Goal: Task Accomplishment & Management: Manage account settings

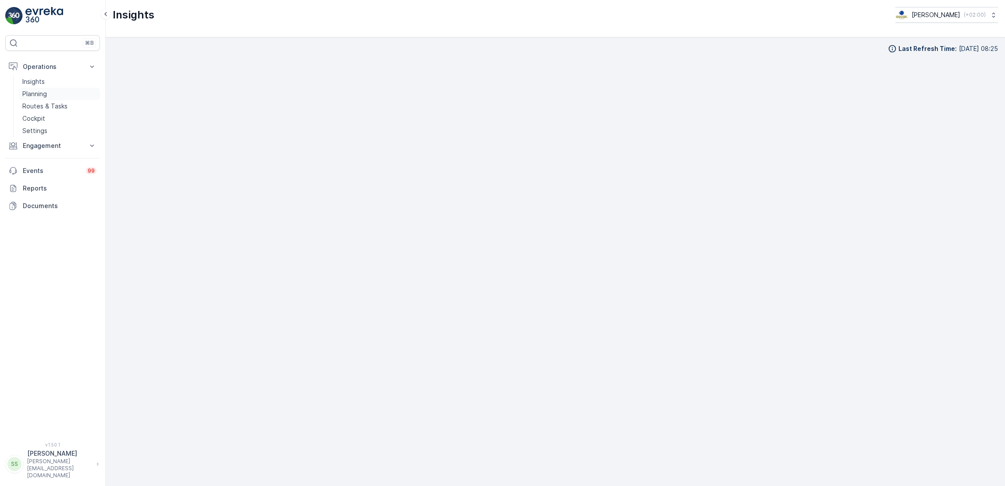
click at [47, 99] on link "Planning" at bounding box center [59, 94] width 81 height 12
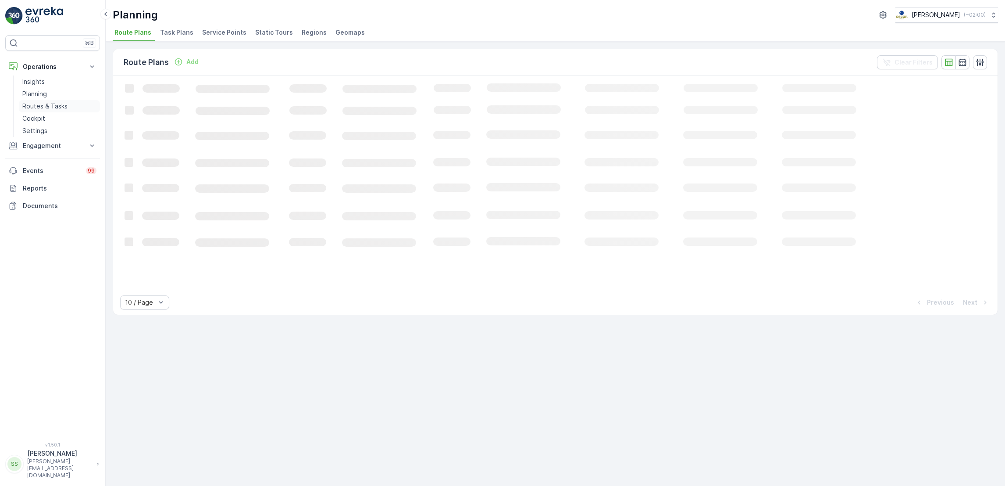
click at [52, 111] on link "Routes & Tasks" at bounding box center [59, 106] width 81 height 12
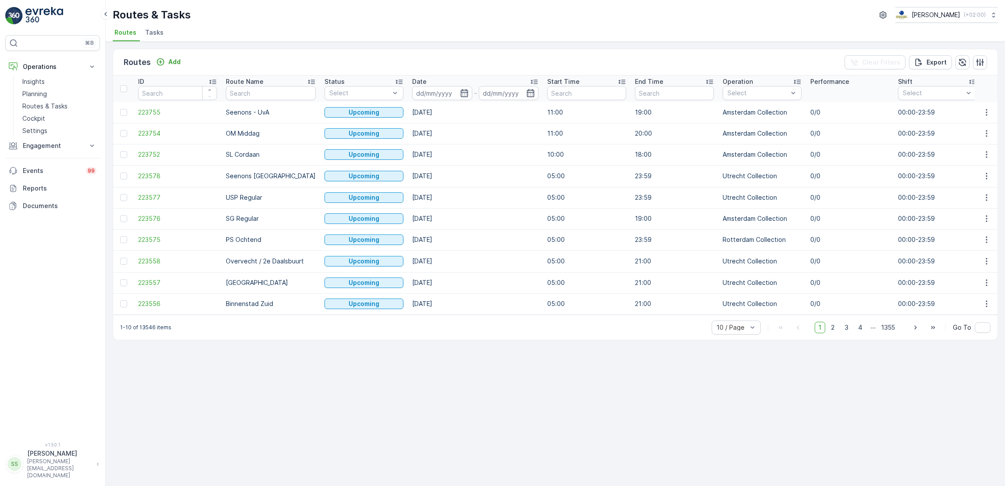
click at [150, 31] on span "Tasks" at bounding box center [154, 32] width 18 height 9
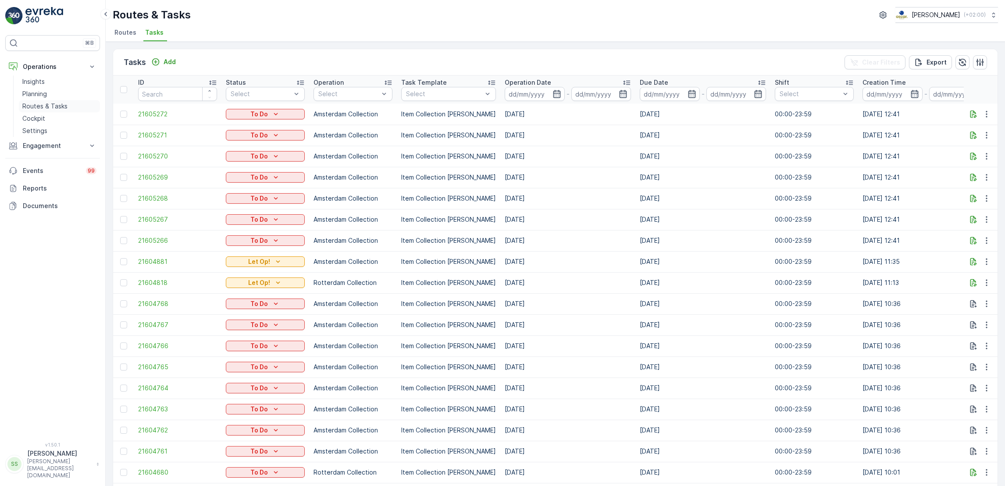
click at [62, 103] on p "Routes & Tasks" at bounding box center [44, 106] width 45 height 9
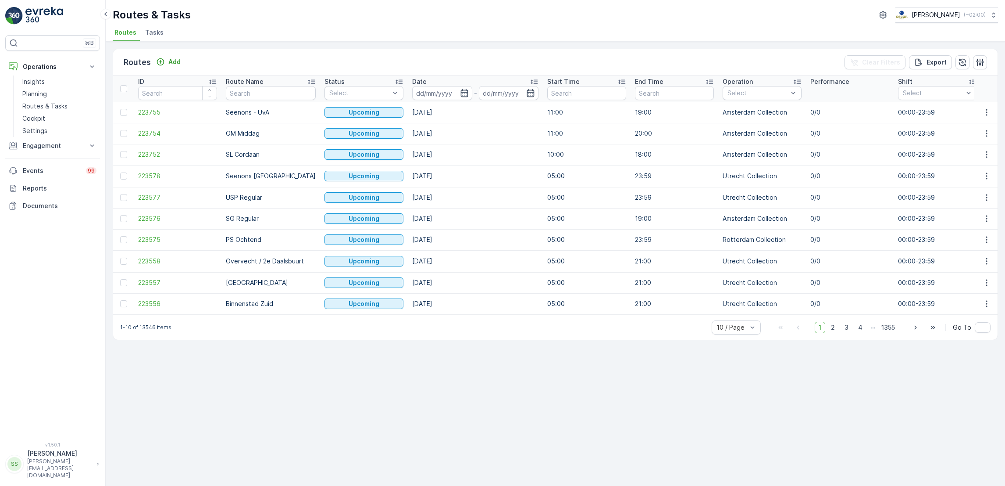
click at [143, 25] on div "Routes & Tasks Oscar Circulair ( +02:00 ) Routes Tasks" at bounding box center [556, 21] width 900 height 42
click at [148, 28] on span "Tasks" at bounding box center [154, 32] width 18 height 9
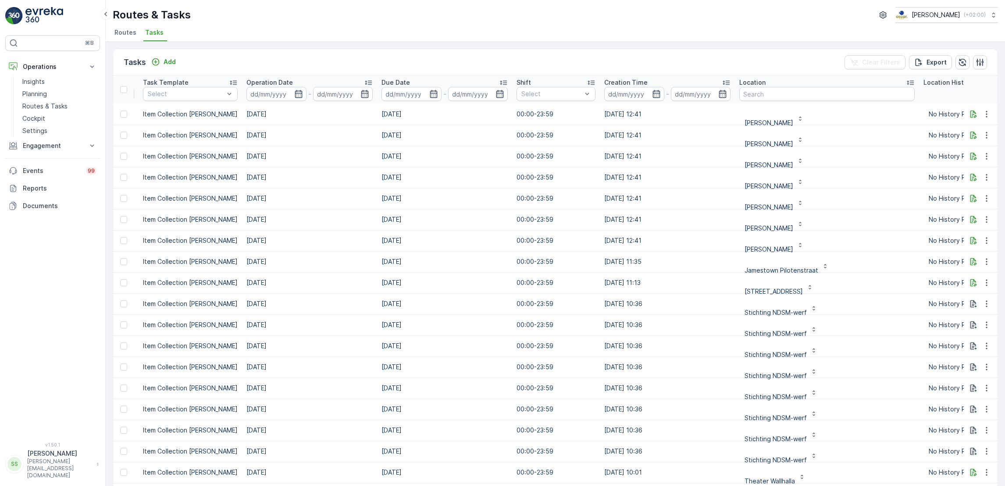
scroll to position [1, 318]
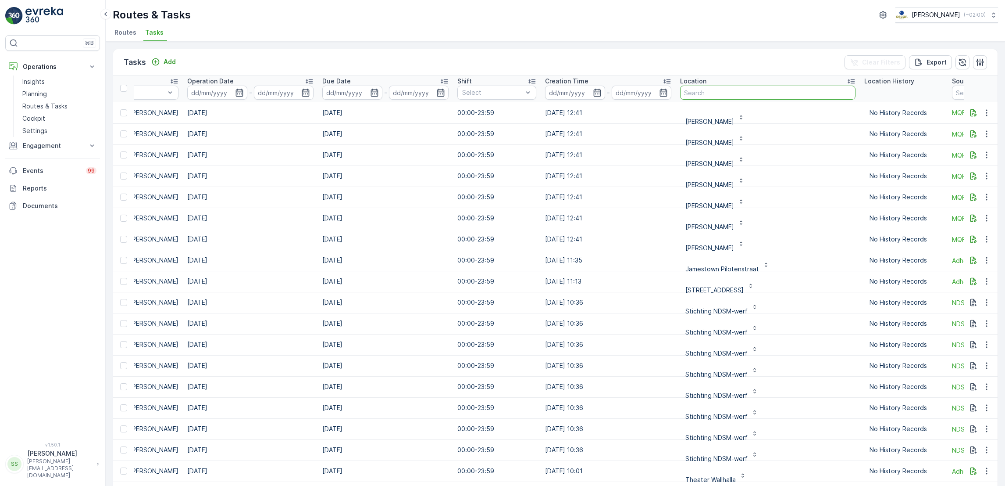
click at [798, 93] on input "text" at bounding box center [767, 93] width 175 height 14
type input "muziek"
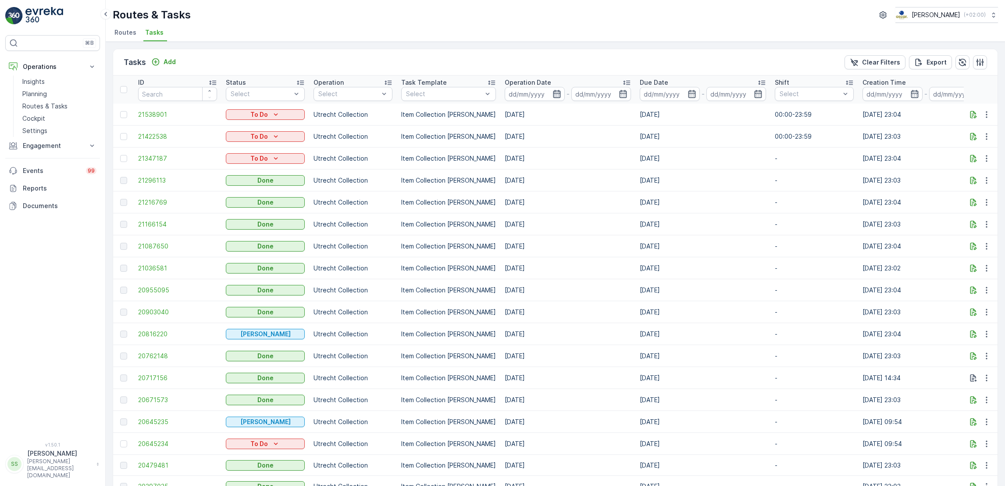
click at [553, 93] on icon "button" at bounding box center [556, 94] width 7 height 8
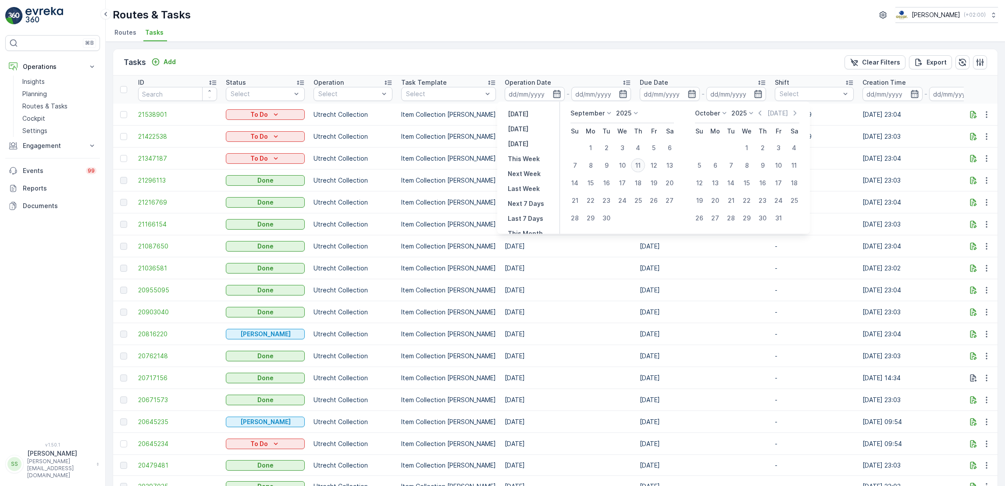
click at [640, 164] on div "11" at bounding box center [638, 165] width 14 height 14
type input "[DATE]"
click at [640, 164] on div "11" at bounding box center [638, 165] width 14 height 14
type input "[DATE]"
click at [640, 164] on div "11" at bounding box center [638, 165] width 14 height 14
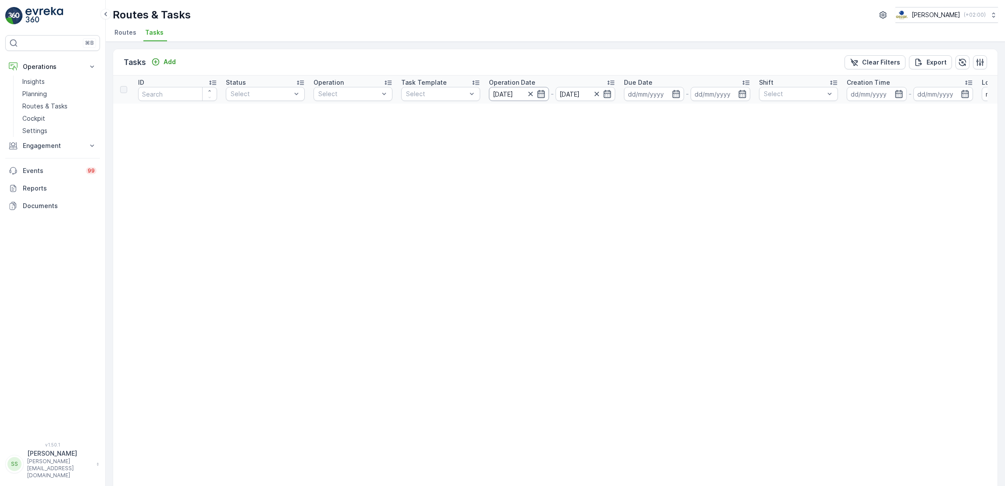
click at [541, 100] on input "[DATE]" at bounding box center [519, 94] width 60 height 14
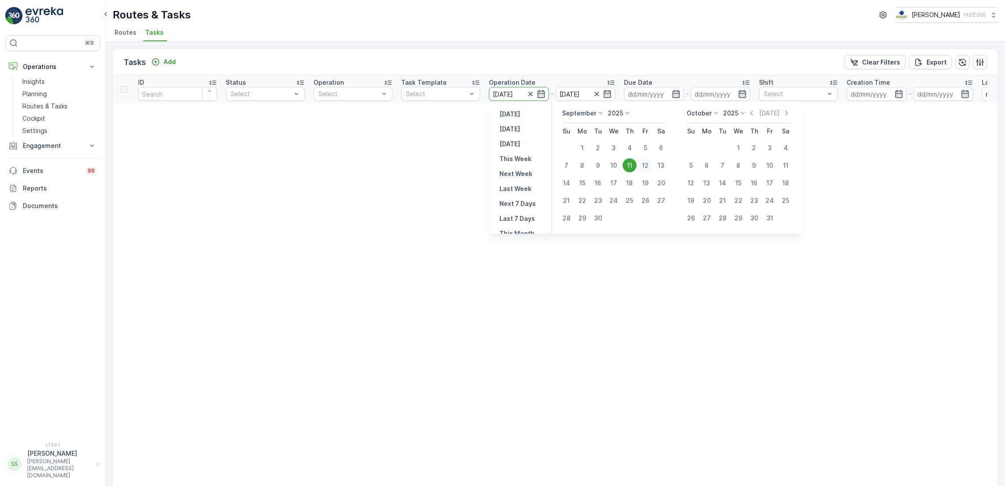
click at [645, 165] on div "12" at bounding box center [646, 165] width 14 height 14
type input "[DATE]"
click at [645, 165] on div "12" at bounding box center [646, 165] width 14 height 14
type input "[DATE]"
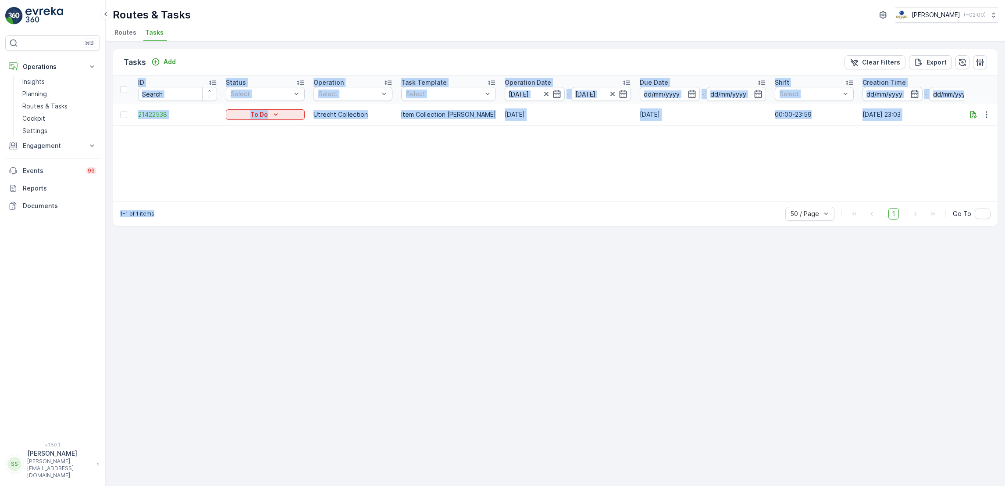
drag, startPoint x: 645, startPoint y: 165, endPoint x: 577, endPoint y: 148, distance: 70.1
click at [577, 148] on div "ID Status Select Operation Select Task Template Select Operation Date 12.09.202…" at bounding box center [555, 137] width 885 height 125
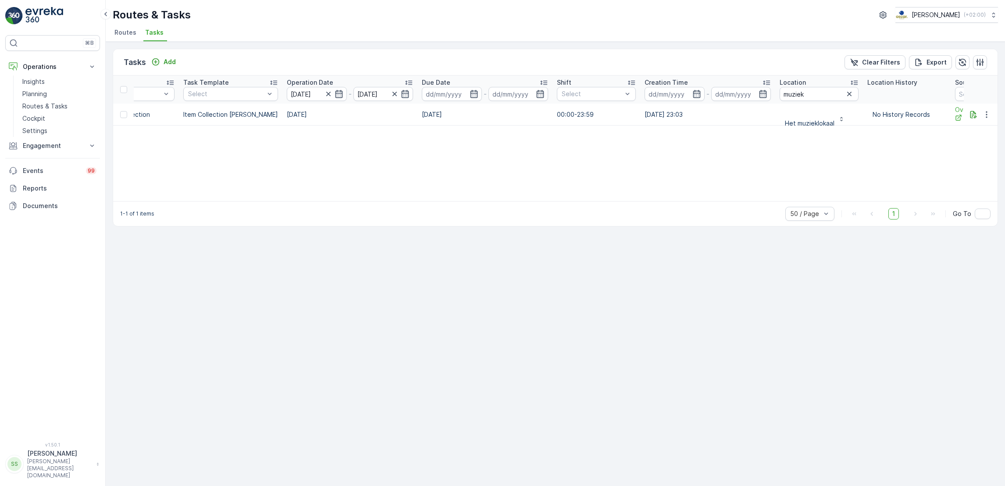
scroll to position [0, 220]
drag, startPoint x: 804, startPoint y: 95, endPoint x: 734, endPoint y: 91, distance: 69.9
click at [734, 91] on tr "ID Status Select Operation Select Task Template Select Operation Date 12.09.202…" at bounding box center [569, 89] width 1353 height 28
type input "sushi"
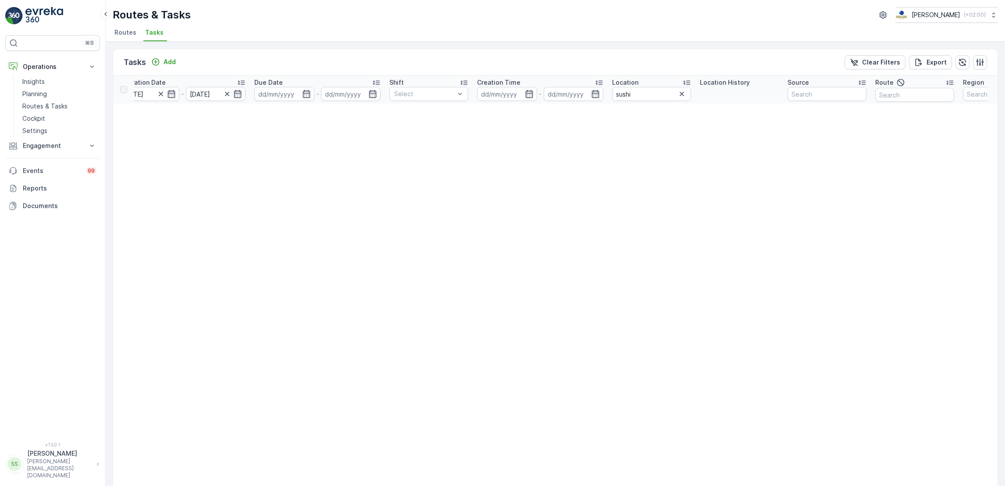
scroll to position [0, 431]
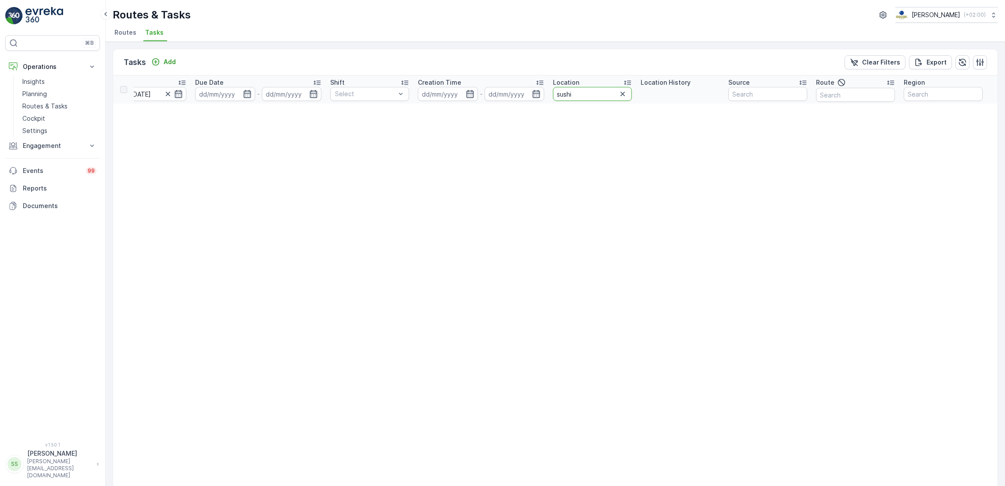
click at [581, 89] on input "sushi" at bounding box center [592, 94] width 79 height 14
drag, startPoint x: 581, startPoint y: 89, endPoint x: 604, endPoint y: 95, distance: 23.9
click at [604, 95] on input "sushi" at bounding box center [592, 94] width 79 height 14
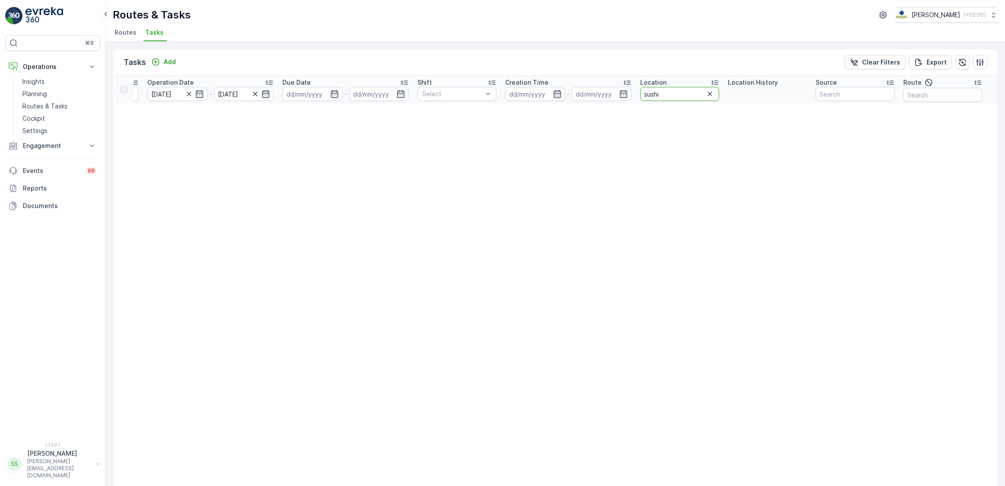
scroll to position [0, 344]
click at [707, 90] on icon "button" at bounding box center [708, 93] width 9 height 9
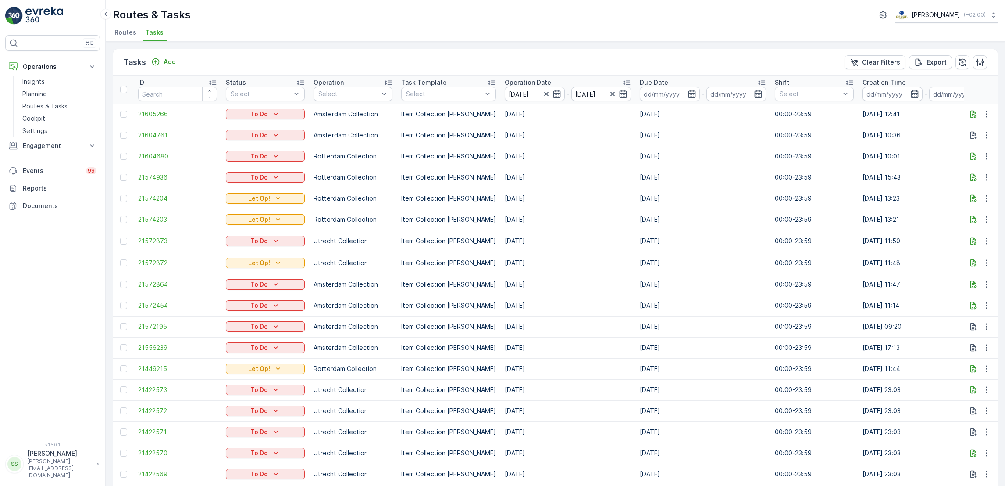
scroll to position [0, 364]
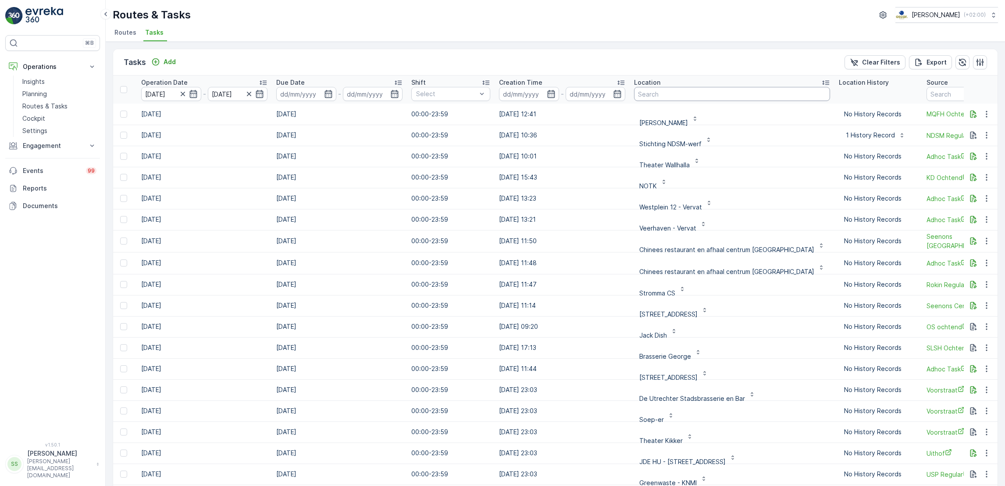
click at [683, 96] on input "text" at bounding box center [732, 94] width 196 height 14
type input "sushi"
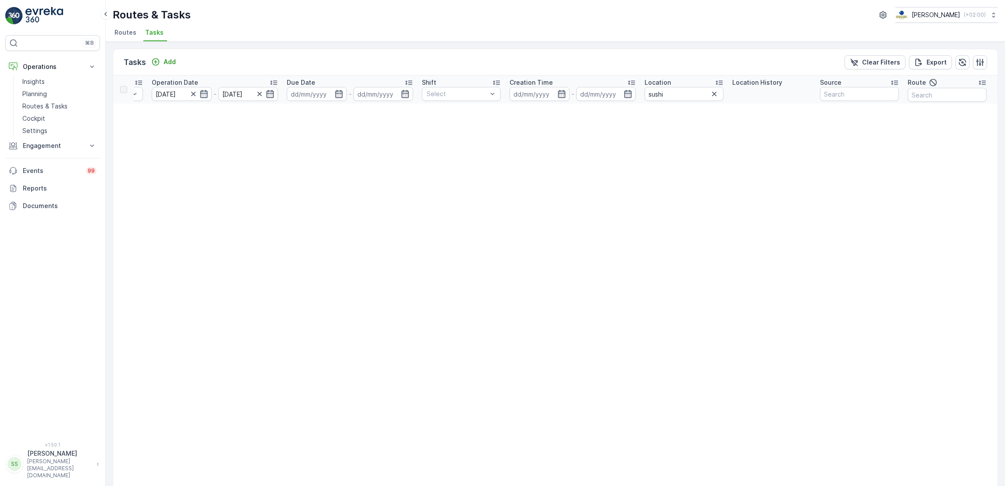
scroll to position [0, 338]
click at [688, 94] on input "sushi" at bounding box center [683, 94] width 79 height 14
click at [202, 98] on icon "button" at bounding box center [203, 93] width 9 height 9
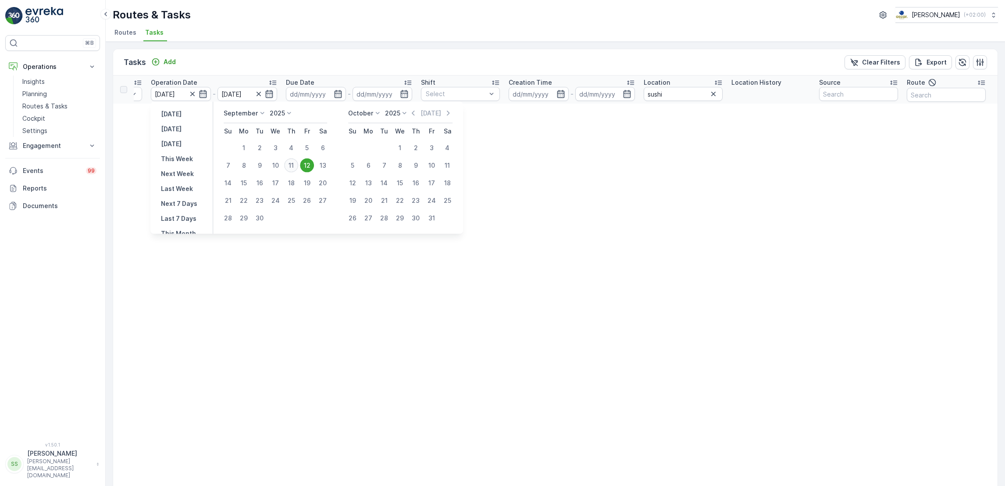
click at [294, 169] on div "11" at bounding box center [291, 165] width 14 height 14
type input "[DATE]"
click at [294, 169] on div "11" at bounding box center [291, 165] width 14 height 14
type input "[DATE]"
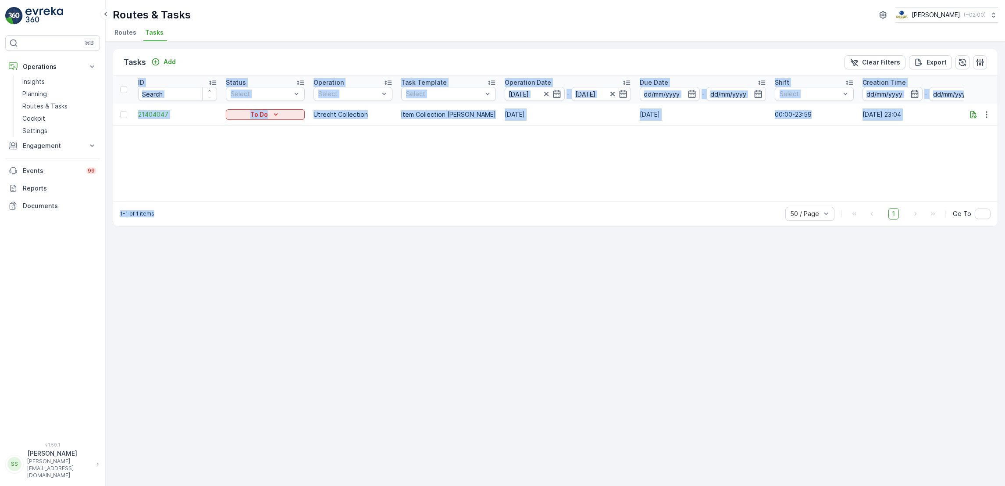
click at [551, 161] on div "ID Status Select Operation Select Task Template Select Operation Date 11.09.202…" at bounding box center [555, 137] width 885 height 125
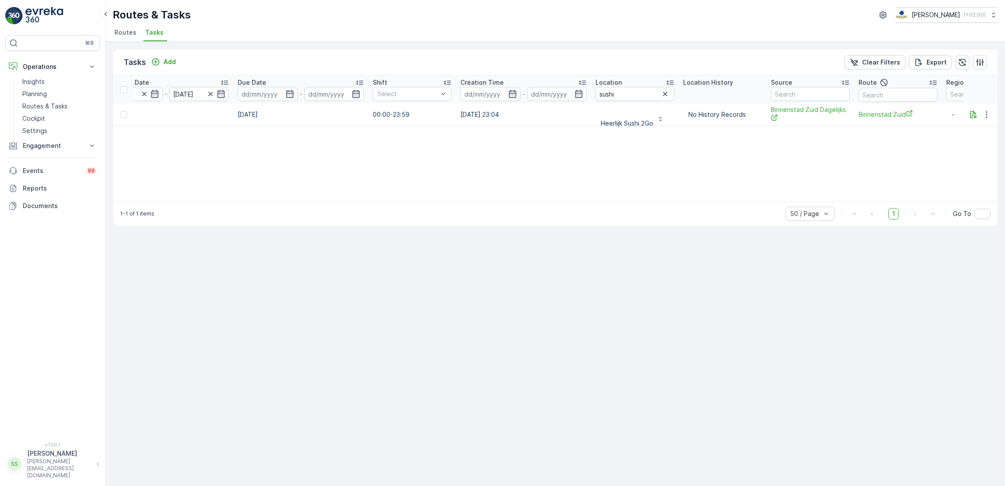
scroll to position [0, 441]
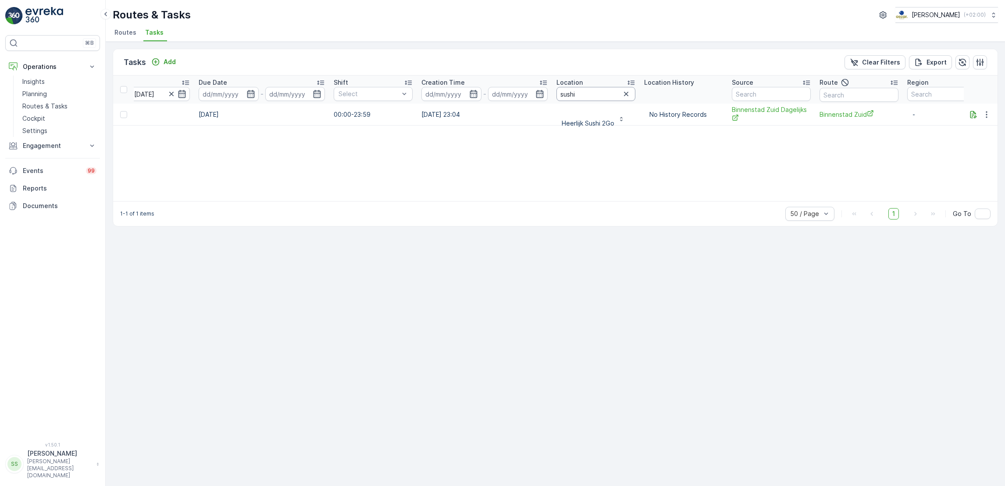
click at [598, 94] on input "sushi" at bounding box center [596, 94] width 79 height 14
type input "s"
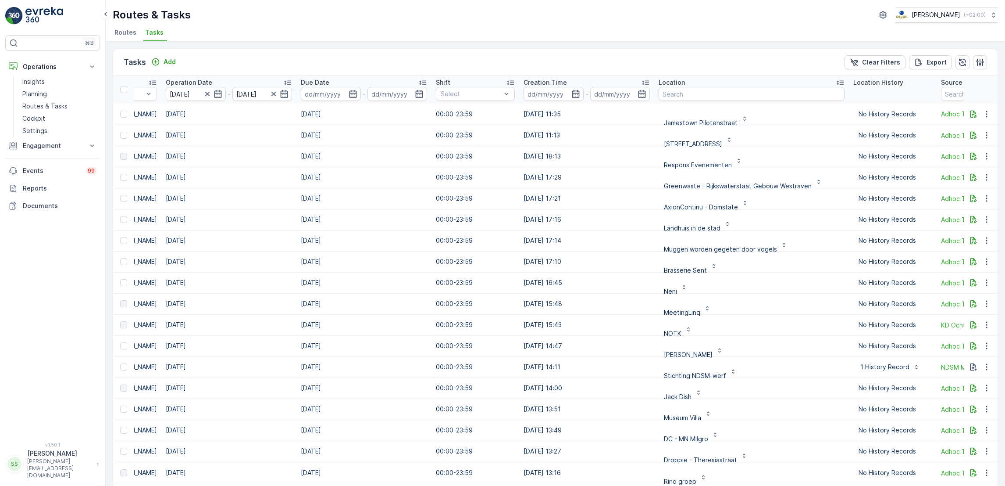
scroll to position [0, 493]
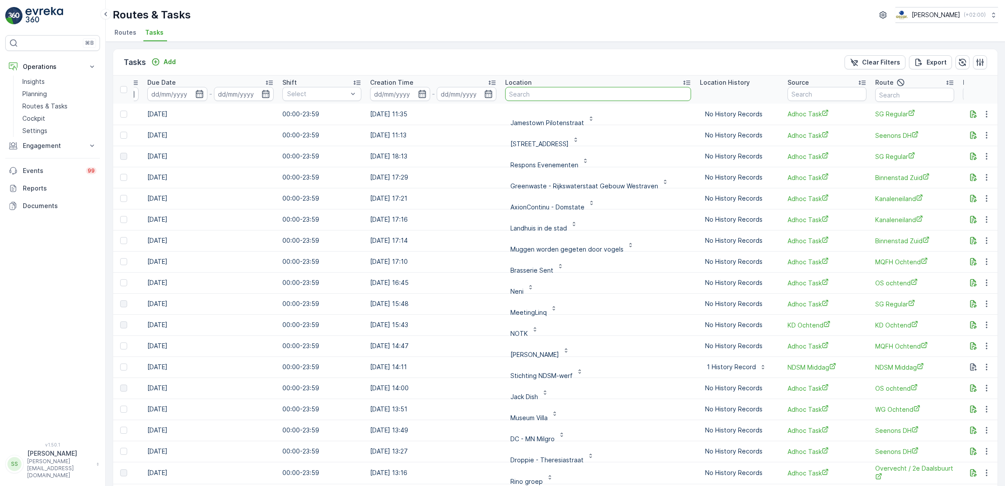
click at [540, 89] on input "text" at bounding box center [598, 94] width 186 height 14
type input "muziek"
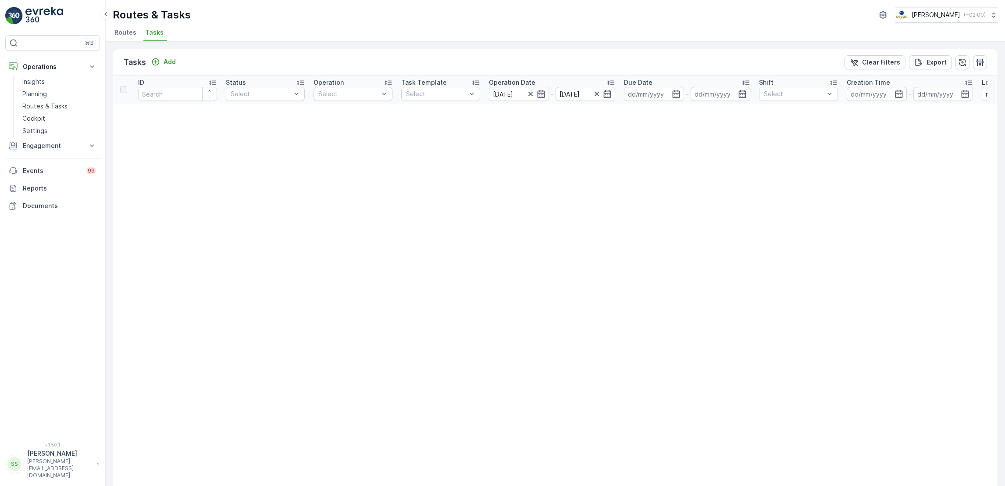
click at [538, 94] on icon "button" at bounding box center [540, 94] width 7 height 8
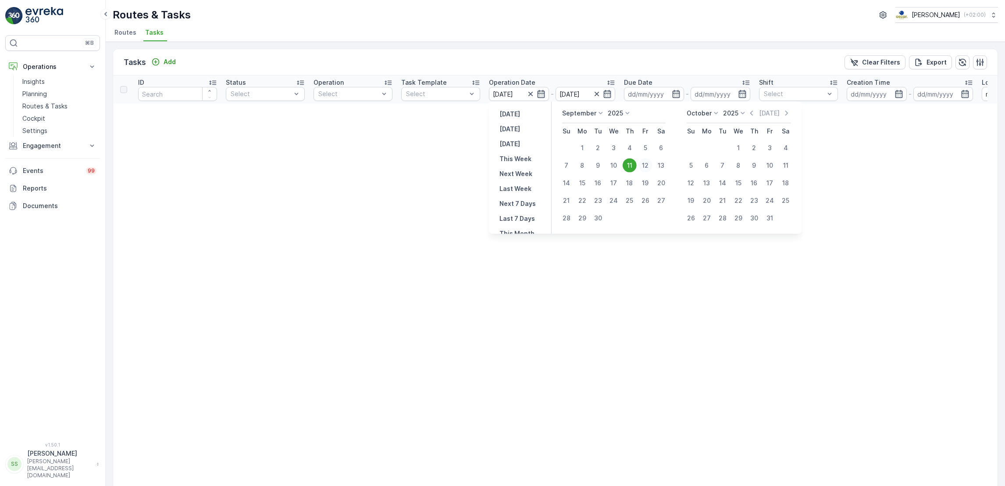
click at [639, 166] on div "12" at bounding box center [646, 165] width 14 height 14
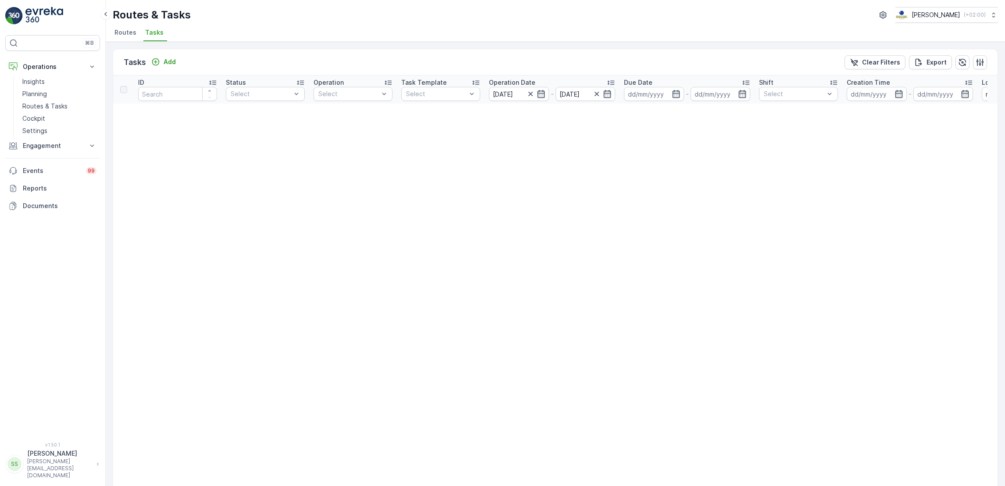
type input "[DATE]"
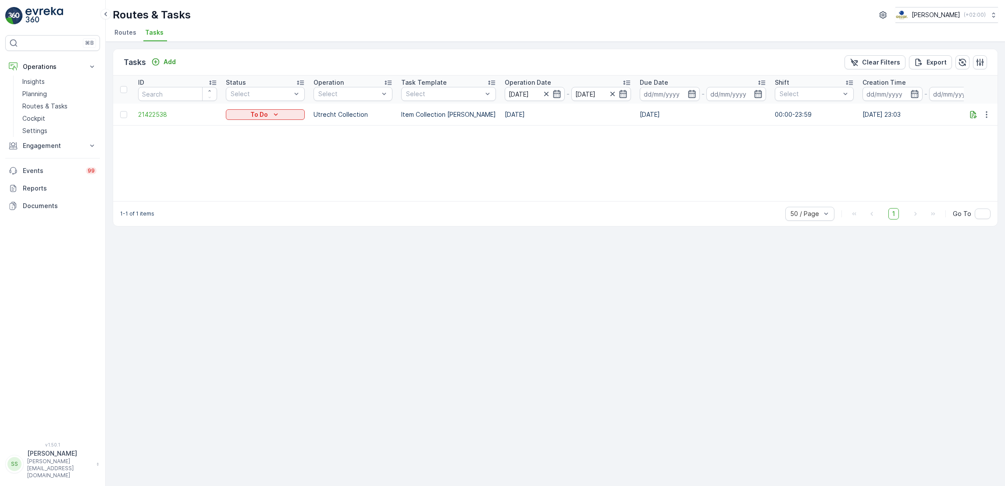
scroll to position [0, 461]
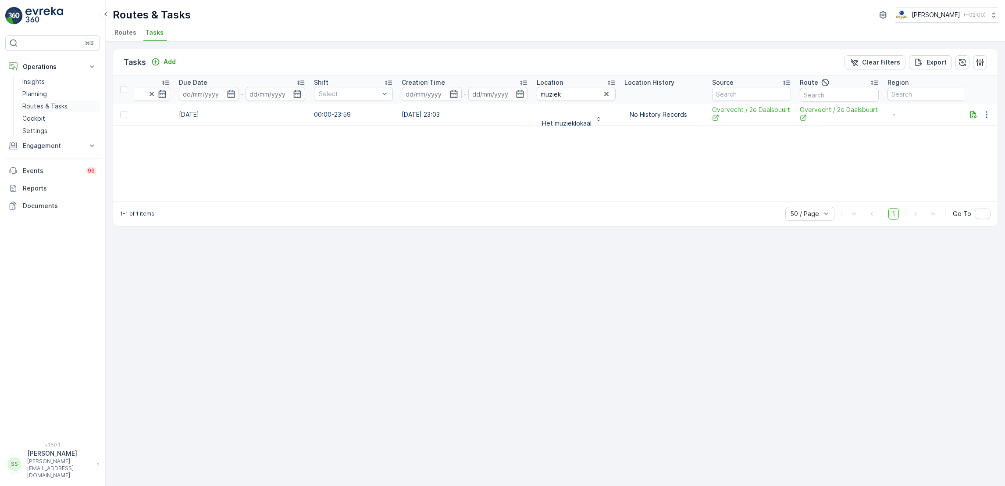
click at [42, 104] on p "Routes & Tasks" at bounding box center [44, 106] width 45 height 9
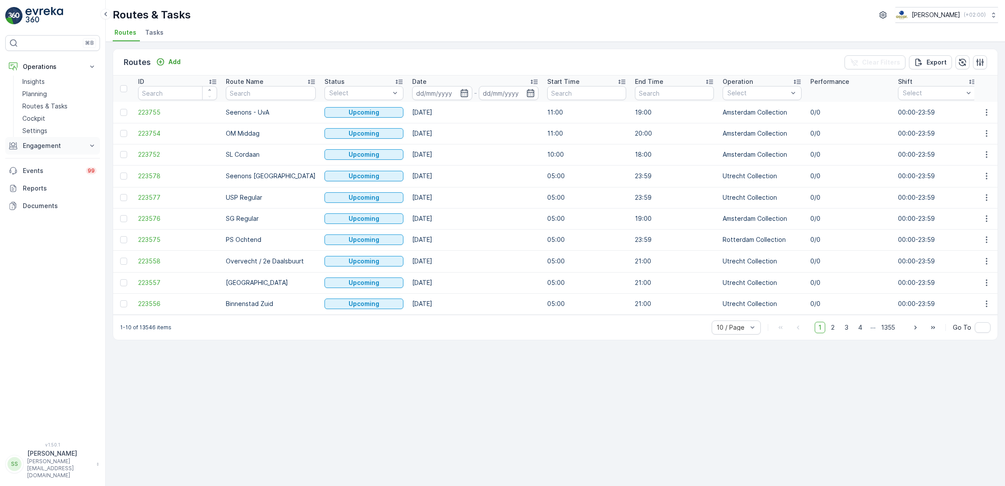
click at [48, 148] on p "Engagement" at bounding box center [53, 145] width 60 height 9
click at [54, 199] on p "Service Points" at bounding box center [43, 197] width 43 height 9
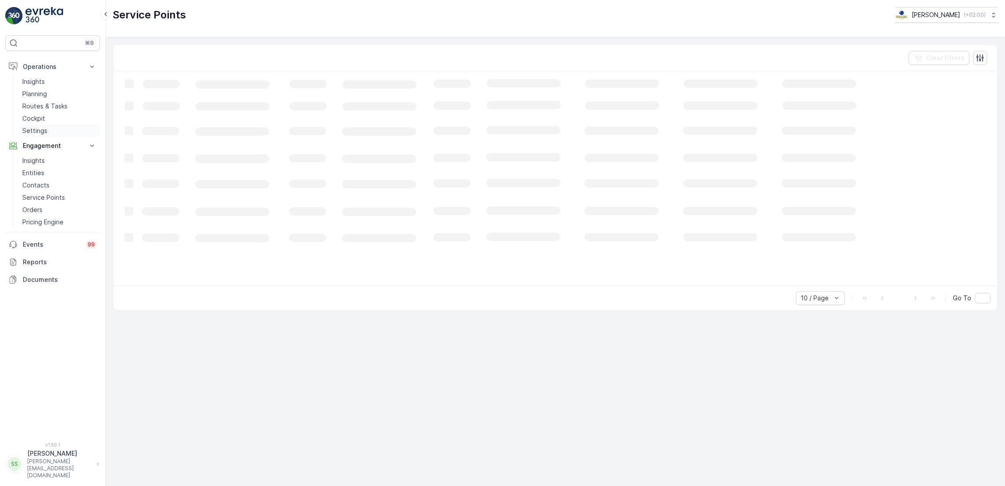
click at [36, 125] on link "Settings" at bounding box center [59, 131] width 81 height 12
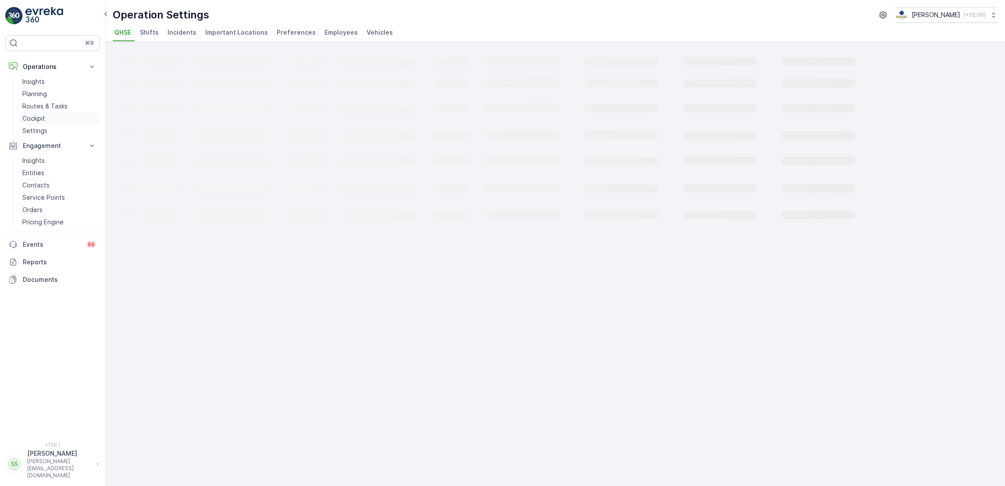
click at [34, 115] on p "Cockpit" at bounding box center [33, 118] width 23 height 9
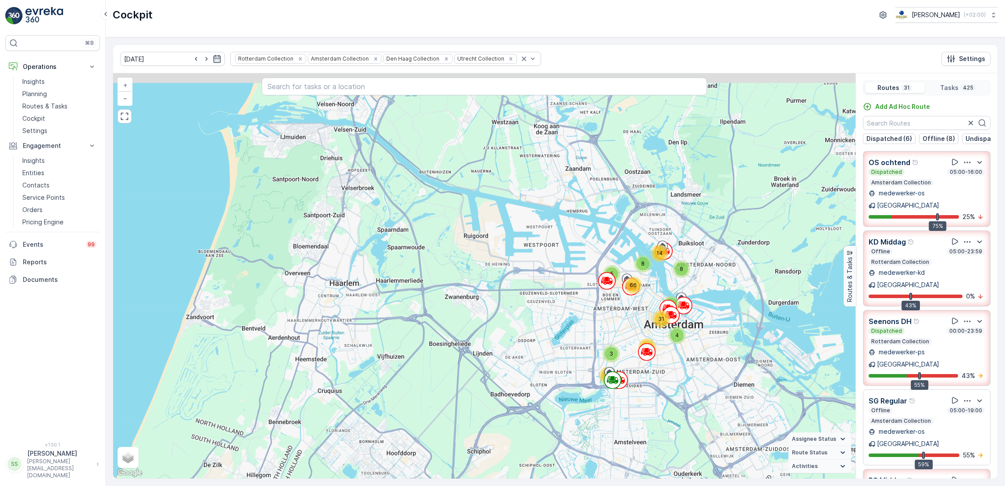
drag, startPoint x: 657, startPoint y: 267, endPoint x: 660, endPoint y: 379, distance: 111.9
click at [660, 379] on div "2 4 7 2 3 38 12 3 4 15 7 6 12 32 14 8 8 14 4 7 31 5 66 3 49 65 + − Satellite Ro…" at bounding box center [484, 275] width 743 height 405
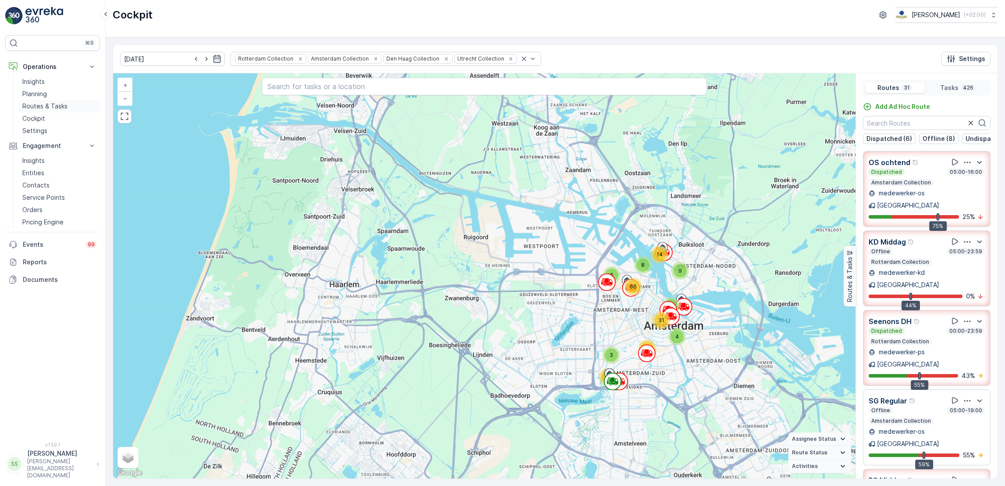
click at [45, 110] on p "Routes & Tasks" at bounding box center [44, 106] width 45 height 9
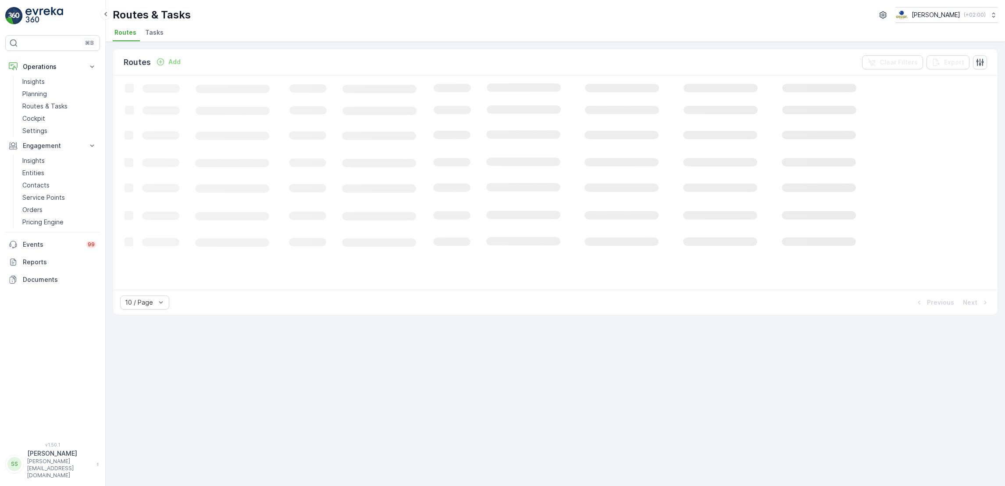
click at [149, 36] on span "Tasks" at bounding box center [154, 32] width 18 height 9
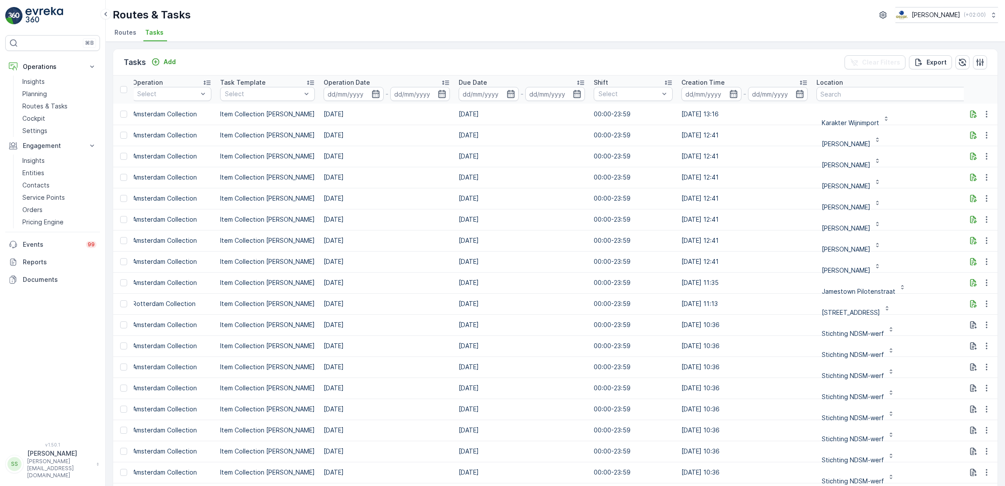
scroll to position [0, 186]
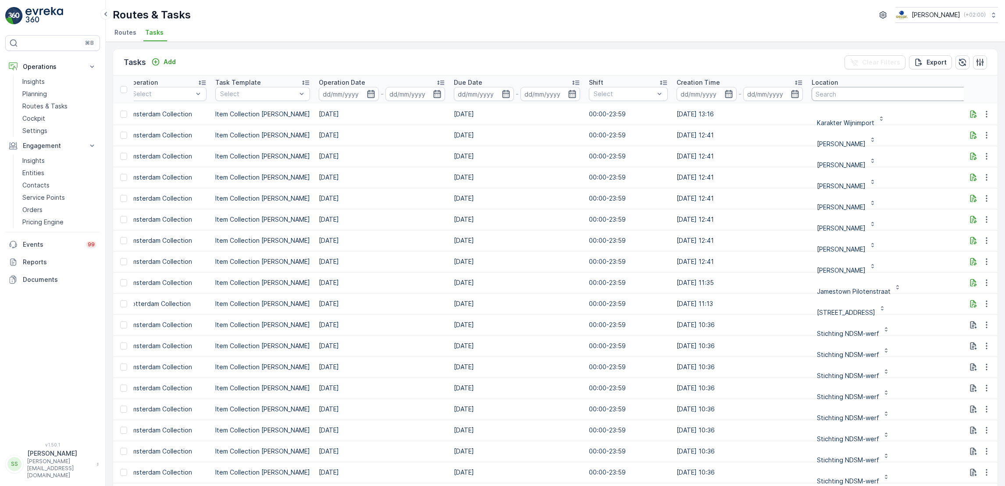
click at [877, 97] on input "text" at bounding box center [899, 94] width 175 height 14
type input "new sch"
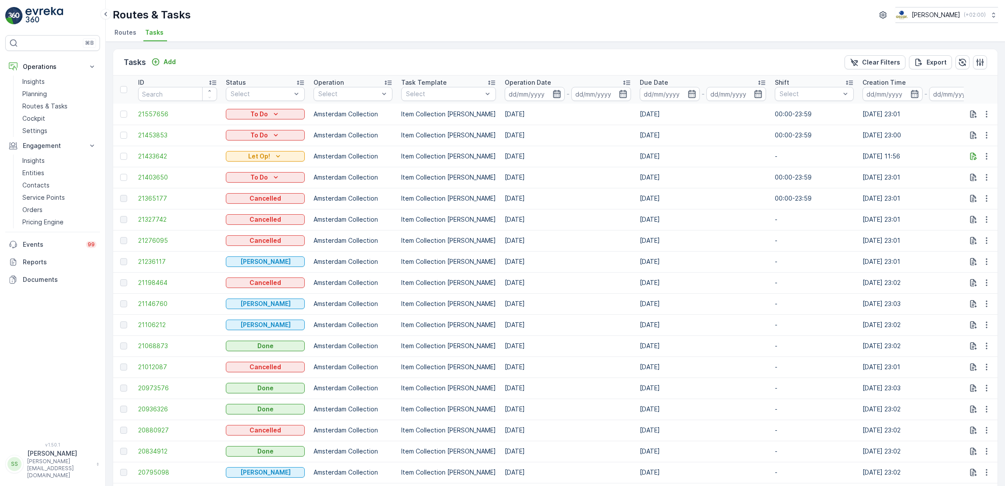
click at [553, 94] on icon "button" at bounding box center [557, 93] width 9 height 9
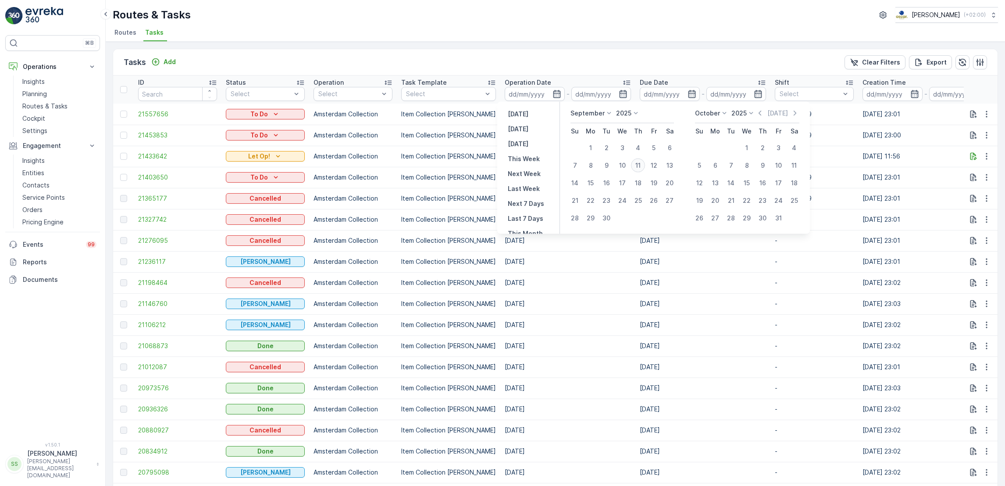
click at [638, 167] on div "11" at bounding box center [638, 165] width 14 height 14
type input "[DATE]"
click at [638, 167] on div "11" at bounding box center [638, 165] width 14 height 14
type input "[DATE]"
click at [638, 167] on div "11" at bounding box center [638, 165] width 14 height 14
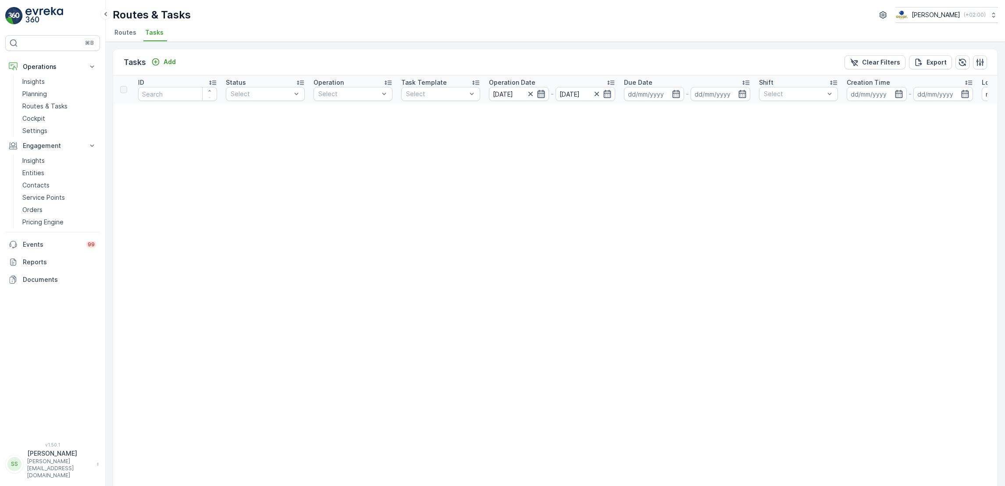
click at [541, 95] on icon "button" at bounding box center [541, 93] width 9 height 9
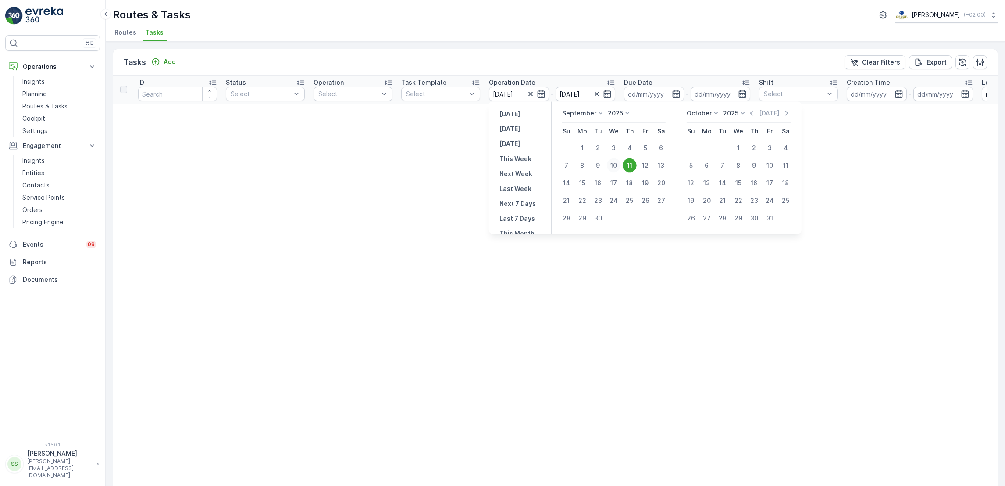
click at [611, 167] on div "10" at bounding box center [614, 165] width 14 height 14
type input "10.09.2025"
click at [611, 167] on div "10" at bounding box center [614, 165] width 14 height 14
type input "10.09.2025"
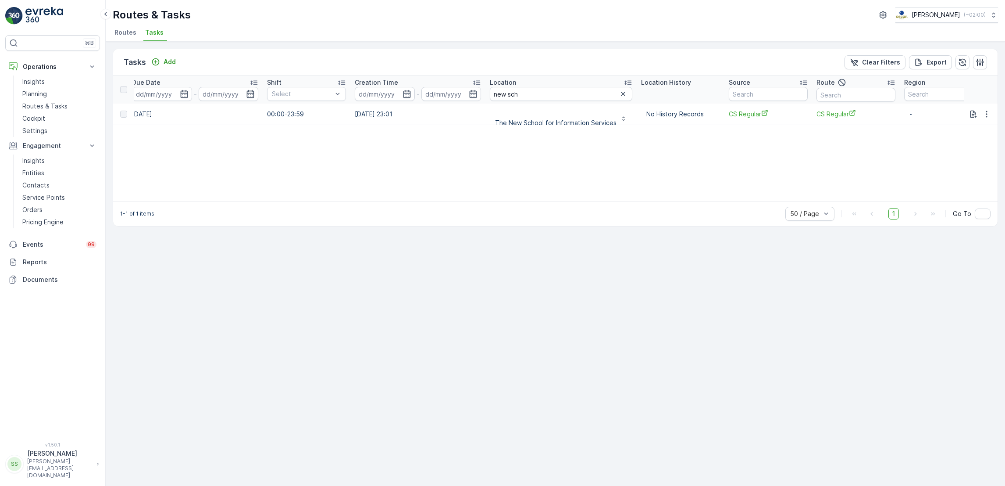
scroll to position [0, 522]
click at [611, 167] on div "ID Status Select Operation Select Task Template Select Operation Date 10.09.202…" at bounding box center [555, 137] width 885 height 125
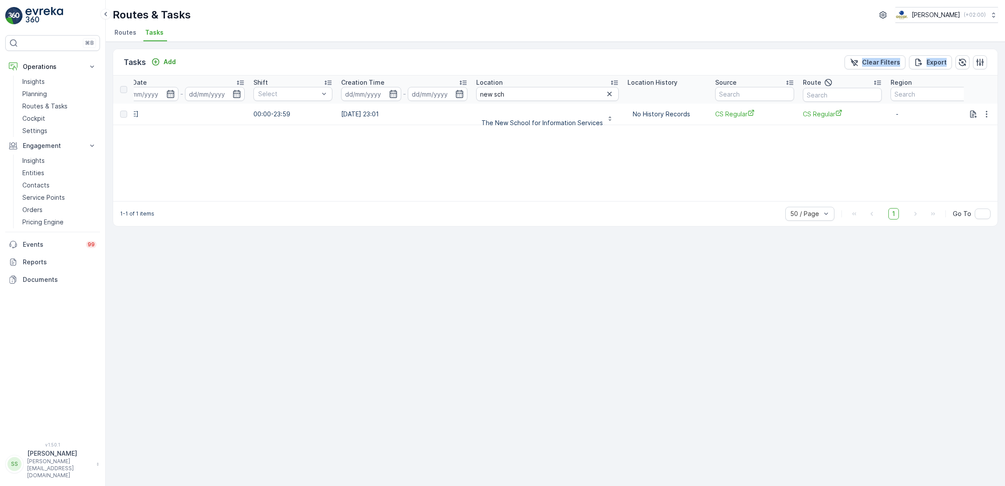
drag, startPoint x: 576, startPoint y: 142, endPoint x: 501, endPoint y: 50, distance: 118.5
click at [501, 50] on div "Tasks Add Clear Filters Export ID Status Select Operation Select Task Template …" at bounding box center [556, 138] width 886 height 178
drag, startPoint x: 501, startPoint y: 50, endPoint x: 474, endPoint y: 55, distance: 27.8
click at [474, 55] on div "Tasks Add Clear Filters Export" at bounding box center [555, 62] width 885 height 26
drag, startPoint x: 474, startPoint y: 55, endPoint x: 580, endPoint y: 181, distance: 164.3
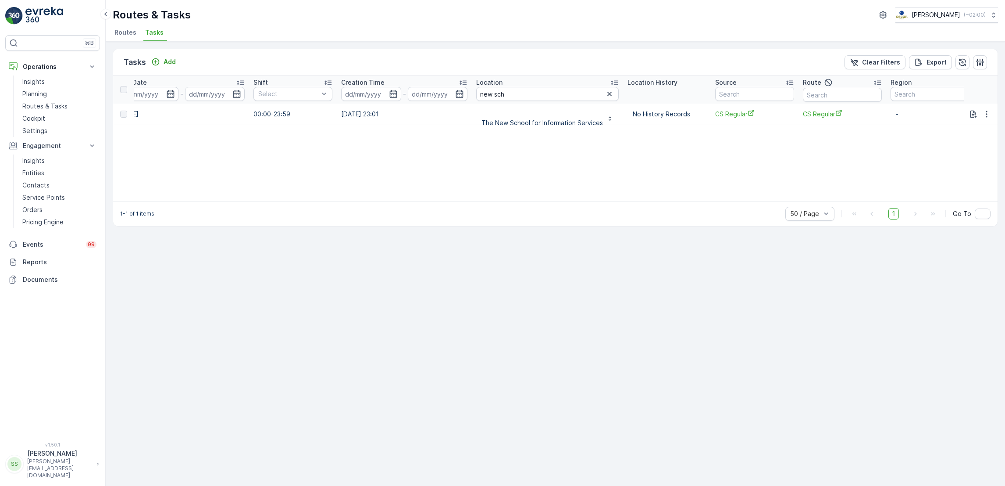
click at [580, 181] on div "Tasks Add Clear Filters Export ID Status Select Operation Select Task Template …" at bounding box center [556, 138] width 886 height 178
drag, startPoint x: 580, startPoint y: 181, endPoint x: 475, endPoint y: 57, distance: 162.4
click at [475, 57] on div "Tasks Add Clear Filters Export ID Status Select Operation Select Task Template …" at bounding box center [556, 138] width 886 height 178
click at [475, 57] on div "Tasks Add Clear Filters Export" at bounding box center [555, 62] width 885 height 26
click at [548, 189] on div "ID Status Select Operation Select Task Template Select Operation Date 10.09.202…" at bounding box center [555, 137] width 885 height 125
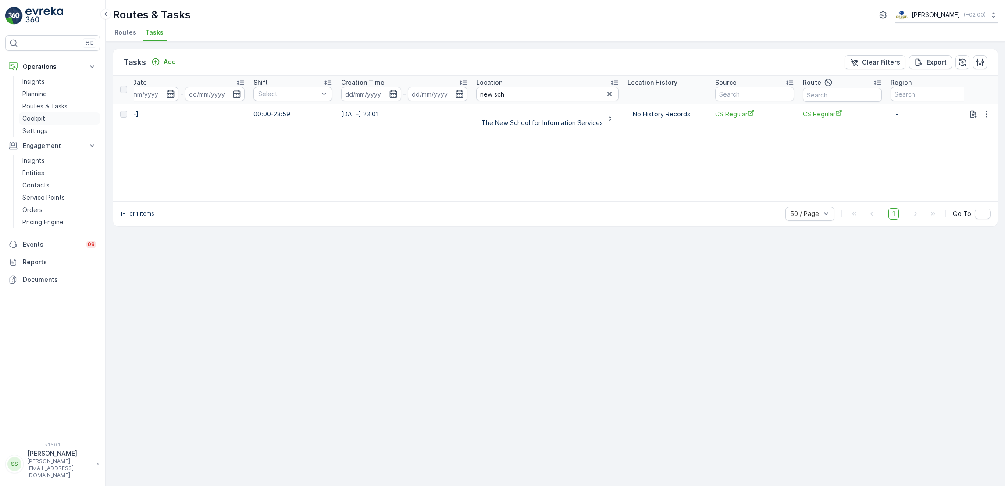
click at [47, 121] on link "Cockpit" at bounding box center [59, 118] width 81 height 12
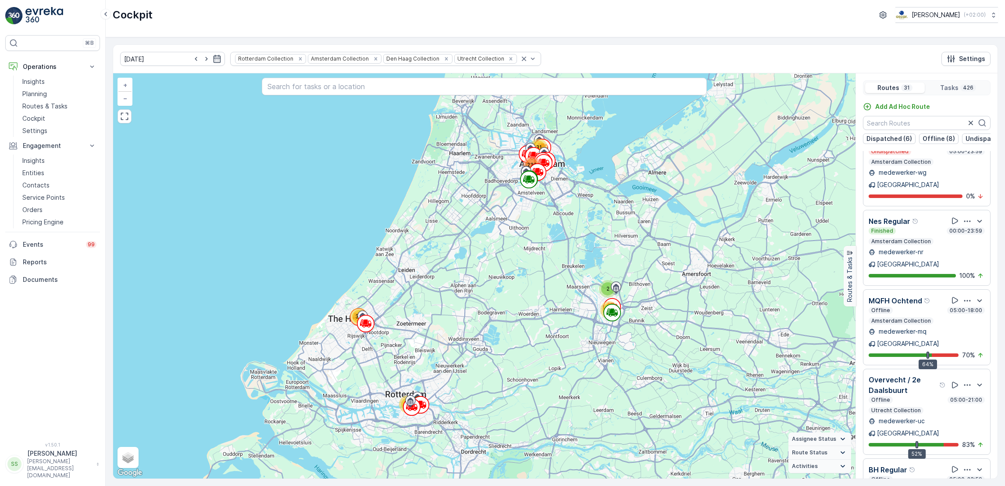
scroll to position [22, 0]
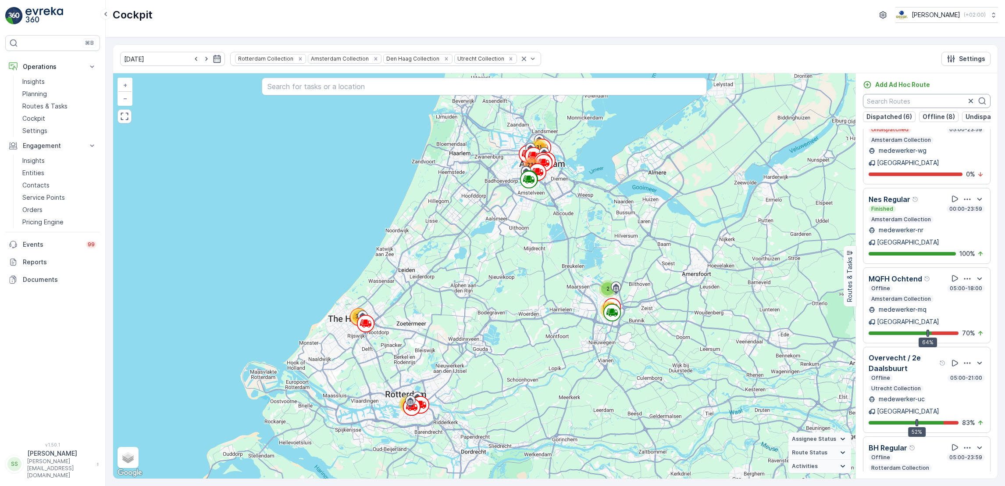
click at [885, 100] on input "text" at bounding box center [927, 101] width 128 height 14
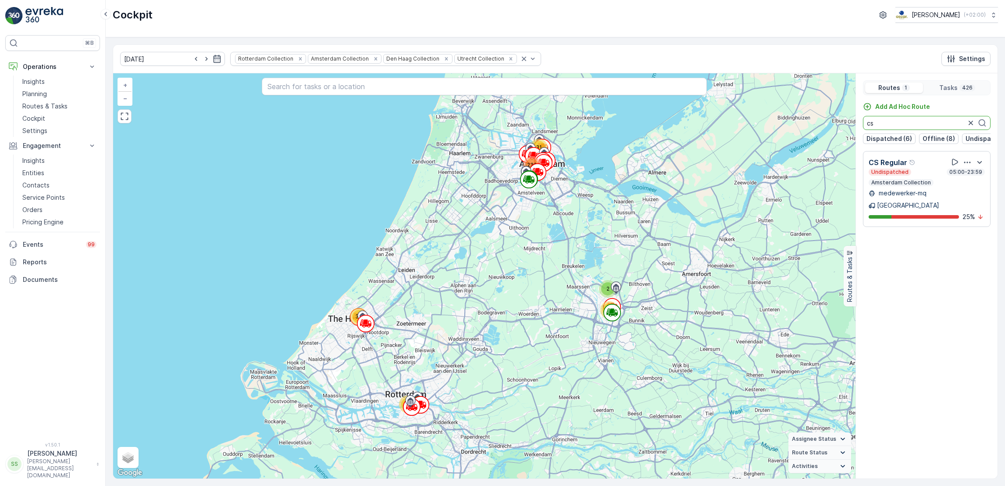
scroll to position [0, 0]
type input "cs"
click at [967, 167] on icon "button" at bounding box center [967, 162] width 9 height 9
click at [969, 182] on span "See More Details" at bounding box center [967, 186] width 51 height 9
click at [46, 107] on p "Routes & Tasks" at bounding box center [44, 106] width 45 height 9
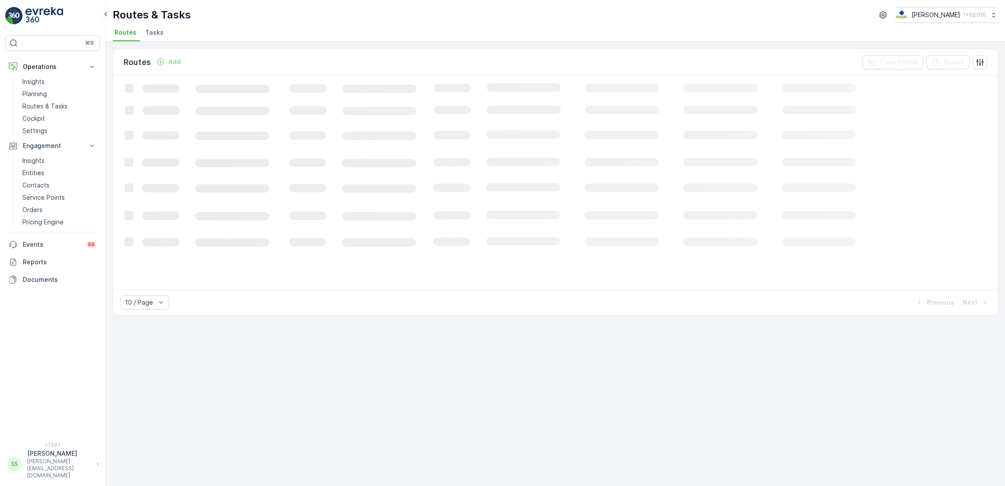
click at [152, 34] on span "Tasks" at bounding box center [154, 32] width 18 height 9
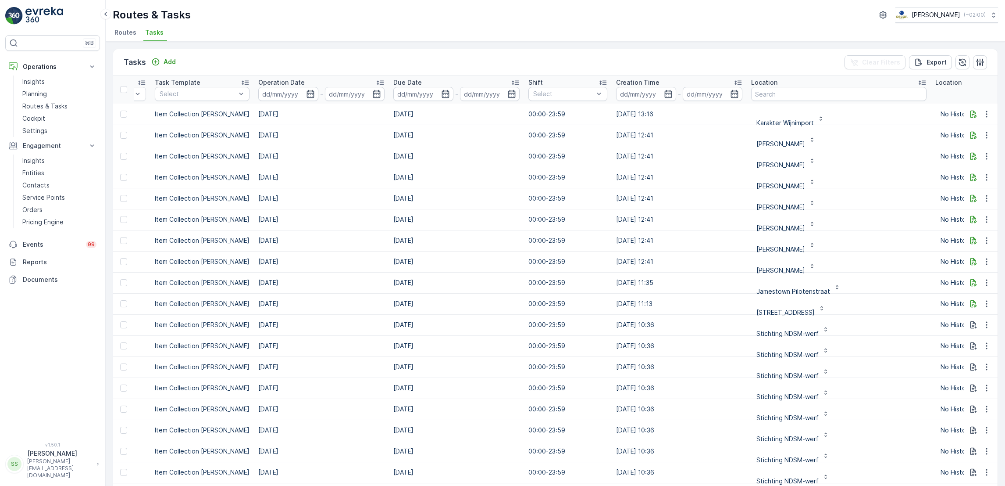
scroll to position [0, 272]
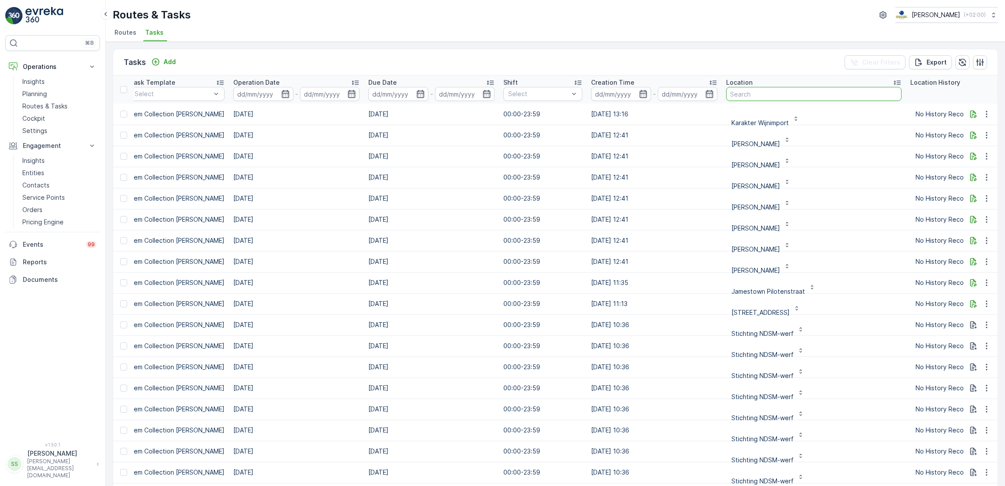
click at [754, 98] on input "text" at bounding box center [813, 94] width 175 height 14
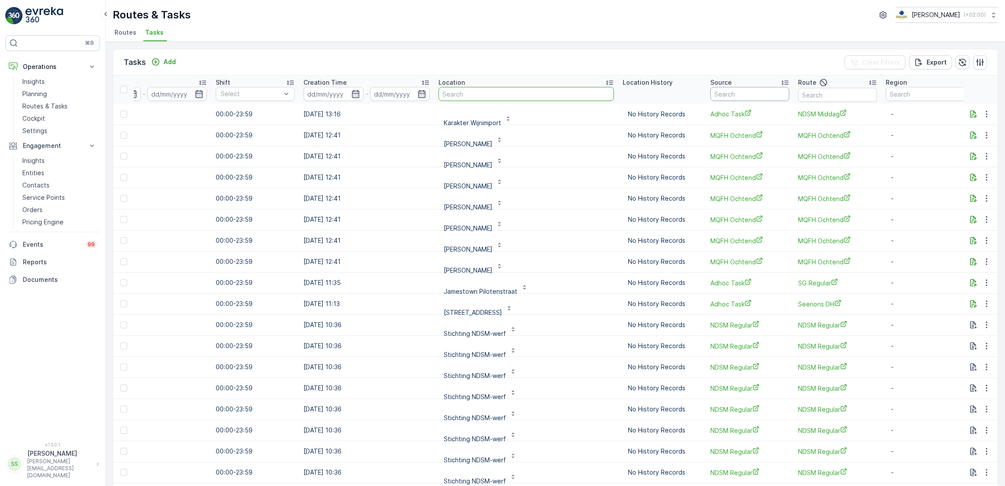
scroll to position [0, 0]
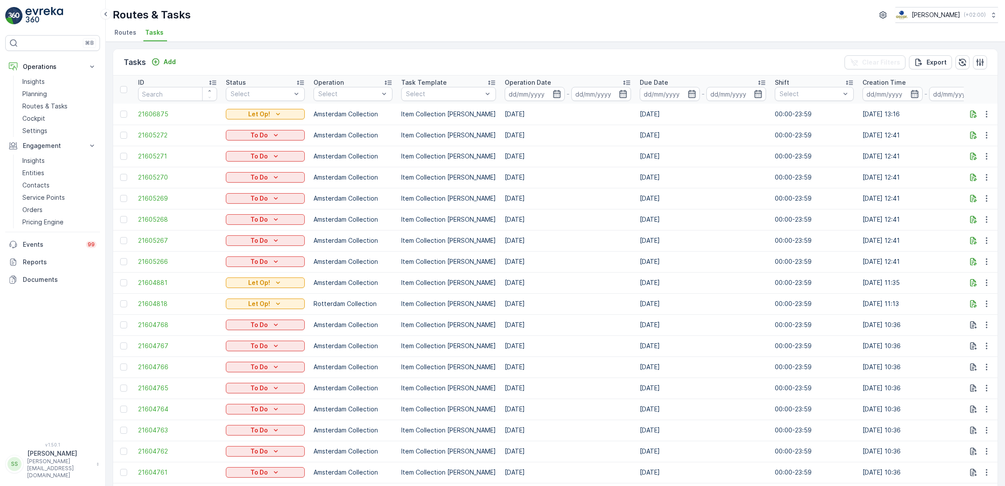
click at [115, 34] on span "Routes" at bounding box center [125, 32] width 22 height 9
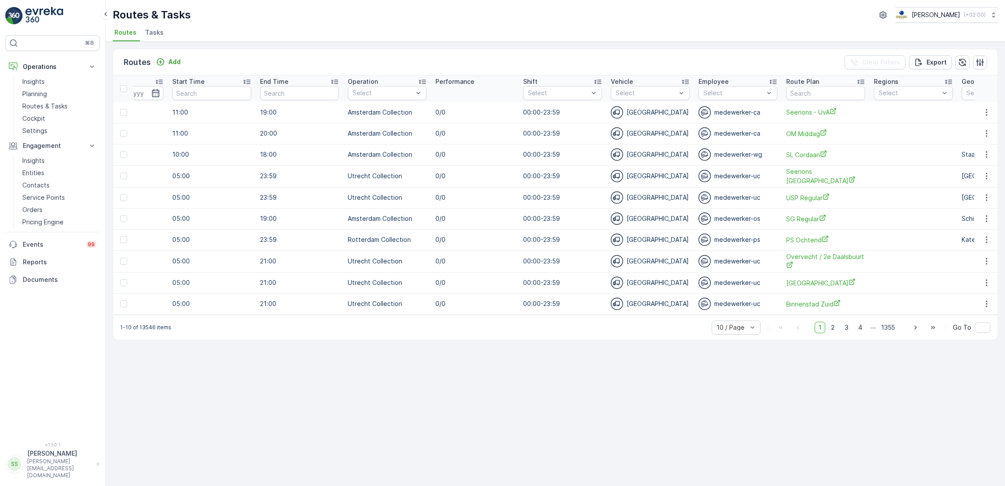
scroll to position [0, 377]
click at [791, 91] on input "text" at bounding box center [824, 93] width 79 height 14
type input "voorstr"
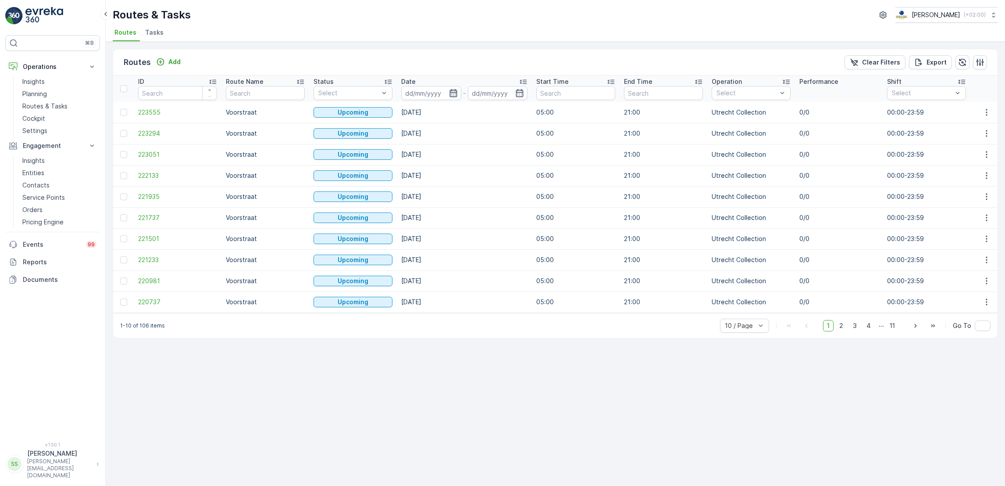
click at [451, 91] on icon "button" at bounding box center [453, 93] width 9 height 9
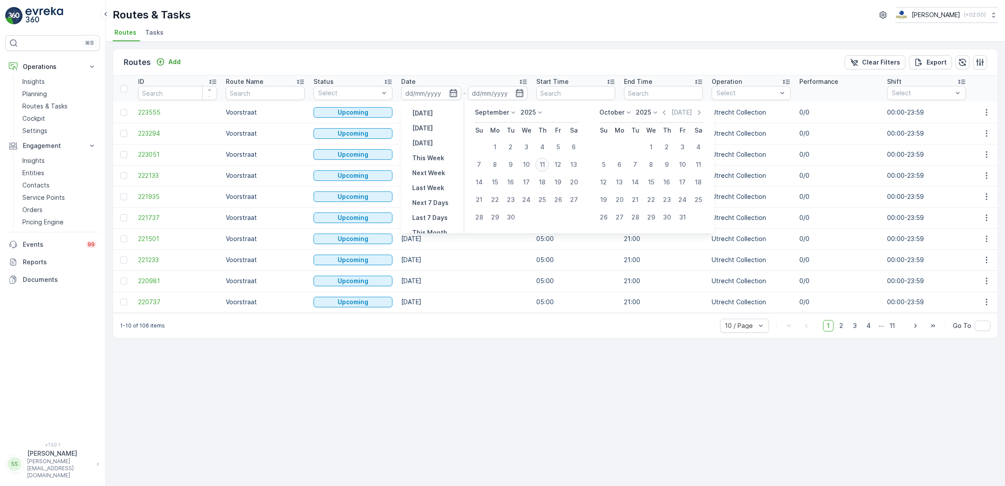
click at [543, 166] on div "11" at bounding box center [543, 164] width 14 height 14
type input "[DATE]"
click at [543, 166] on div "11" at bounding box center [543, 164] width 14 height 14
type input "[DATE]"
click at [543, 166] on div "11" at bounding box center [543, 164] width 14 height 14
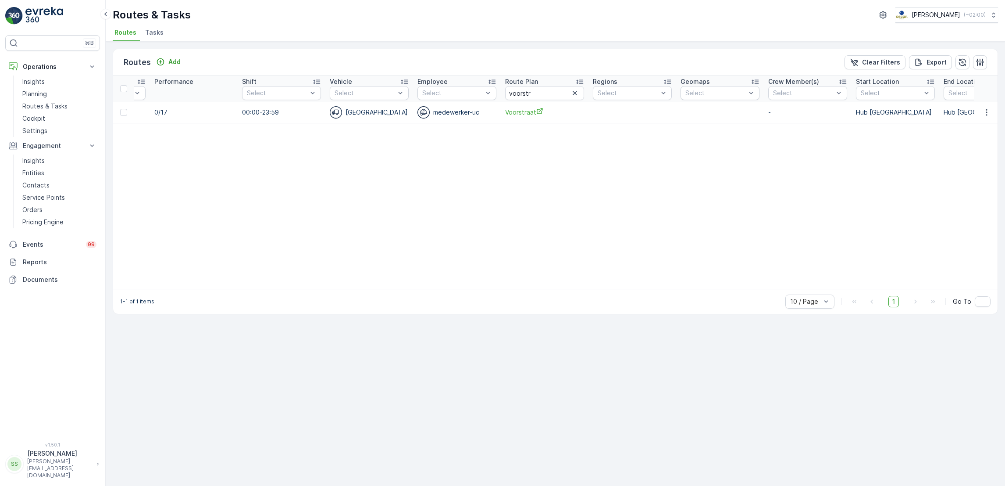
scroll to position [0, 644]
click at [982, 121] on td at bounding box center [987, 112] width 24 height 21
click at [989, 116] on button "button" at bounding box center [987, 112] width 16 height 11
click at [977, 126] on span "See More Details" at bounding box center [966, 125] width 51 height 9
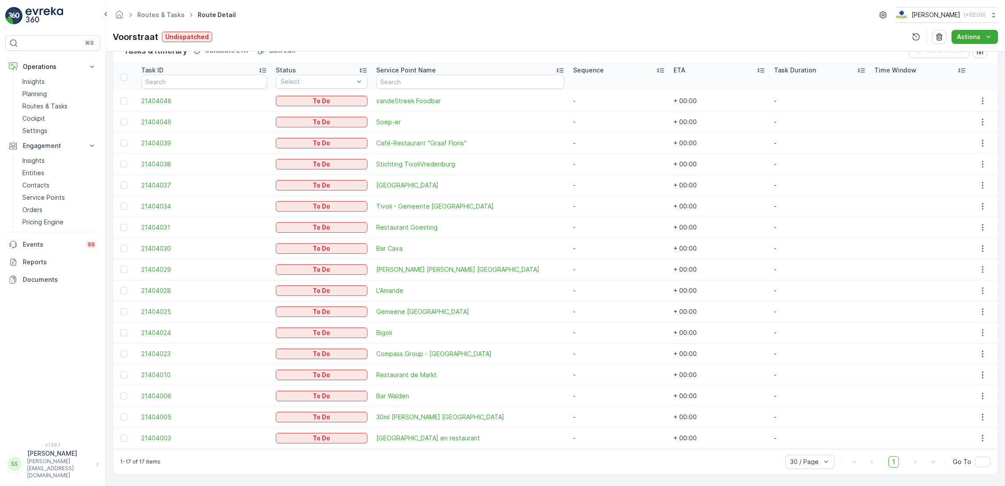
scroll to position [225, 0]
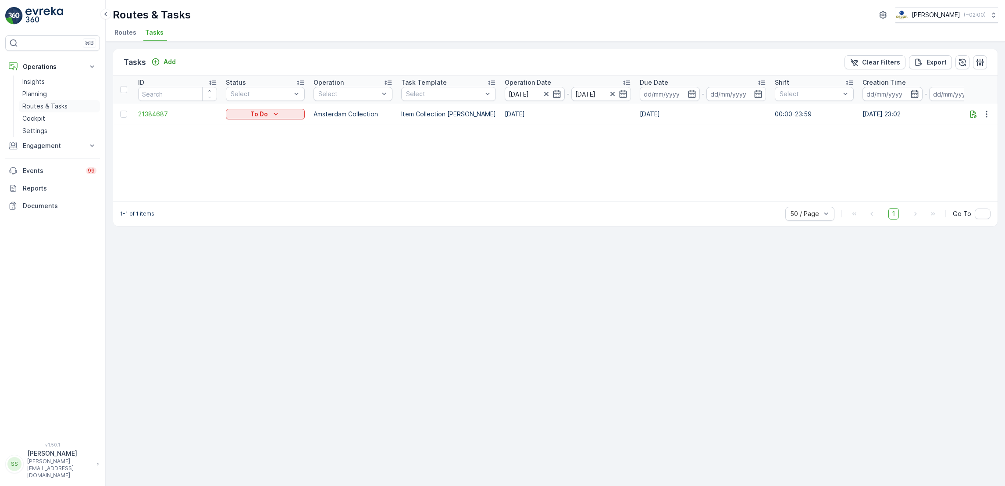
click at [48, 103] on p "Routes & Tasks" at bounding box center [44, 106] width 45 height 9
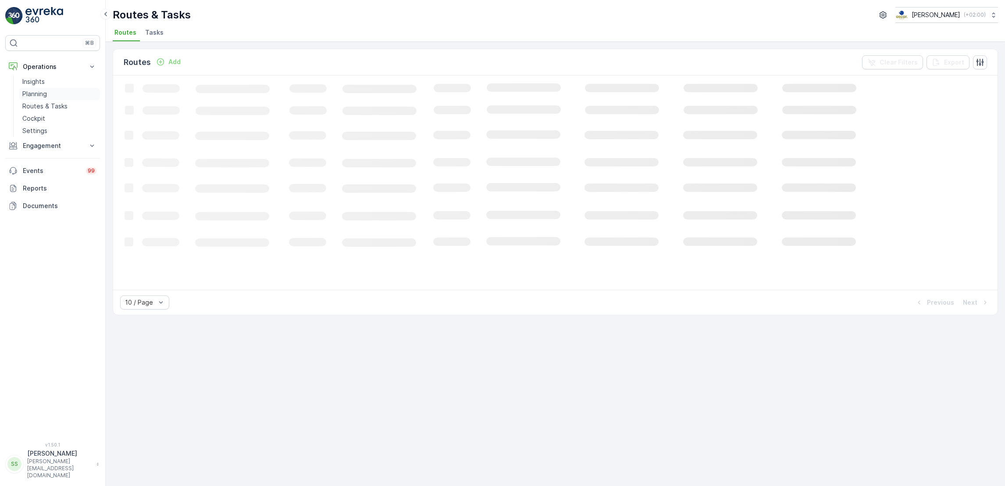
click at [37, 97] on p "Planning" at bounding box center [34, 93] width 25 height 9
click at [60, 107] on p "Routes & Tasks" at bounding box center [44, 106] width 45 height 9
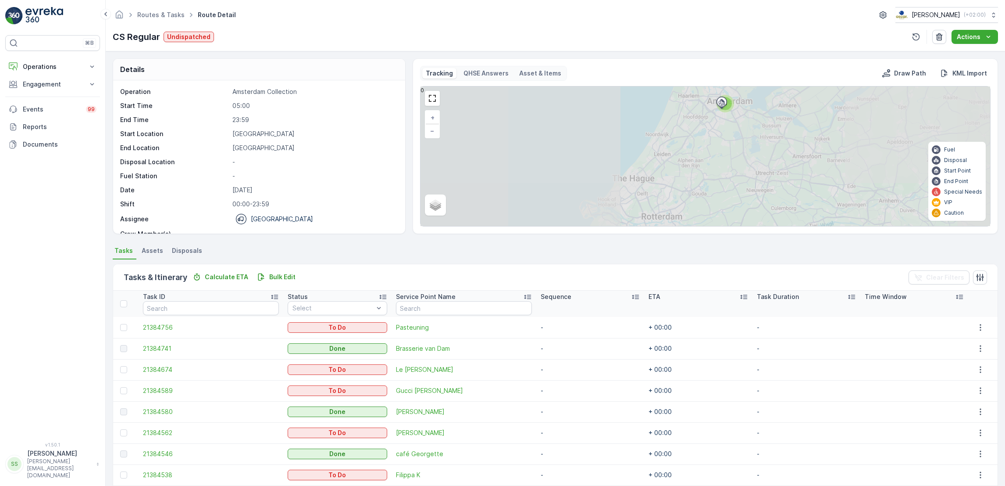
scroll to position [36, 0]
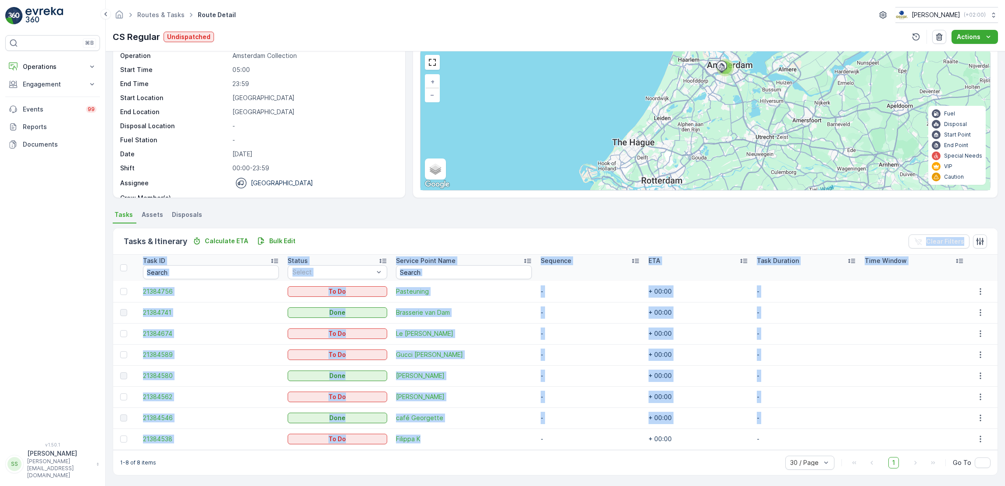
drag, startPoint x: 327, startPoint y: 245, endPoint x: 430, endPoint y: 446, distance: 225.4
click at [430, 446] on div "Tasks & Itinerary Calculate ETA Bulk Edit Clear Filters Task ID Status Select S…" at bounding box center [556, 351] width 886 height 247
click at [430, 446] on td "Filippa K" at bounding box center [464, 438] width 145 height 21
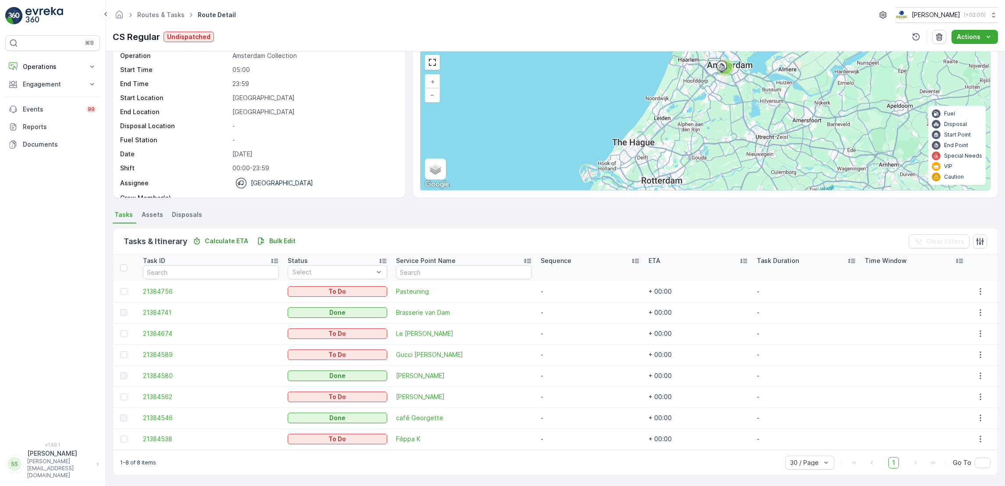
click at [431, 452] on div "1-8 of 8 items 30 / Page 1 Go To" at bounding box center [555, 462] width 885 height 25
click at [431, 455] on div "1-8 of 8 items 30 / Page 1 Go To" at bounding box center [555, 462] width 885 height 25
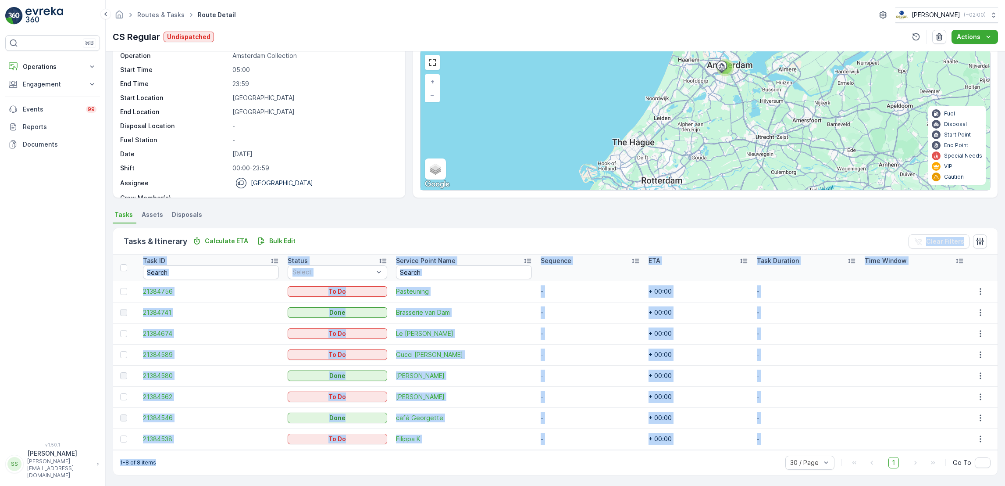
drag, startPoint x: 431, startPoint y: 455, endPoint x: 309, endPoint y: 231, distance: 255.2
click at [309, 231] on div "Tasks & Itinerary Calculate ETA Bulk Edit Clear Filters Task ID Status Select S…" at bounding box center [556, 351] width 886 height 247
click at [309, 231] on div "Tasks & Itinerary Calculate ETA Bulk Edit Clear Filters" at bounding box center [555, 241] width 885 height 26
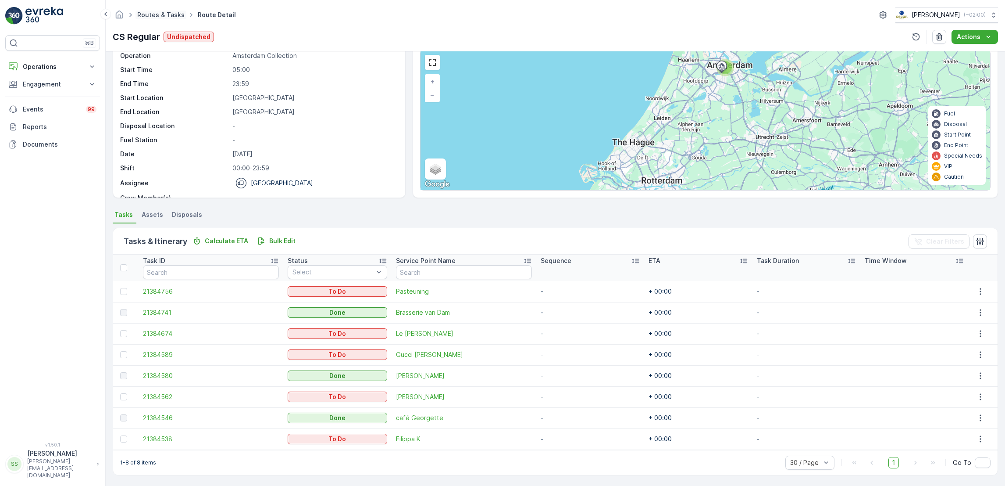
click at [167, 15] on link "Routes & Tasks" at bounding box center [160, 14] width 47 height 7
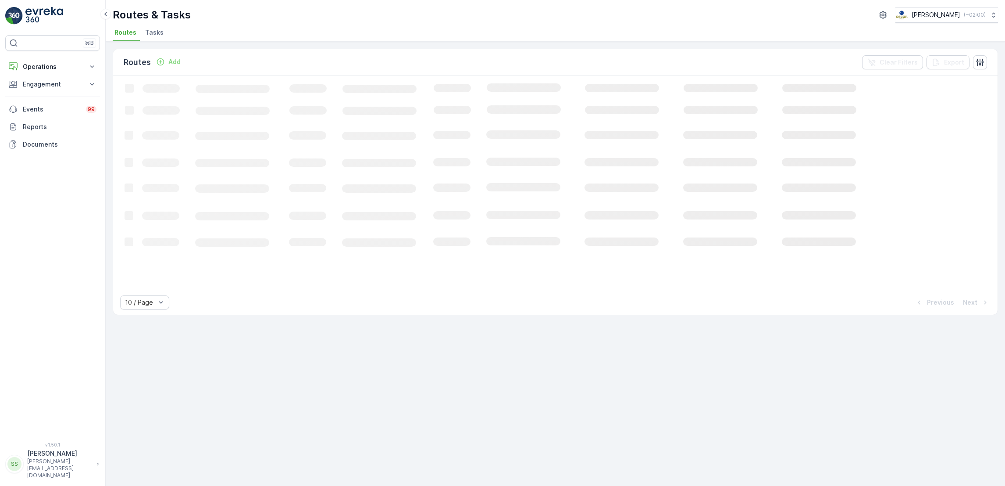
click at [154, 32] on span "Tasks" at bounding box center [154, 32] width 18 height 9
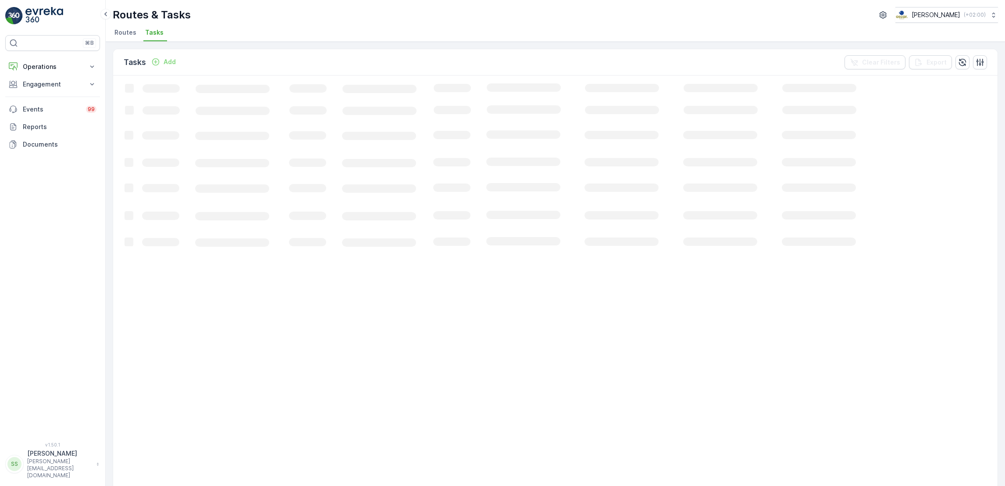
click at [158, 60] on icon "Add" at bounding box center [155, 61] width 7 height 7
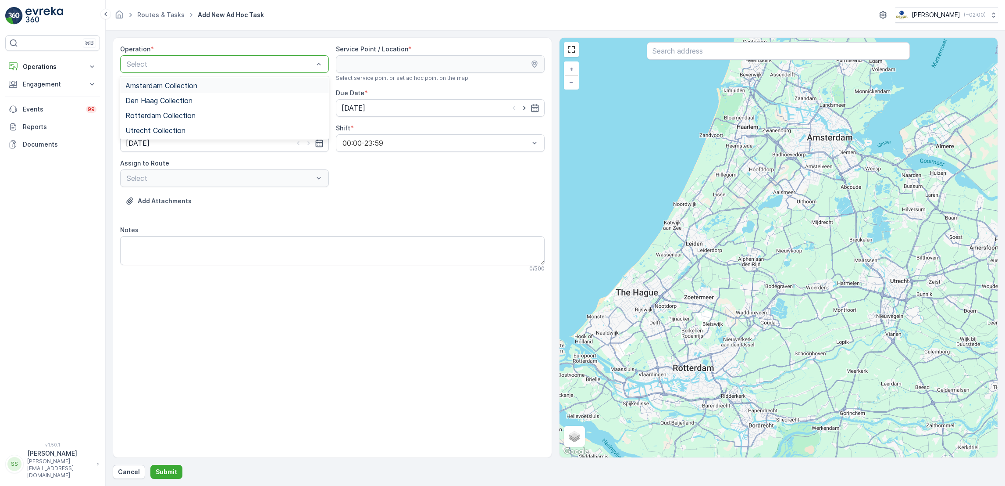
click at [191, 88] on span "Amsterdam Collection" at bounding box center [161, 86] width 72 height 8
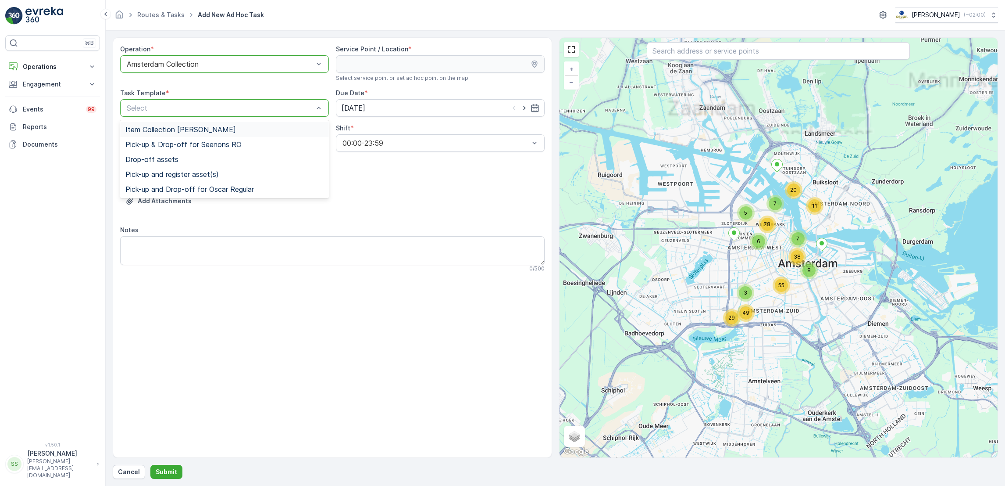
click at [212, 130] on span "Item Collection [PERSON_NAME]" at bounding box center [180, 129] width 111 height 8
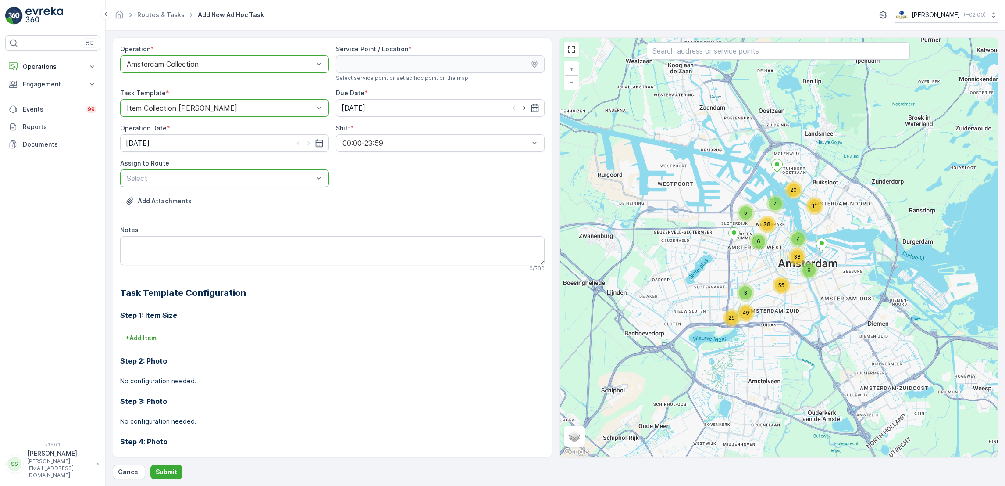
click at [230, 177] on div at bounding box center [220, 178] width 189 height 8
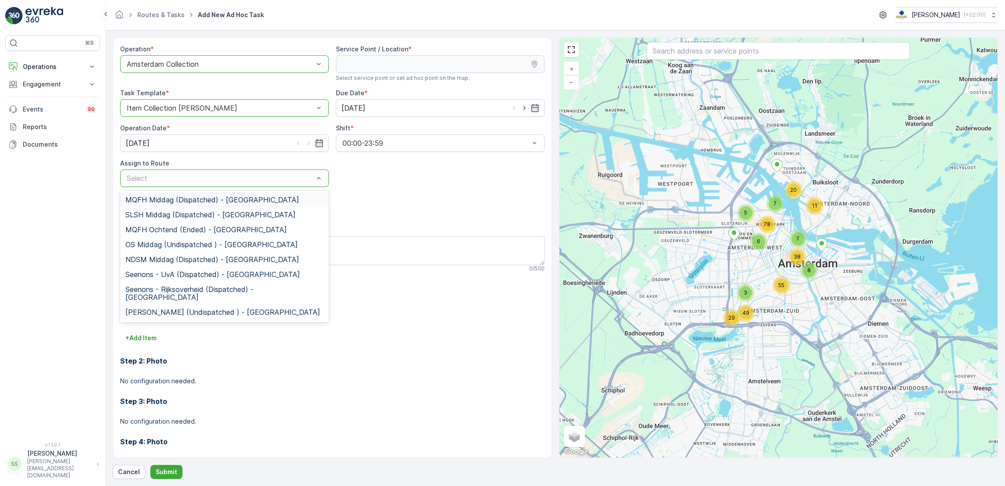
click at [229, 180] on div at bounding box center [220, 178] width 189 height 8
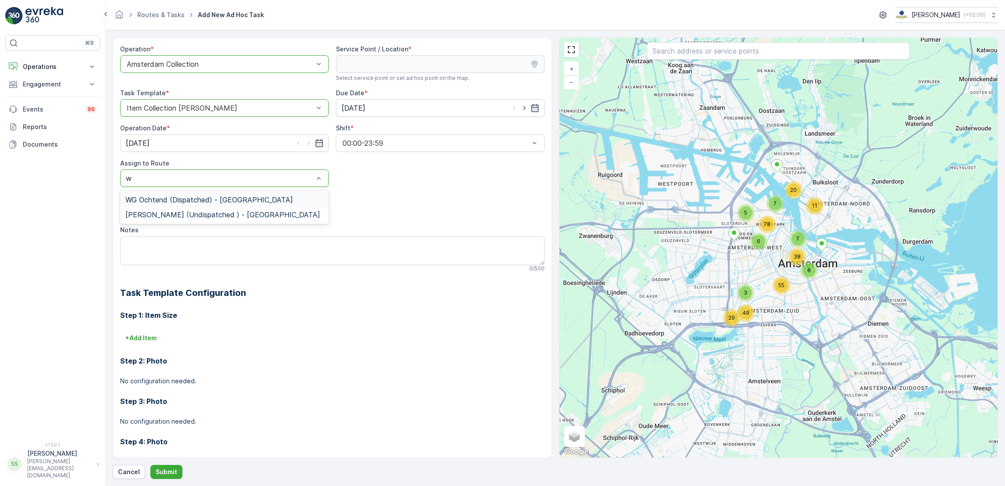
type input "wg"
click at [226, 202] on span "WG Ochtend (Dispatched) - Amsterdam" at bounding box center [209, 200] width 168 height 8
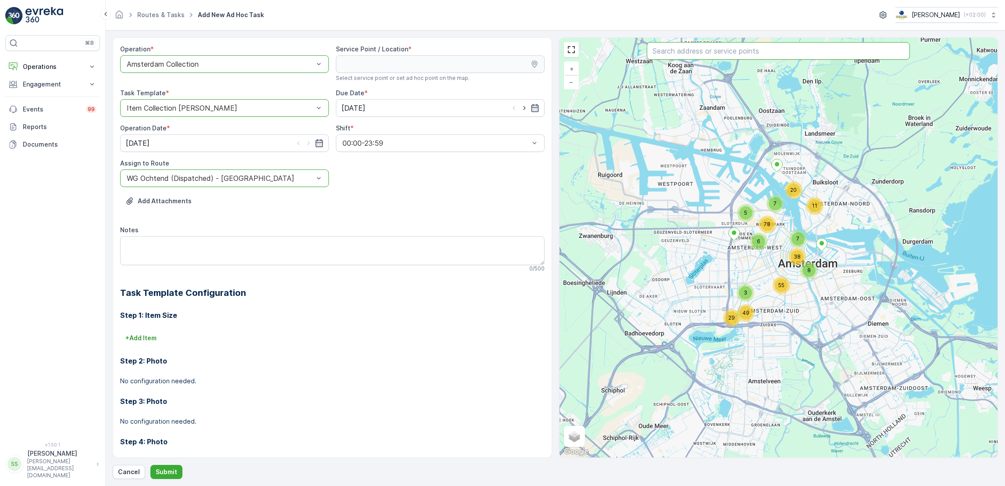
click at [687, 51] on input "text" at bounding box center [778, 51] width 263 height 18
click at [286, 250] on textarea "Notes" at bounding box center [332, 250] width 425 height 29
paste textarea "2x 240 litre general waste 3x 240 Glass container 2x 240 PMD 1x 240 Paper"
click at [122, 258] on textarea "2x 240 litre general waste 3x 240 Glass container 2x 240 PMD 1x 240 Paper" at bounding box center [332, 250] width 425 height 29
click at [124, 261] on textarea "2x 240 litre general waste 3x 240 Glass container 2x 240 PMD 1x 240 Paper" at bounding box center [332, 250] width 425 height 29
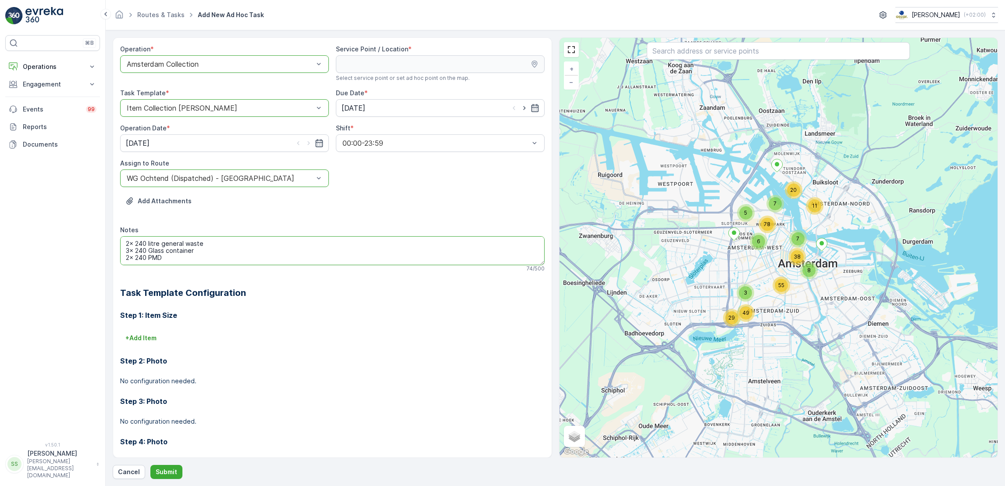
scroll to position [14, 0]
click at [124, 261] on textarea "2x 240 litre general waste 3x 240 Glass container 2x 240 PMD 1x 240 Paper" at bounding box center [332, 250] width 425 height 29
type textarea "2x 240 litre general waste 3x 240 Glass container 2x 240 PMD 1x 240 Paper"
click at [531, 110] on icon "button" at bounding box center [534, 108] width 7 height 8
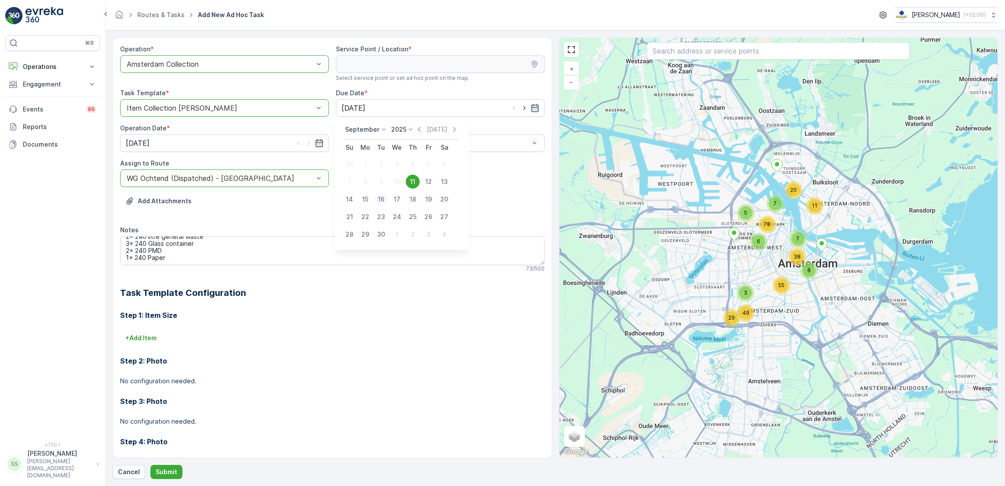
click at [381, 198] on div "16" at bounding box center [381, 199] width 14 height 14
type input "[DATE]"
click at [691, 52] on input "text" at bounding box center [778, 51] width 263 height 18
type input "fabri"
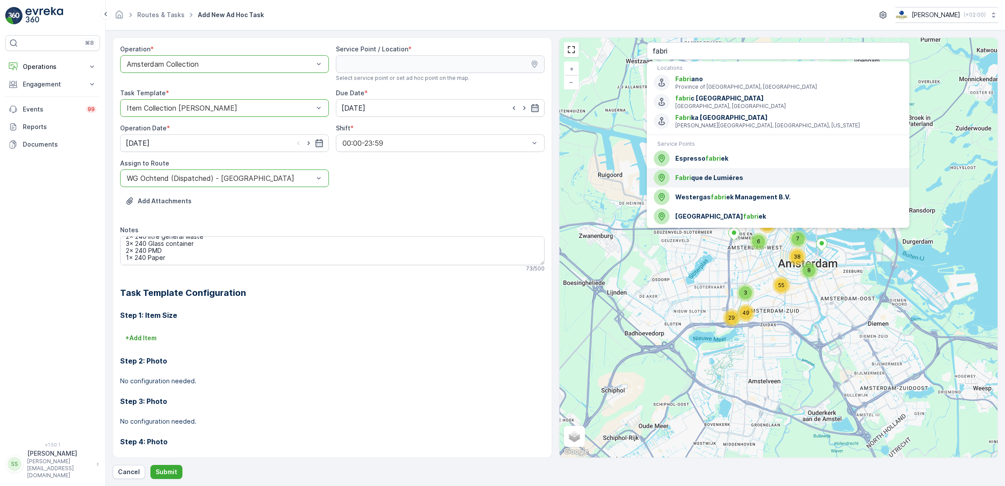
click at [711, 176] on span "Fabri que de Lumiéres" at bounding box center [788, 177] width 227 height 9
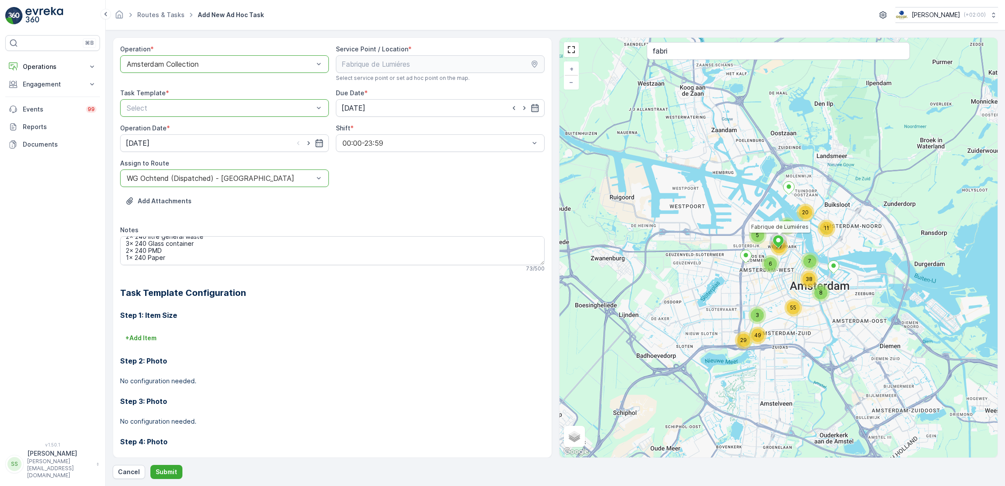
click at [290, 109] on div at bounding box center [220, 108] width 189 height 8
click at [261, 129] on div "Item Collection [PERSON_NAME]" at bounding box center [224, 129] width 198 height 8
click at [318, 146] on icon "button" at bounding box center [319, 143] width 9 height 9
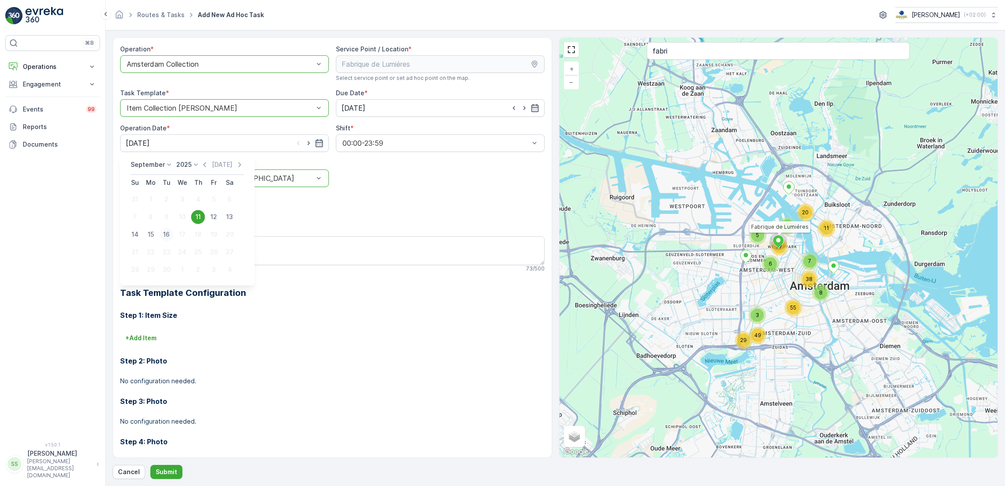
click at [164, 232] on div "16" at bounding box center [167, 234] width 14 height 14
type input "[DATE]"
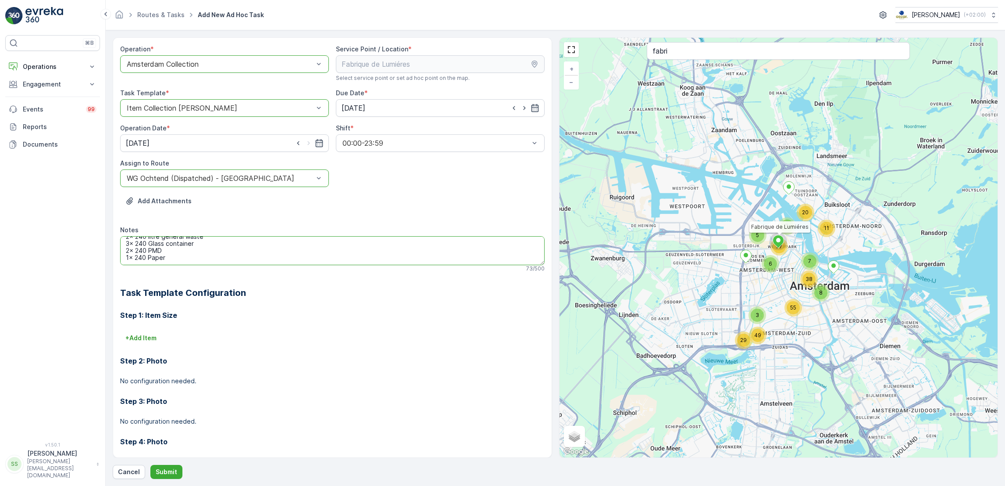
click at [267, 260] on textarea "2x 240 litre general waste 3x 240 Glass container 2x 240 PMD 1x 240 Paper" at bounding box center [332, 250] width 425 height 29
click at [127, 243] on textarea "2x 240 litre general waste 3x 240 Glass container 2x 240 PMD 1x 240 Paper" at bounding box center [332, 250] width 425 height 29
click at [124, 250] on textarea "extra neerzetten: 2x 240 litre general waste 3x 240 Glass container 2x 240 PMD …" at bounding box center [332, 250] width 425 height 29
drag, startPoint x: 254, startPoint y: 243, endPoint x: 213, endPoint y: 247, distance: 40.9
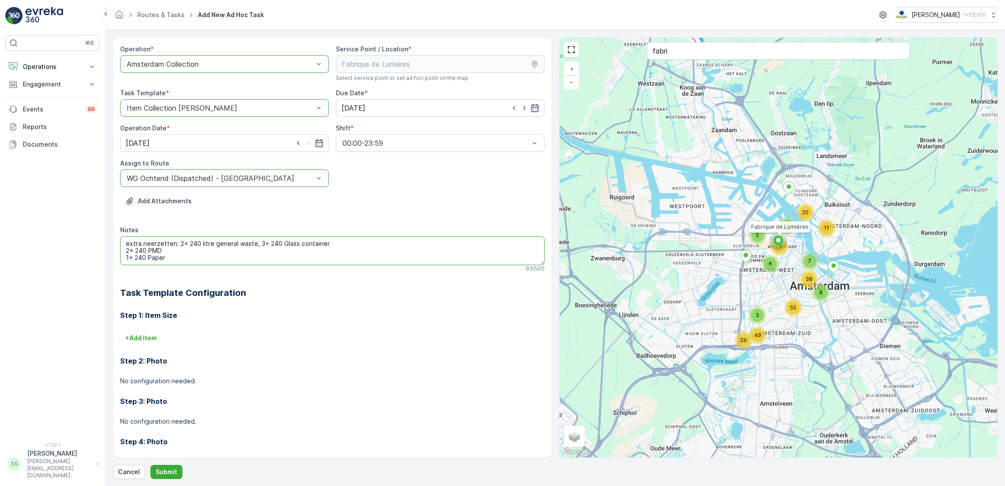
click at [213, 247] on textarea "extra neerzetten: 2x 240 litre general waste, 3x 240 Glass container 2x 240 PMD…" at bounding box center [332, 250] width 425 height 29
click at [266, 245] on textarea "extra neerzetten: 2x 240 litre rest, 3x 240 Glass container 2x 240 PMD 1x 240 P…" at bounding box center [332, 250] width 425 height 29
click at [123, 251] on textarea "extra neerzetten: 2x 240 litre rest, 3x 240 Glass container 2x 240 PMD 1x 240 P…" at bounding box center [332, 250] width 425 height 29
click at [123, 250] on textarea "extra neerzetten: 2x 240 litre rest, 3x 240 Glass container, 2x 240 PMD 1x 240 …" at bounding box center [332, 250] width 425 height 29
drag, startPoint x: 376, startPoint y: 245, endPoint x: 44, endPoint y: 250, distance: 331.6
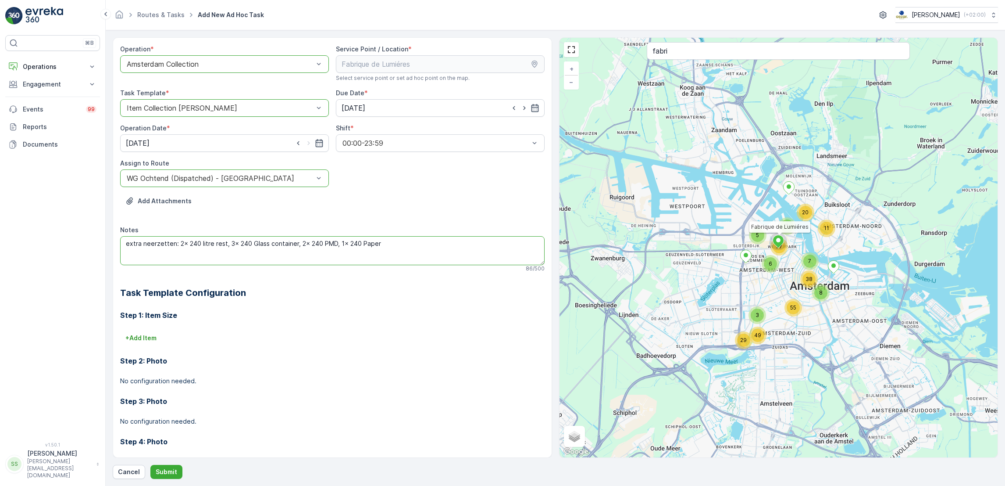
click at [44, 250] on div "⌘B Operations Insights Planning Routes & Tasks Cockpit Settings Engagement Insi…" at bounding box center [502, 243] width 1005 height 486
click at [434, 249] on textarea "extra neerzetten: 2x 240 litre rest, 3x 240 Glass container, 2x 240 PMD, 1x 240…" at bounding box center [332, 250] width 425 height 29
type textarea "extra neerzetten: 2x 240 litre rest, 3x 240 Glass container, 2x 240 PMD, 1x 240…"
click at [174, 471] on p "Submit" at bounding box center [166, 471] width 21 height 9
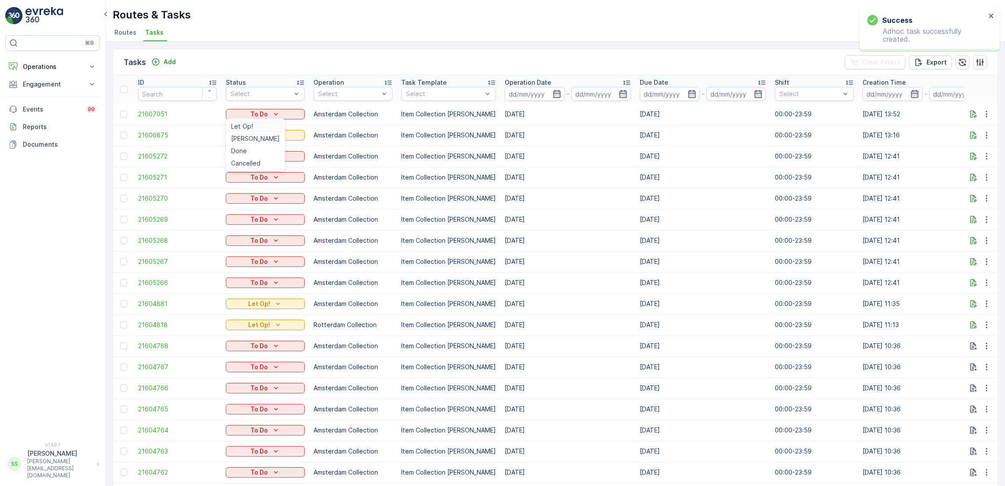
click at [244, 127] on span "Let Op!" at bounding box center [242, 126] width 22 height 9
click at [170, 65] on p "Add" at bounding box center [170, 61] width 12 height 9
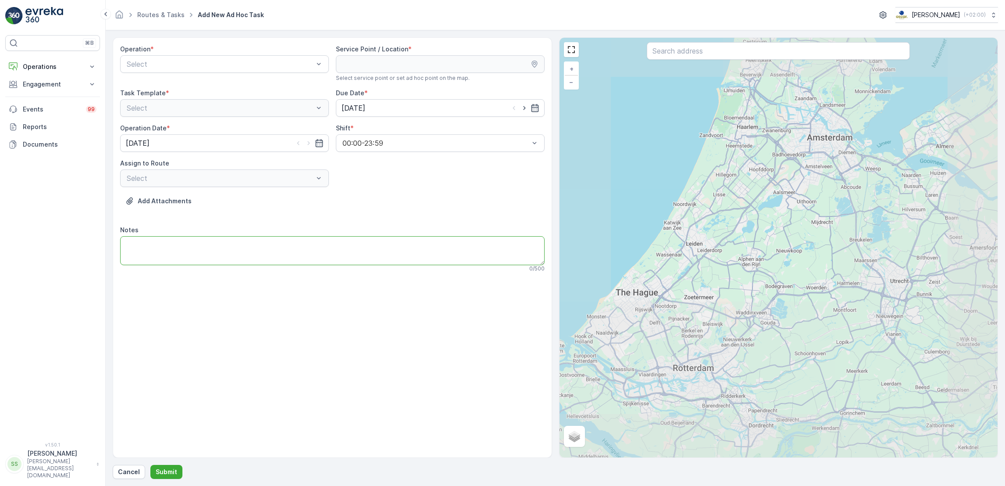
click at [256, 244] on textarea "Notes" at bounding box center [332, 250] width 425 height 29
paste textarea "extra neerzetten: 2x 240 litre rest, 3x 240 Glass container, 2x 240 PMD, 1x 240…"
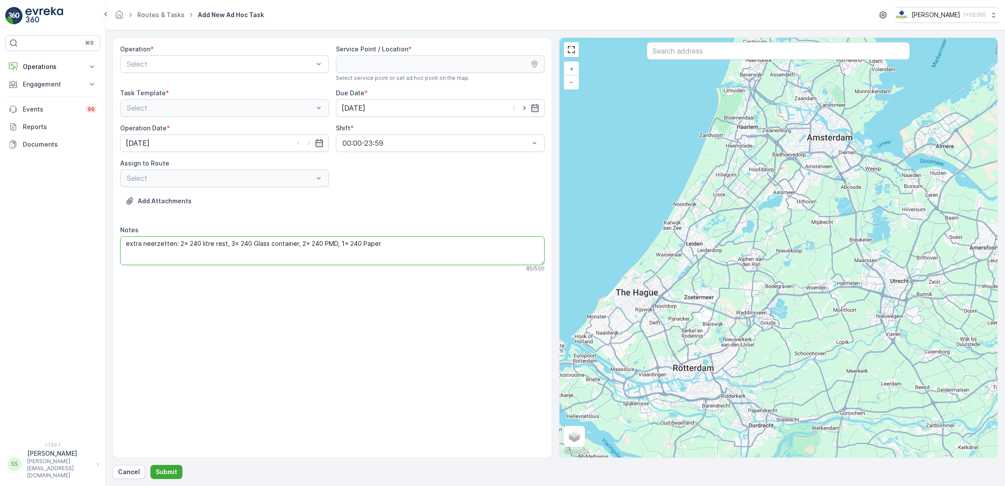
drag, startPoint x: 174, startPoint y: 244, endPoint x: 86, endPoint y: 243, distance: 88.2
click at [86, 243] on div "⌘B Operations Insights Planning Routes & Tasks Cockpit Settings Engagement Insi…" at bounding box center [502, 243] width 1005 height 486
type textarea "ophalen: 2x 240 litre rest, 3x 240 Glass container, 2x 240 PMD, 1x 240 Paper"
click at [291, 58] on div "Select" at bounding box center [224, 64] width 209 height 18
click at [270, 84] on div "Amsterdam Collection" at bounding box center [224, 86] width 198 height 8
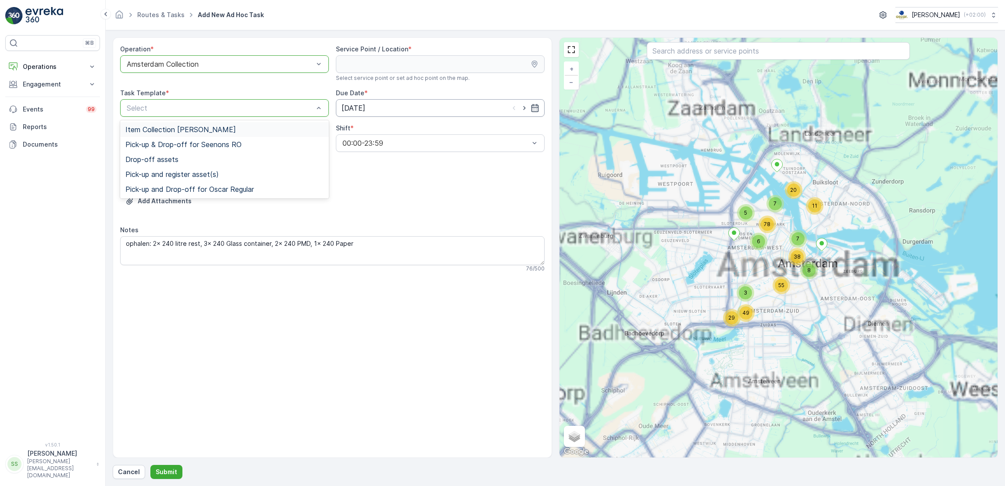
click at [440, 113] on input "[DATE]" at bounding box center [440, 108] width 209 height 18
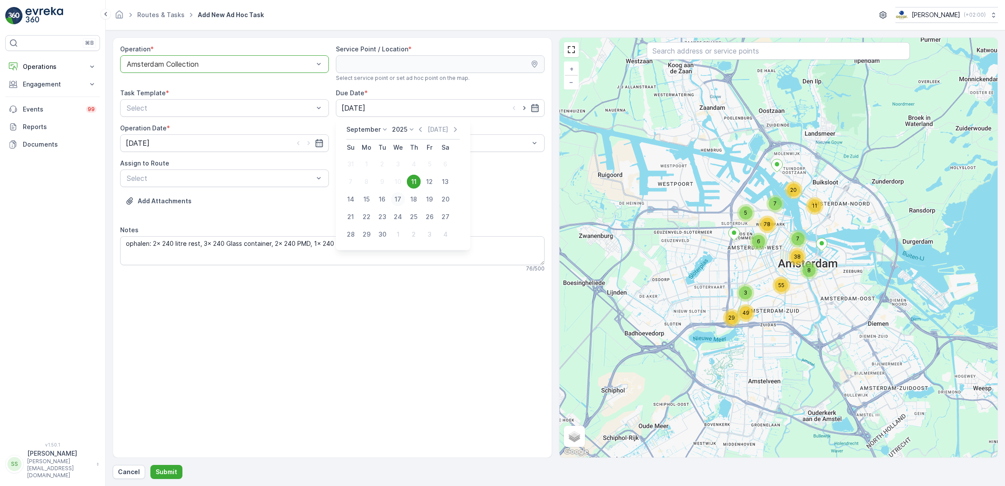
click at [398, 198] on div "17" at bounding box center [398, 199] width 14 height 14
type input "[DATE]"
click at [323, 143] on icon "button" at bounding box center [319, 143] width 9 height 9
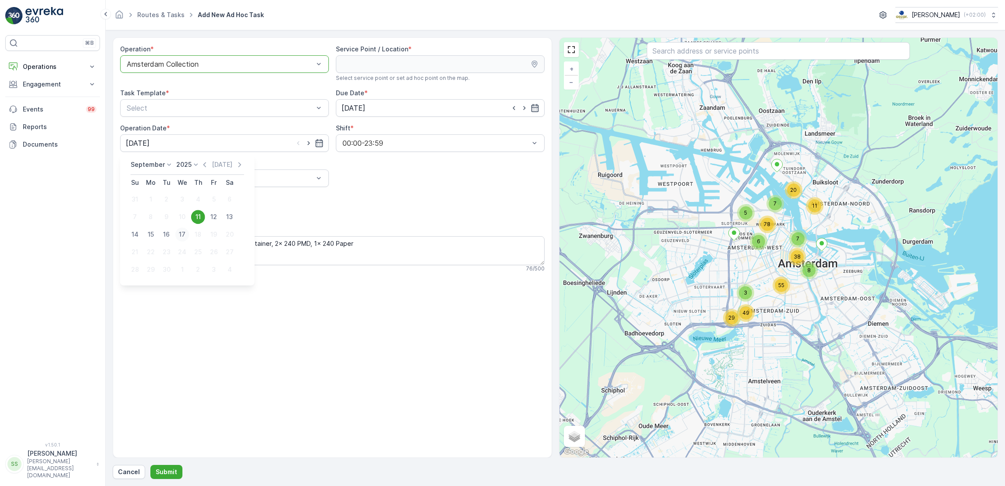
click at [182, 232] on div "17" at bounding box center [182, 234] width 14 height 14
type input "[DATE]"
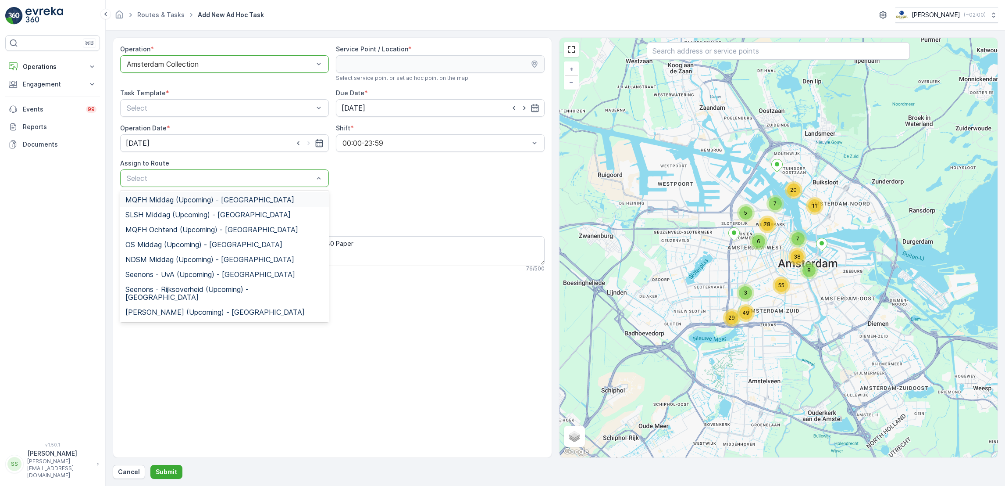
type input "f"
type input "wg"
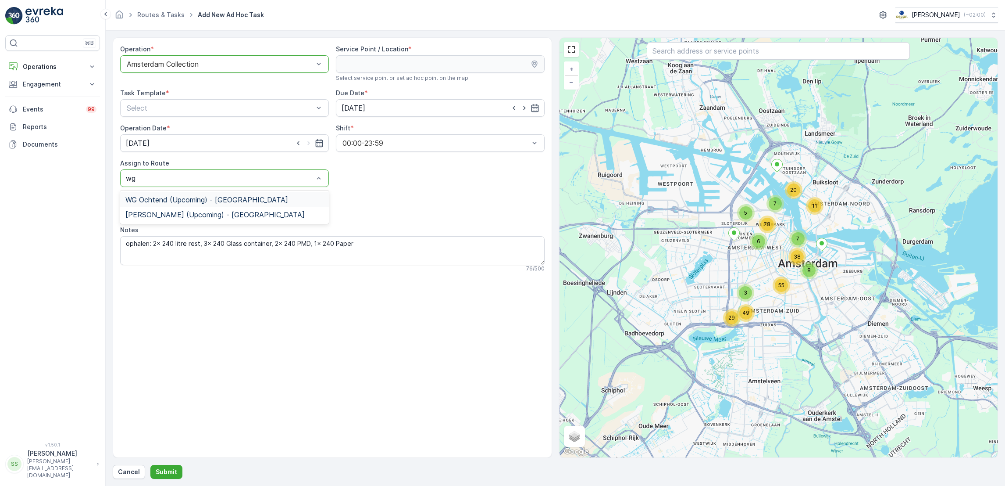
click at [239, 200] on span "WG Ochtend (Upcoming) - Amsterdam" at bounding box center [206, 200] width 163 height 8
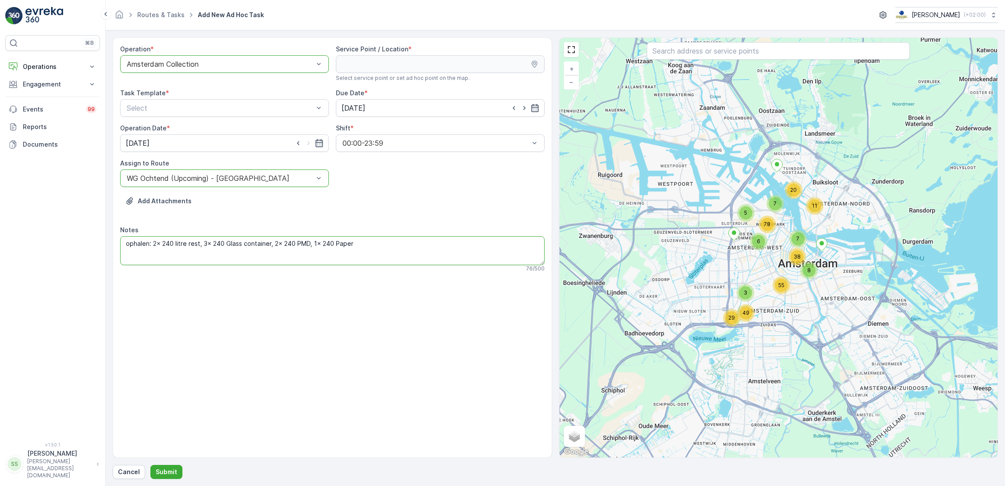
click at [201, 253] on textarea "ophalen: 2x 240 litre rest, 3x 240 Glass container, 2x 240 PMD, 1x 240 Paper" at bounding box center [332, 250] width 425 height 29
click at [365, 252] on textarea "ophalen: 2x 240 litre rest, 3x 240 Glass container, 2x 240 PMD, 1x 240 Paper" at bounding box center [332, 250] width 425 height 29
click at [250, 130] on div "Item Collection [PERSON_NAME]" at bounding box center [224, 129] width 198 height 8
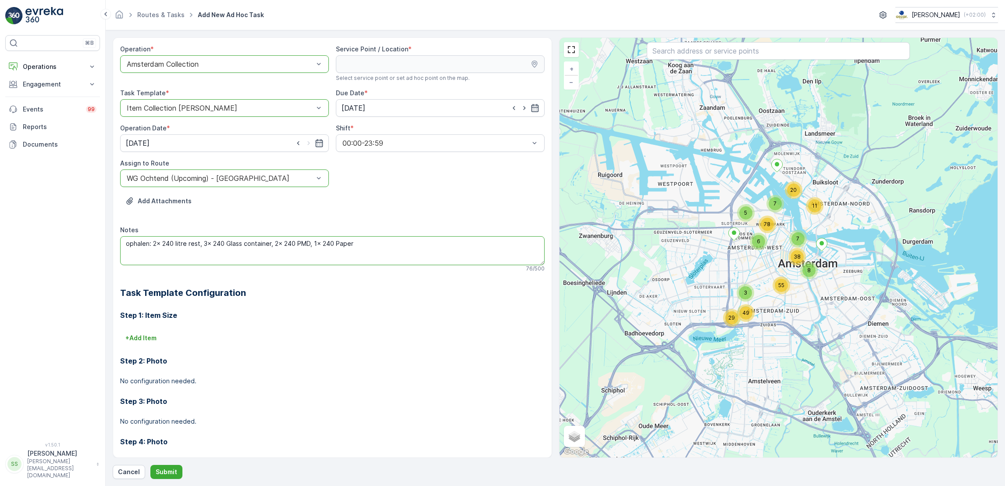
click at [144, 243] on textarea "ophalen: 2x 240 litre rest, 3x 240 Glass container, 2x 240 PMD, 1x 240 Paper" at bounding box center [332, 250] width 425 height 29
click at [453, 244] on textarea "ophalen voor 12:00: 2x 240 litre rest, 3x 240 Glass container, 2x 240 PMD, 1x 2…" at bounding box center [332, 250] width 425 height 29
type textarea "ophalen voor 12:00: 2x 240 litre rest, 3x 240 Glass container, 2x 240 PMD, 1x 2…"
click at [739, 51] on input "text" at bounding box center [778, 51] width 263 height 18
type input "fabrique"
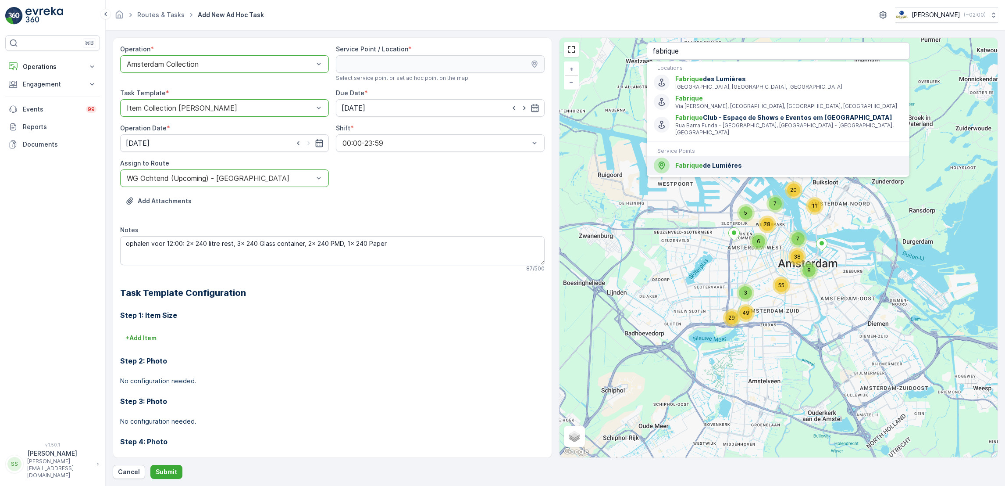
click at [694, 161] on span "Fabrique" at bounding box center [689, 164] width 28 height 7
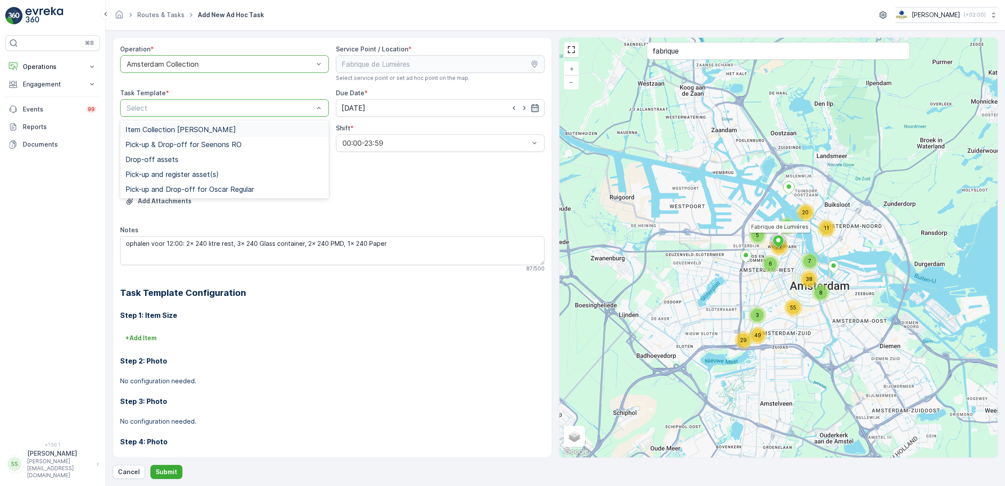
click at [270, 103] on p "Select" at bounding box center [220, 108] width 187 height 11
click at [256, 130] on div "Item Collection [PERSON_NAME]" at bounding box center [224, 129] width 198 height 8
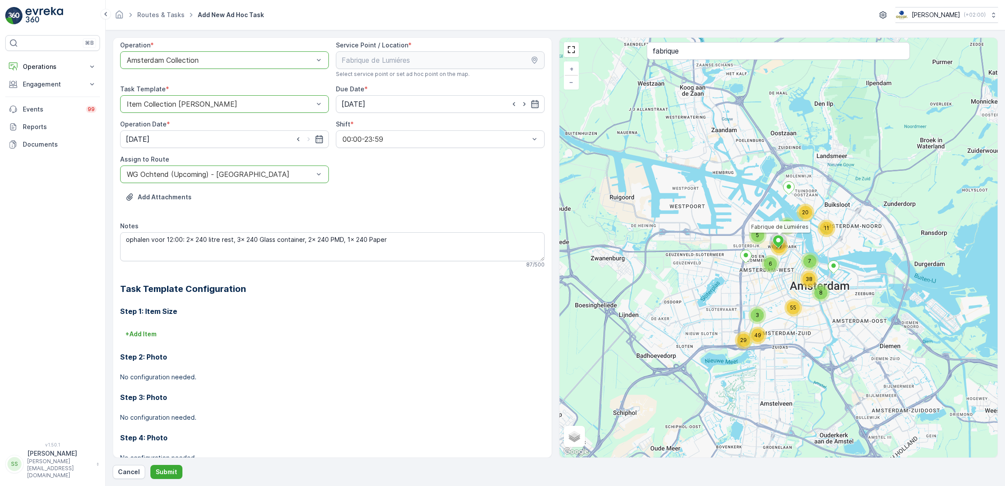
scroll to position [30, 0]
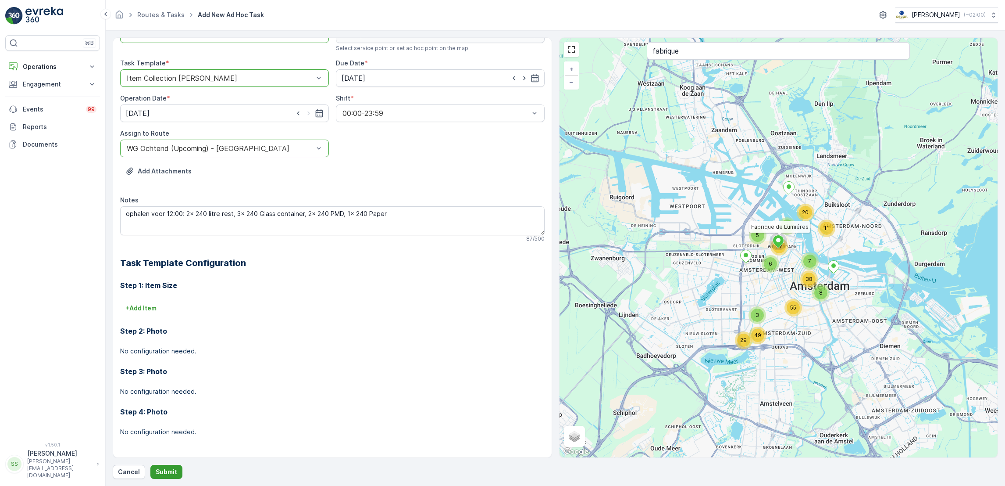
click at [159, 475] on p "Submit" at bounding box center [166, 471] width 21 height 9
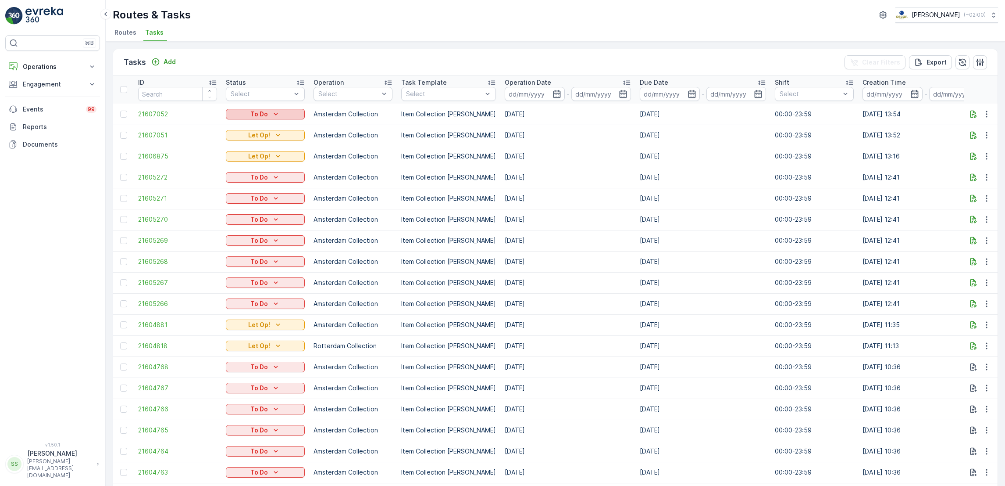
click at [254, 113] on p "To Do" at bounding box center [259, 114] width 18 height 9
click at [244, 126] on span "Let Op!" at bounding box center [242, 126] width 22 height 9
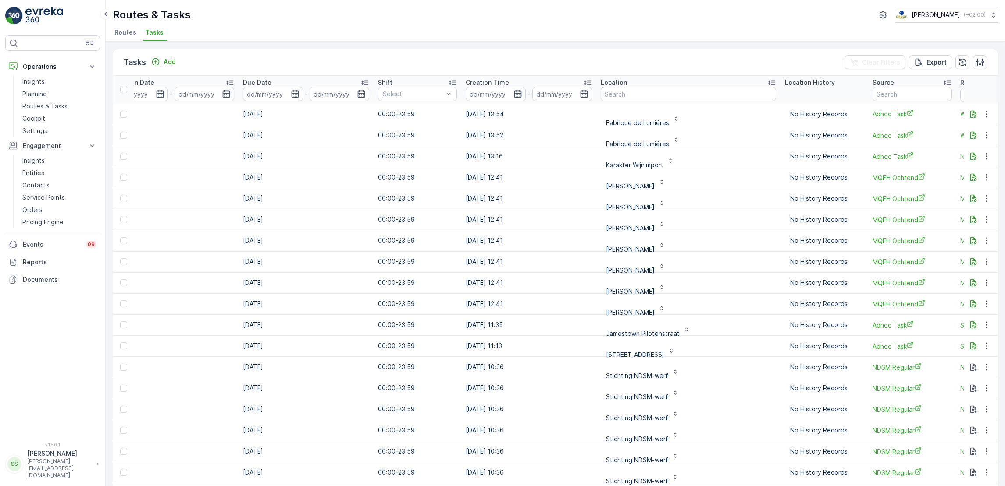
scroll to position [0, 402]
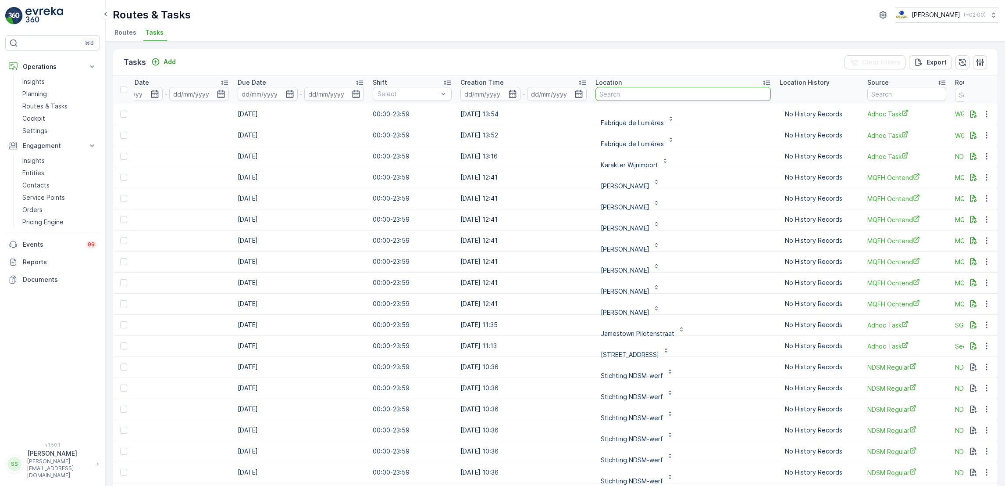
click at [617, 93] on input "text" at bounding box center [683, 94] width 175 height 14
click at [665, 90] on input "text" at bounding box center [683, 94] width 175 height 14
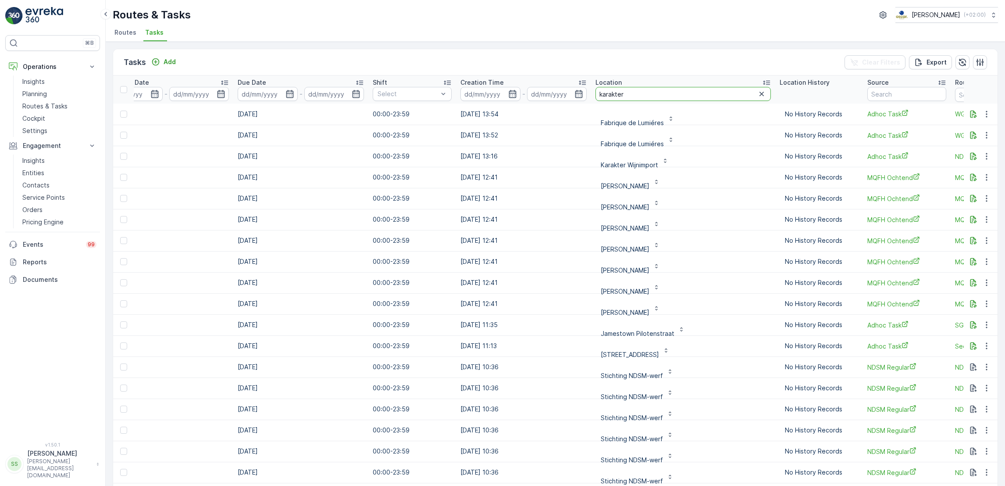
type input "karakter"
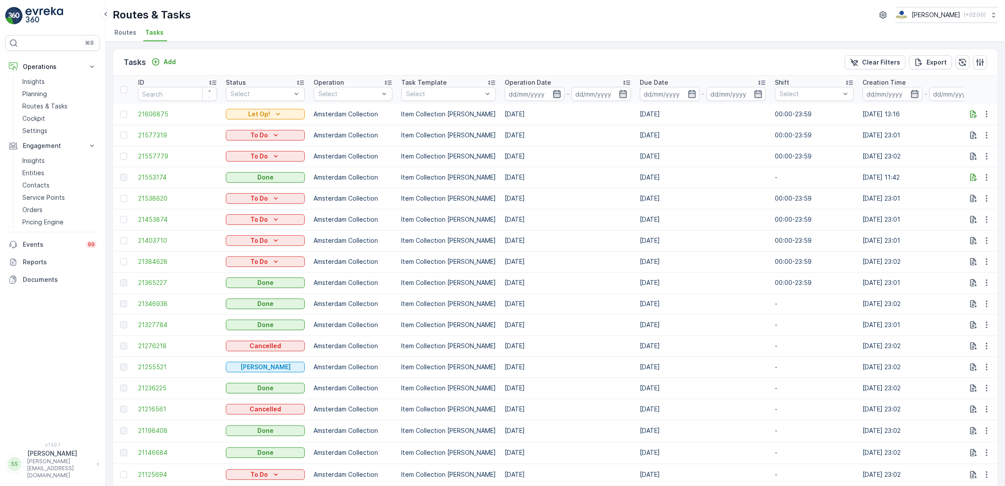
click at [553, 93] on icon "button" at bounding box center [556, 94] width 7 height 8
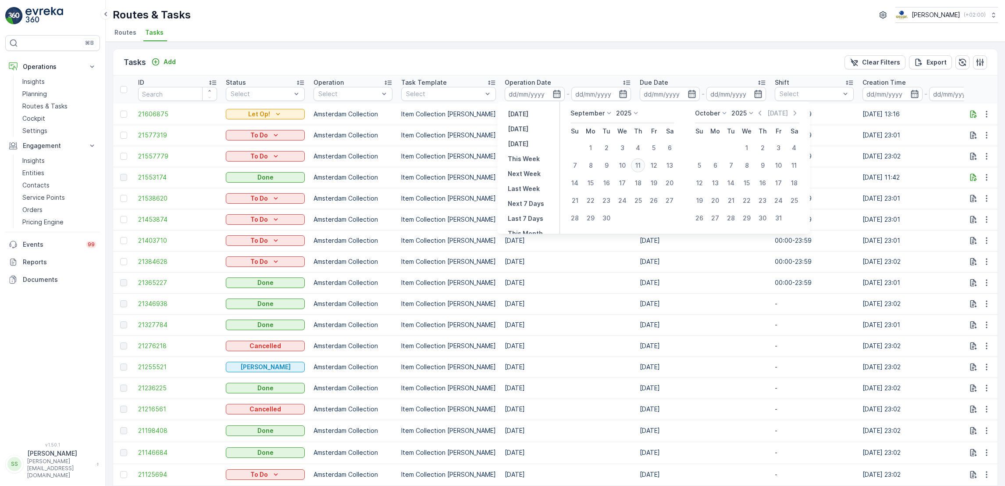
click at [639, 166] on div "11" at bounding box center [638, 165] width 14 height 14
type input "[DATE]"
click at [639, 166] on div "11" at bounding box center [638, 165] width 14 height 14
type input "[DATE]"
click at [639, 166] on div "11" at bounding box center [638, 165] width 14 height 14
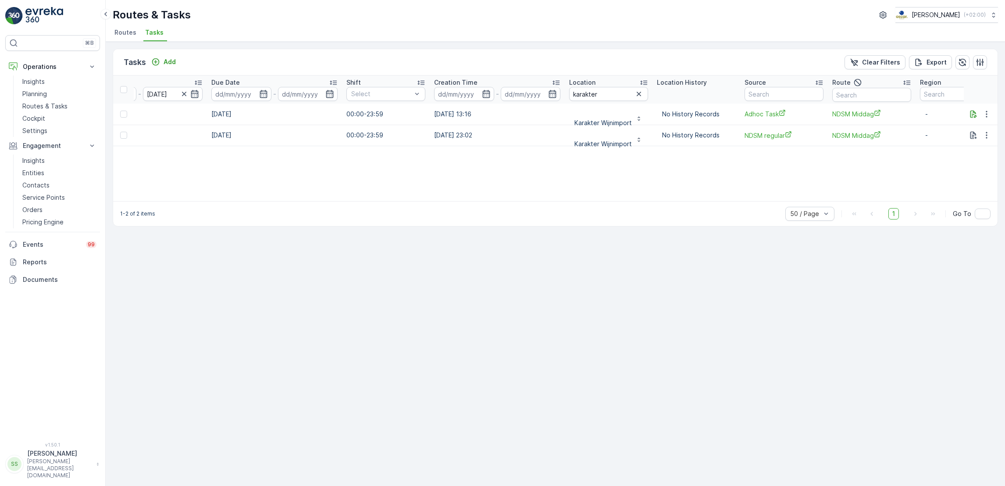
scroll to position [0, 461]
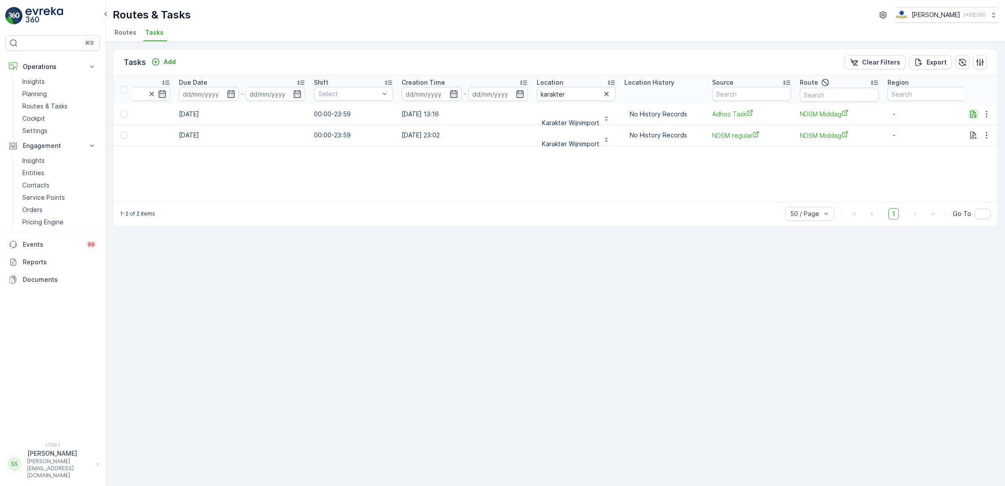
click at [969, 114] on icon "button" at bounding box center [973, 114] width 9 height 9
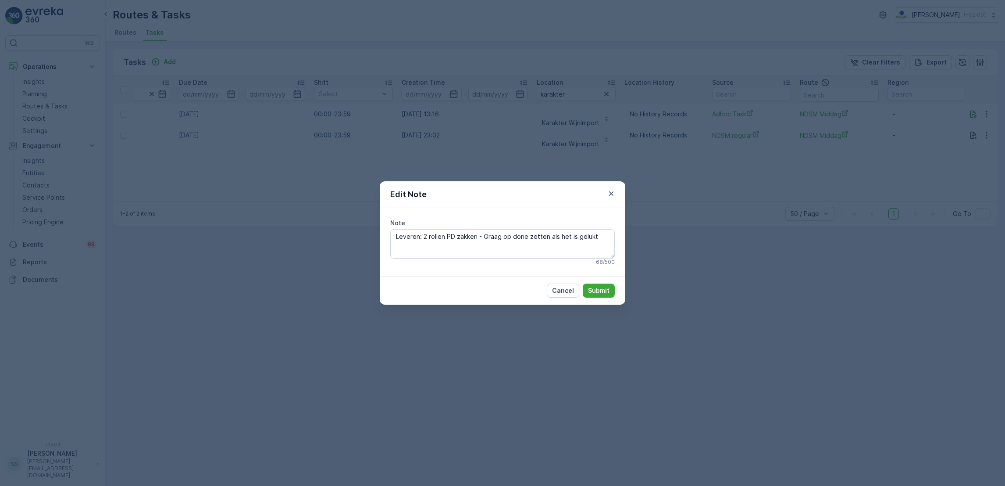
click at [750, 261] on div "Edit Note Note Leveren: 2 rollen PD zakken - Graag op done zetten als het is ge…" at bounding box center [502, 243] width 1005 height 486
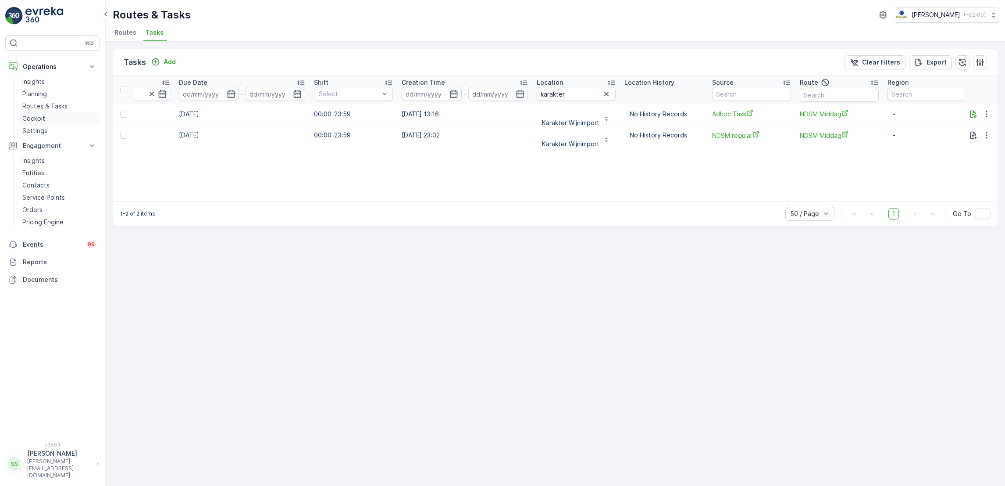
click at [39, 120] on p "Cockpit" at bounding box center [33, 118] width 23 height 9
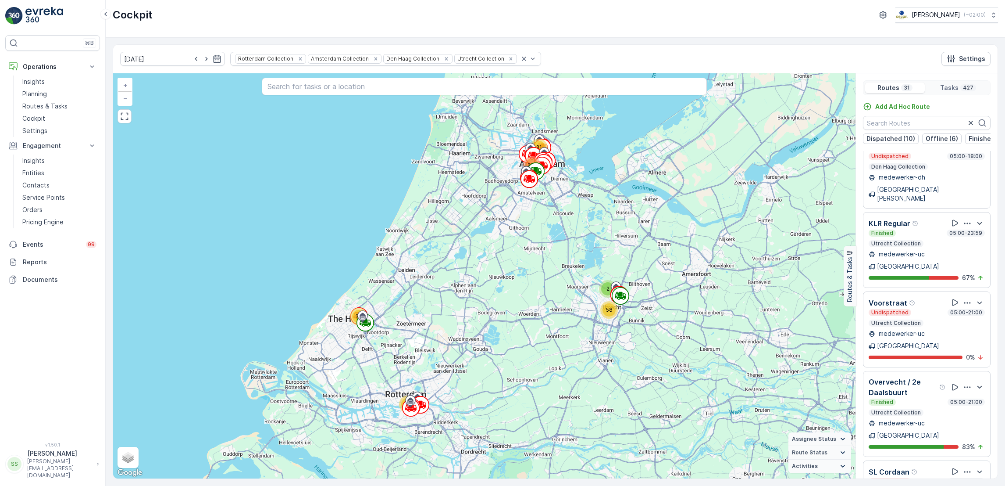
scroll to position [536, 0]
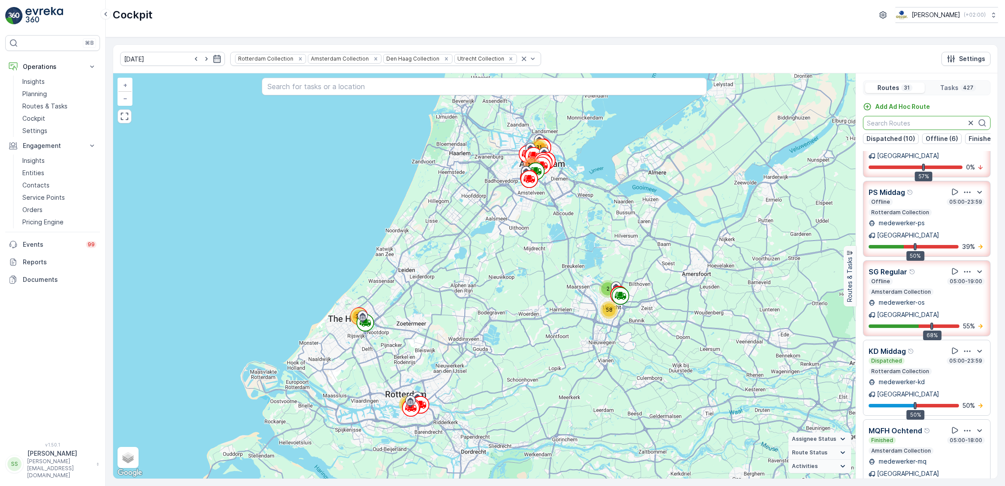
click at [907, 121] on input "text" at bounding box center [927, 123] width 128 height 14
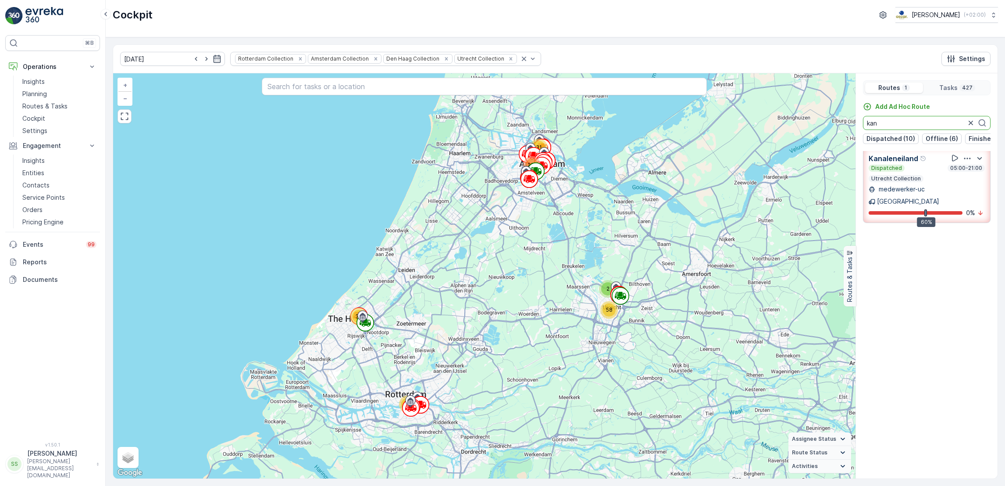
scroll to position [4, 0]
type input "kana"
click at [970, 124] on icon "button" at bounding box center [971, 123] width 4 height 4
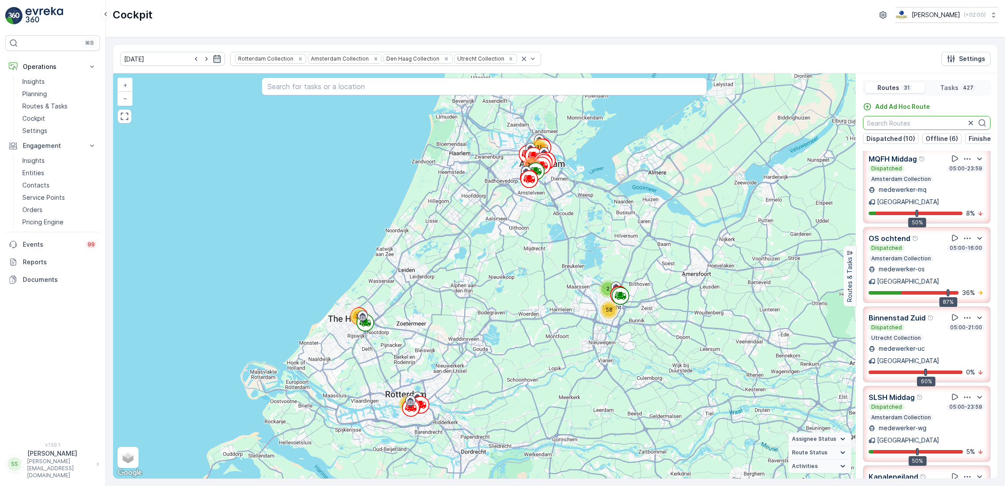
scroll to position [274, 0]
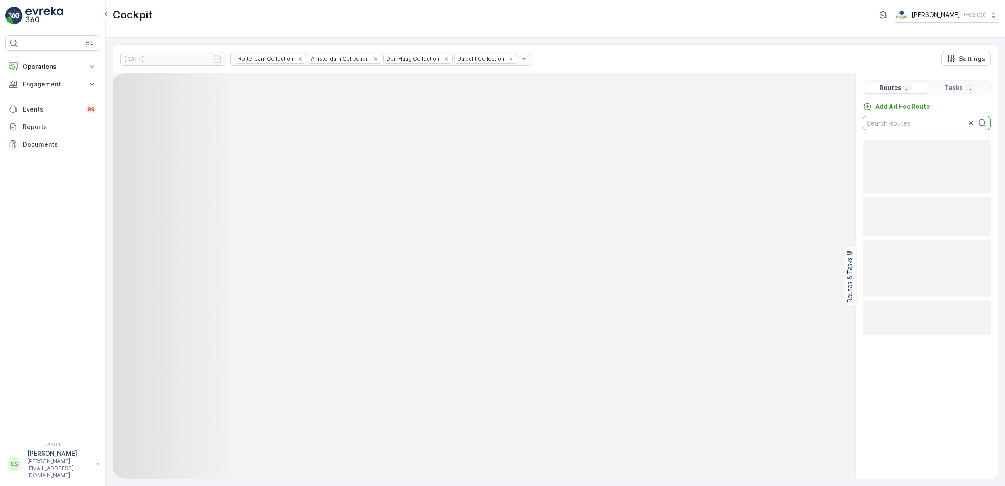
click at [914, 123] on input "text" at bounding box center [927, 123] width 128 height 14
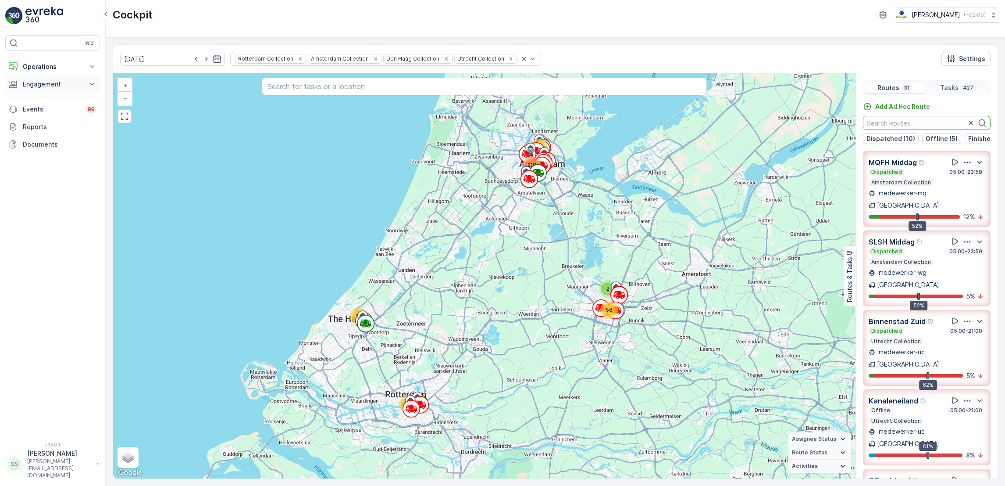
click at [50, 81] on p "Engagement" at bounding box center [53, 84] width 60 height 9
click at [52, 66] on p "Operations" at bounding box center [53, 66] width 60 height 9
click at [33, 118] on p "Cockpit" at bounding box center [33, 118] width 23 height 9
click at [23, 106] on p "Routes & Tasks" at bounding box center [44, 106] width 45 height 9
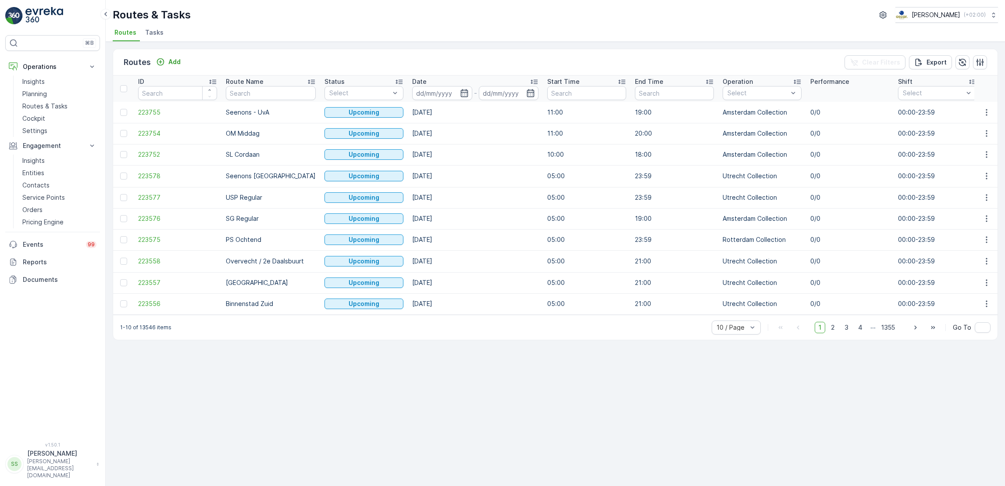
click at [154, 32] on span "Tasks" at bounding box center [154, 32] width 18 height 9
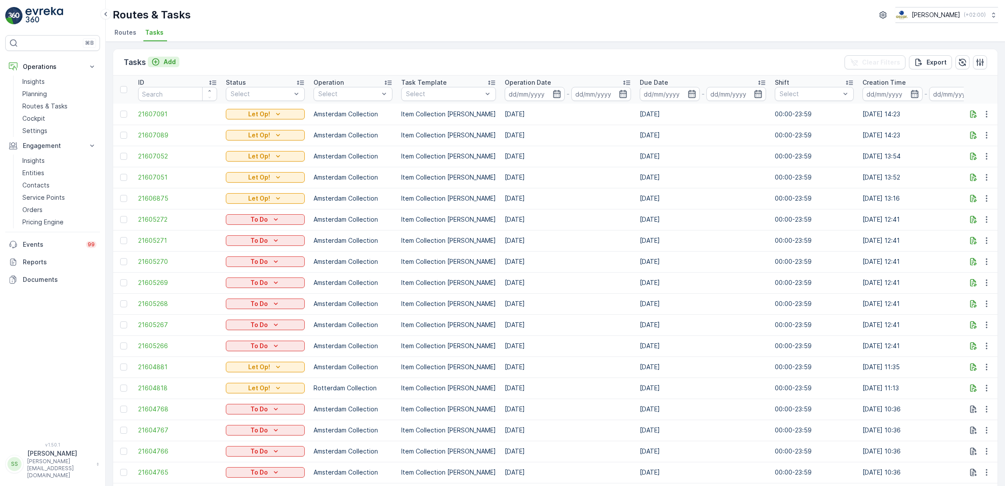
click at [159, 64] on icon "Add" at bounding box center [155, 61] width 9 height 9
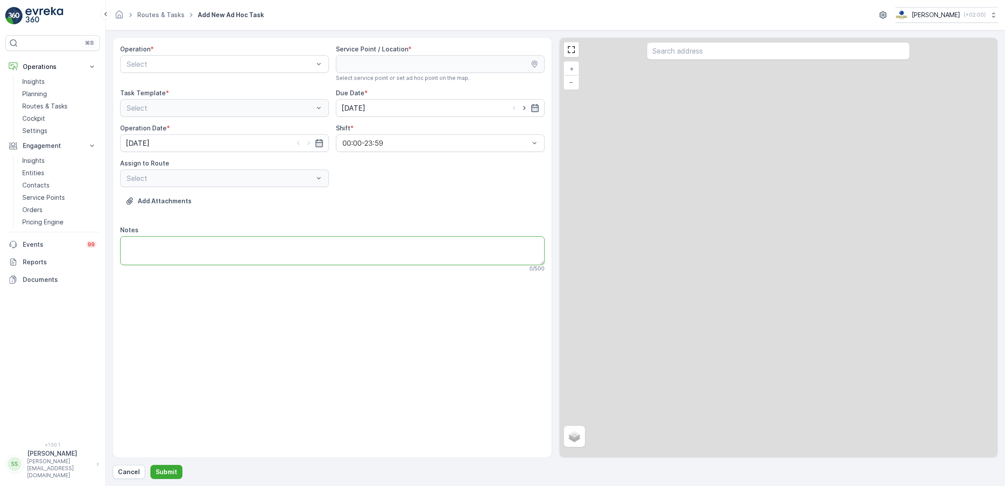
click at [173, 243] on textarea "Notes" at bounding box center [332, 250] width 425 height 29
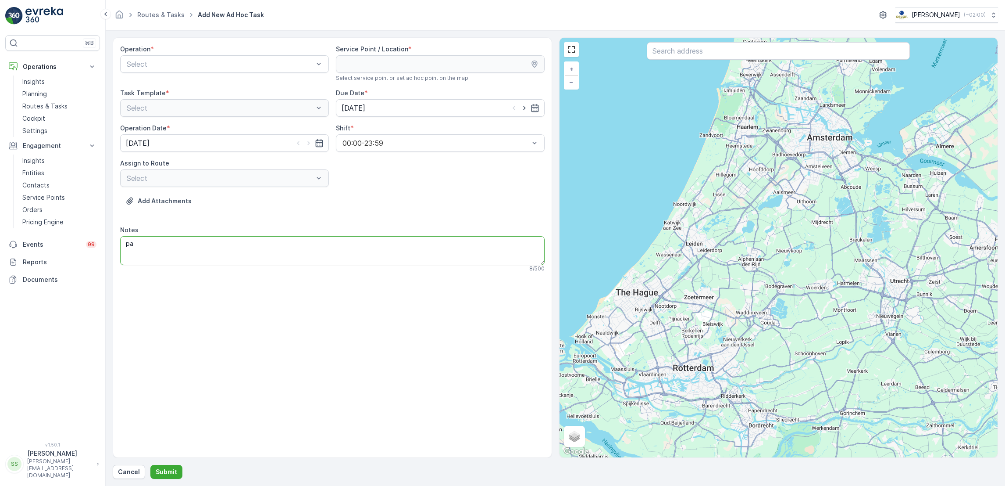
type textarea "p"
drag, startPoint x: 235, startPoint y: 244, endPoint x: 217, endPoint y: 246, distance: 17.6
click at [217, 246] on textarea "4 pallets ophalen en 2 glascontainers legen" at bounding box center [332, 250] width 425 height 29
click at [302, 253] on textarea "4 pallets ophalen en 2 glaskliko's legen" at bounding box center [332, 250] width 425 height 29
type textarea "4 pallets ophalen en 2 glaskliko's legen"
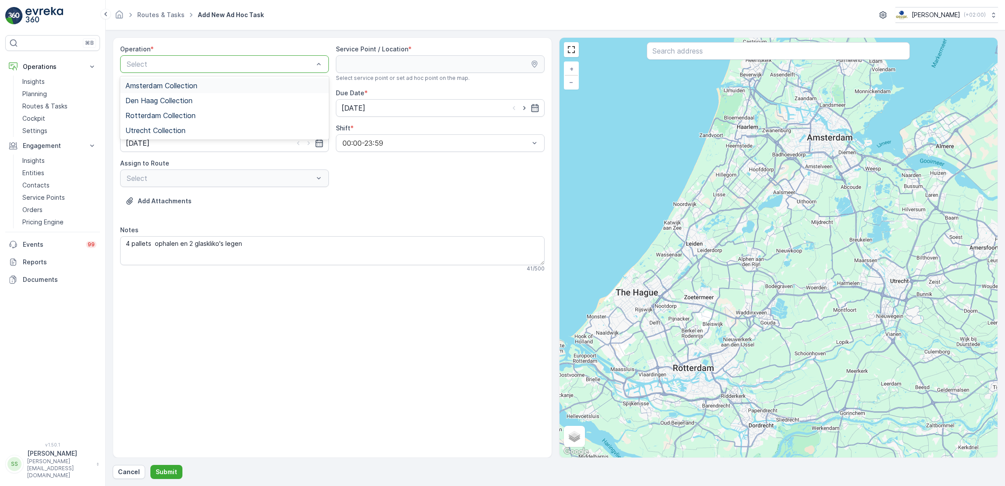
click at [225, 85] on div "Amsterdam Collection" at bounding box center [224, 86] width 198 height 8
click at [232, 115] on div "Select" at bounding box center [224, 108] width 209 height 18
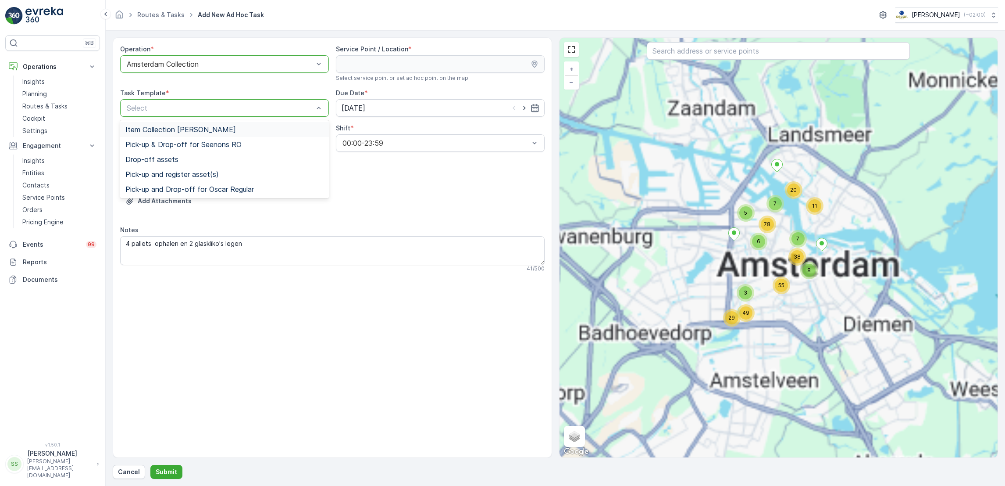
click at [227, 128] on div "Item Collection [PERSON_NAME]" at bounding box center [224, 129] width 198 height 8
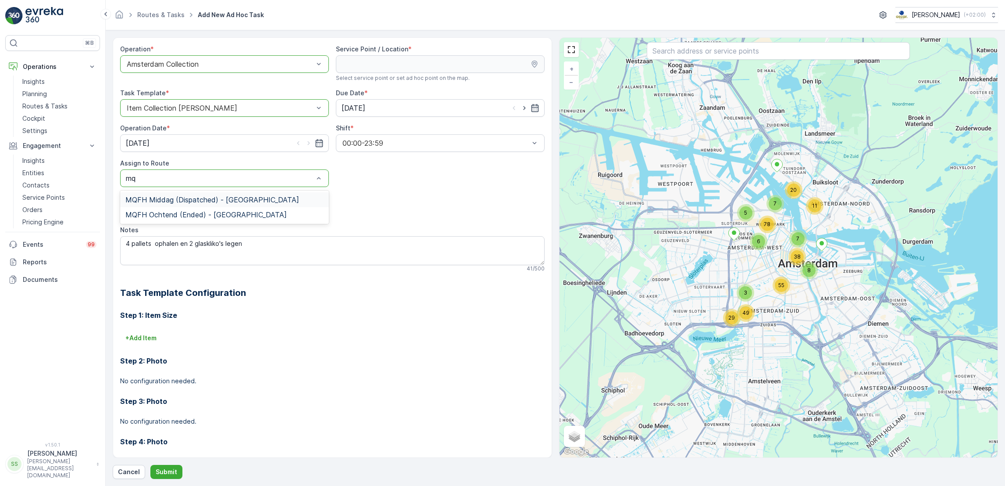
type input "m"
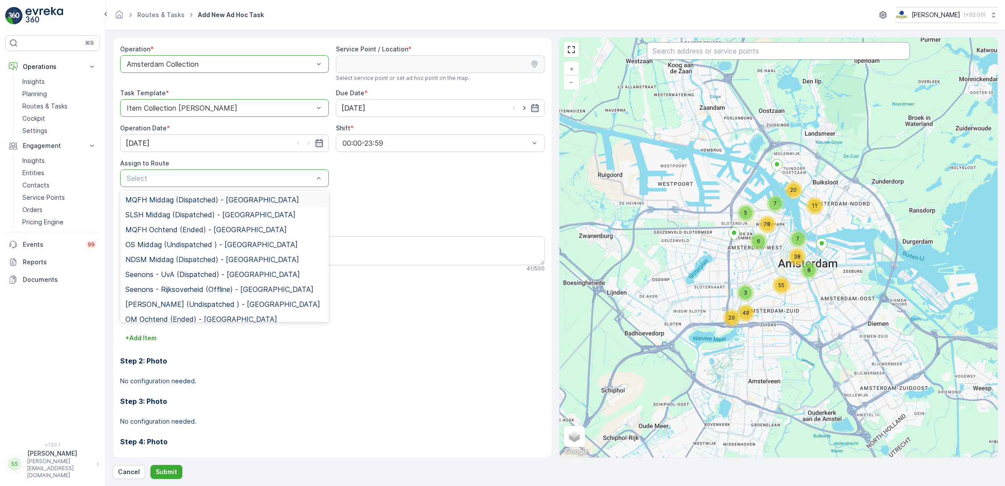
click at [686, 50] on input "text" at bounding box center [778, 51] width 263 height 18
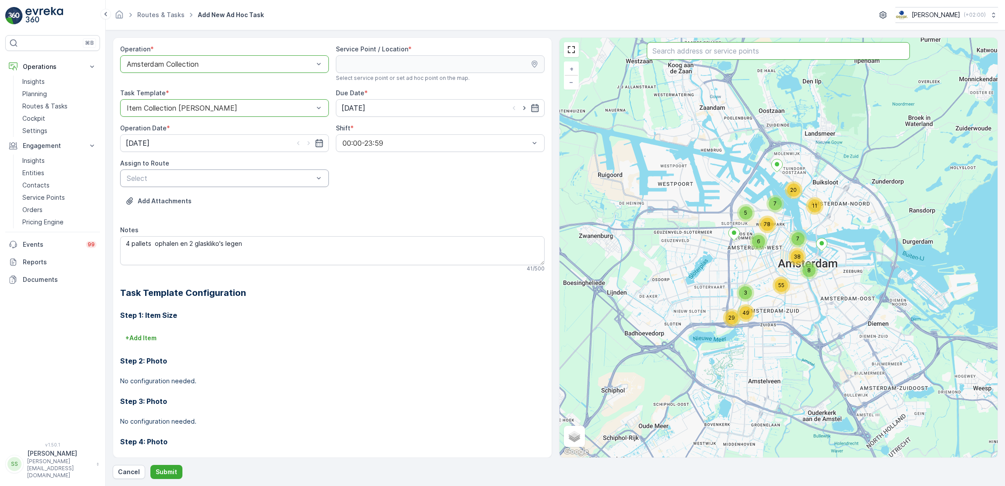
click at [261, 186] on div "Select" at bounding box center [224, 178] width 209 height 18
type input "wg"
click at [245, 214] on span "WG avond (Undispatched ) - Amsterdam" at bounding box center [222, 215] width 195 height 8
click at [725, 50] on input "text" at bounding box center [778, 51] width 263 height 18
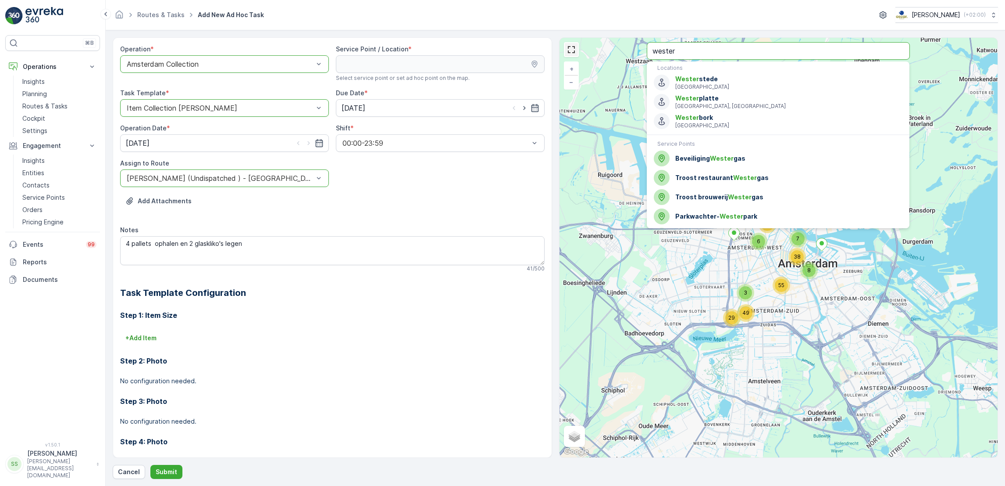
drag, startPoint x: 714, startPoint y: 50, endPoint x: 574, endPoint y: 46, distance: 140.0
click at [574, 46] on div "8 38 55 3 29 49 7 20 11 5 7 6 78 + − Satellite Roadmap Terrain Hybrid Leaflet K…" at bounding box center [779, 247] width 439 height 419
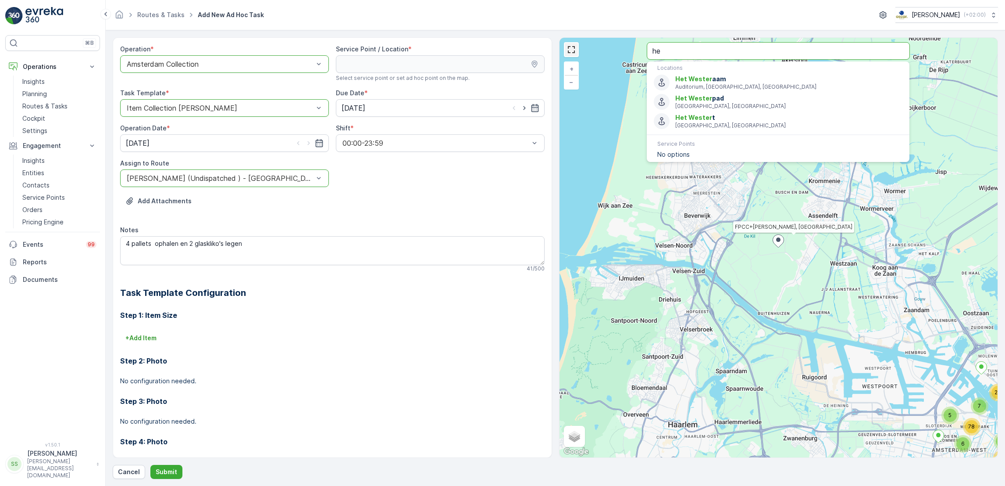
type input "h"
type input "transfor"
click at [694, 157] on span "Transfor" at bounding box center [689, 157] width 28 height 7
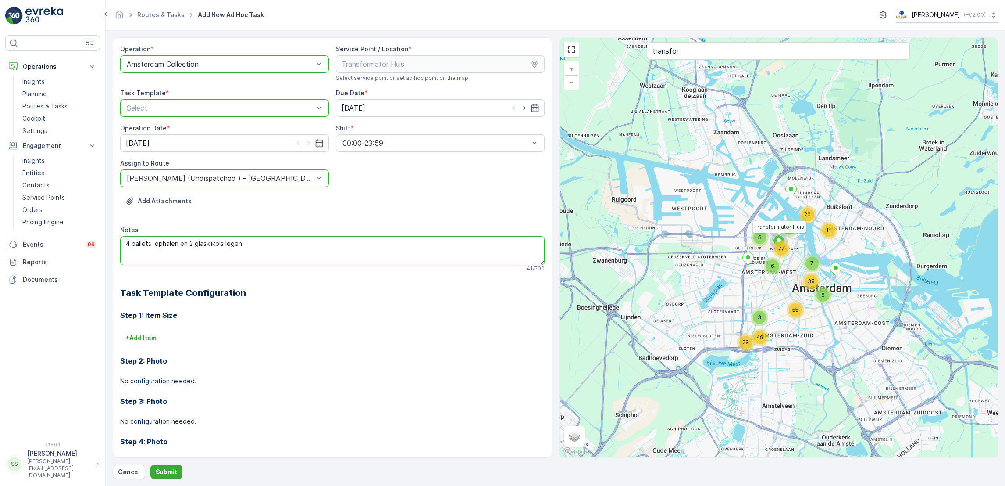
click at [125, 240] on textarea "4 pallets ophalen en 2 glaskliko's legen" at bounding box center [332, 250] width 425 height 29
click at [330, 247] on textarea "Bij Wester: 4 pallets ophalen en 2 glaskliko's legen" at bounding box center [332, 250] width 425 height 29
type textarea "Bij Wester: 4 pallets ophalen en 2 glaskliko's legen"
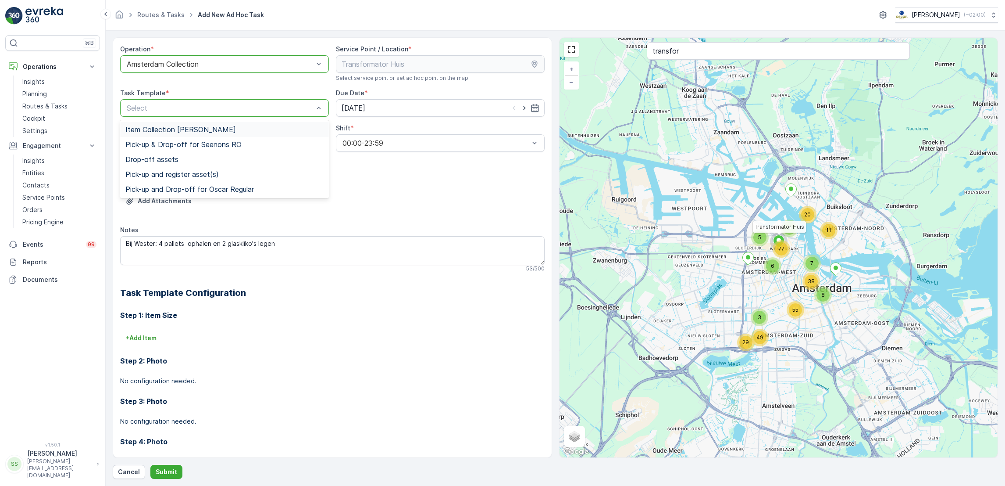
click at [254, 106] on div at bounding box center [220, 108] width 189 height 8
click at [243, 131] on div "Item Collection [PERSON_NAME]" at bounding box center [224, 129] width 198 height 8
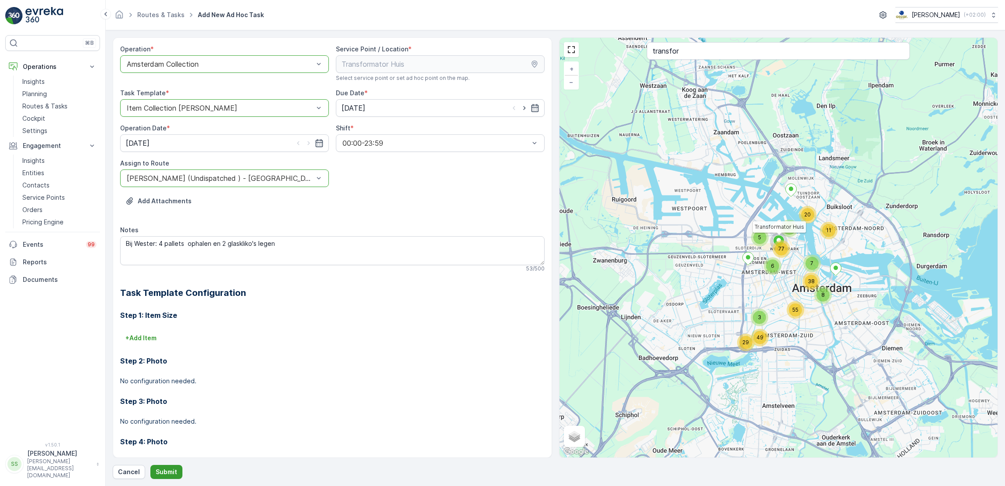
click at [161, 471] on p "Submit" at bounding box center [166, 471] width 21 height 9
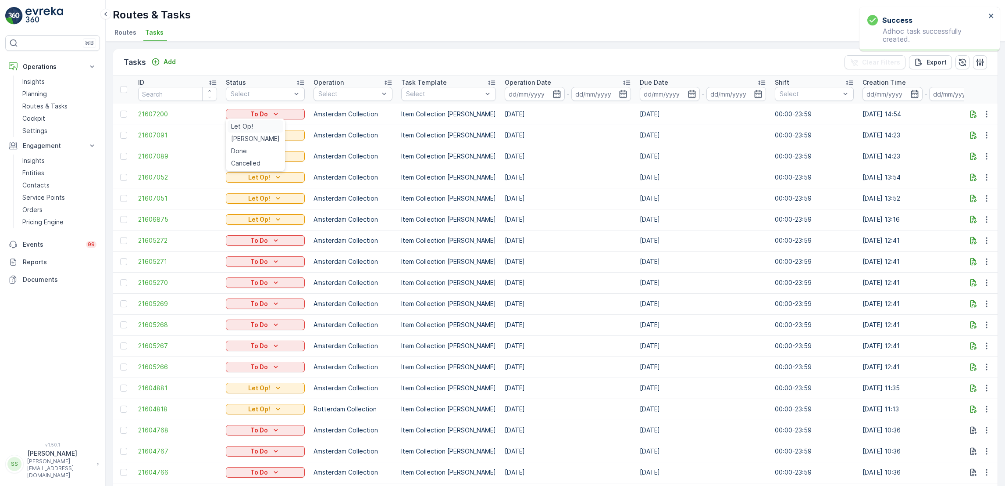
click at [243, 124] on span "Let Op!" at bounding box center [242, 126] width 22 height 9
click at [57, 111] on link "Routes & Tasks" at bounding box center [59, 106] width 81 height 12
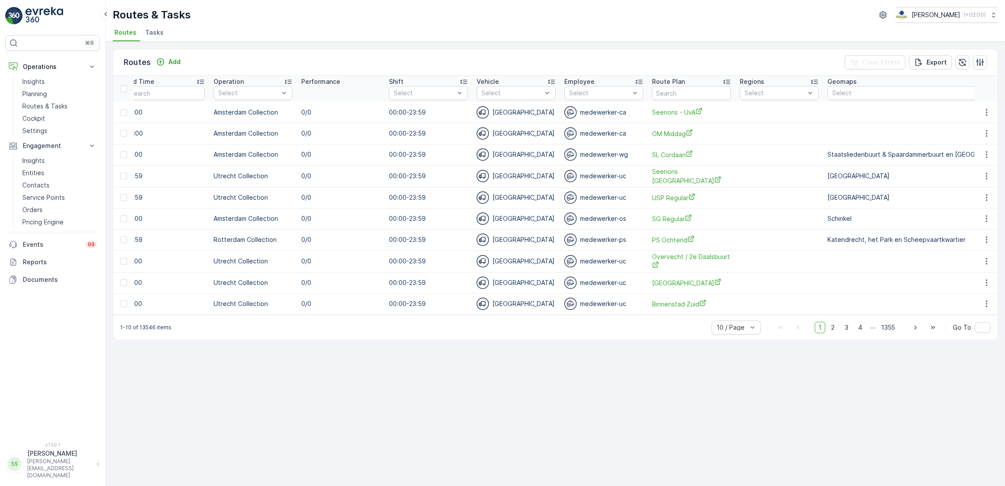
scroll to position [0, 510]
click at [160, 32] on span "Tasks" at bounding box center [154, 32] width 18 height 9
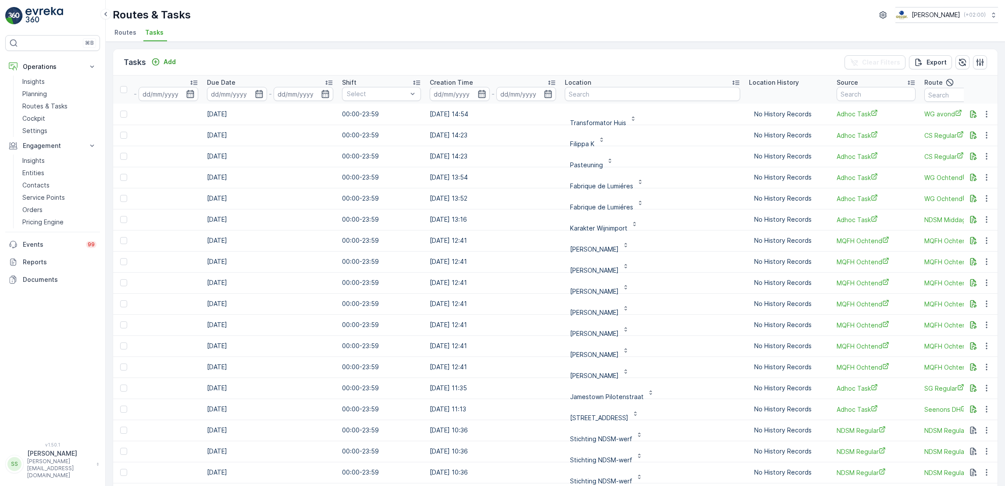
scroll to position [0, 559]
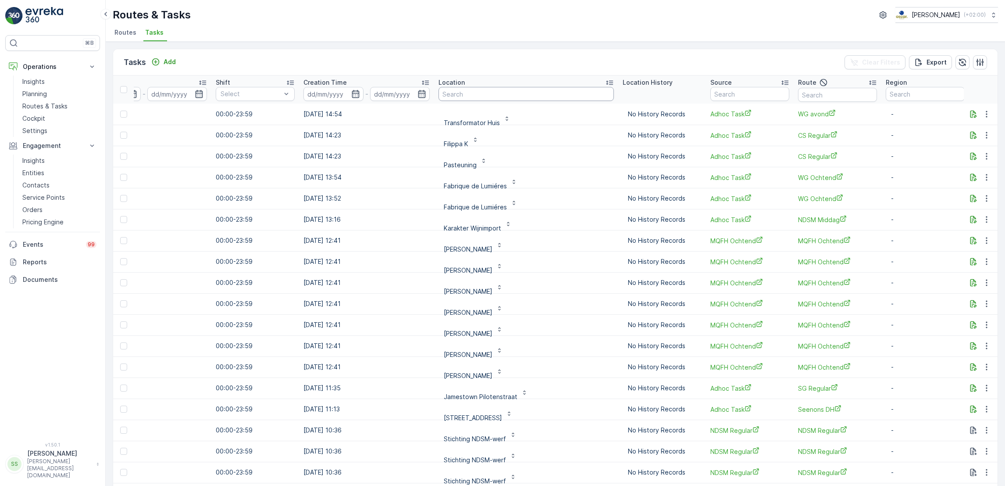
click at [551, 91] on input "text" at bounding box center [526, 94] width 175 height 14
type input "neni"
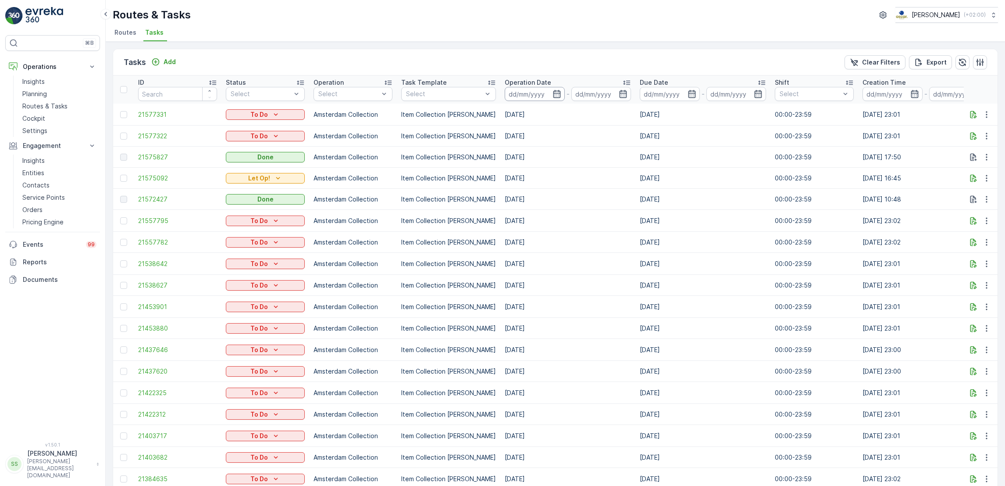
click at [557, 97] on input at bounding box center [535, 94] width 60 height 14
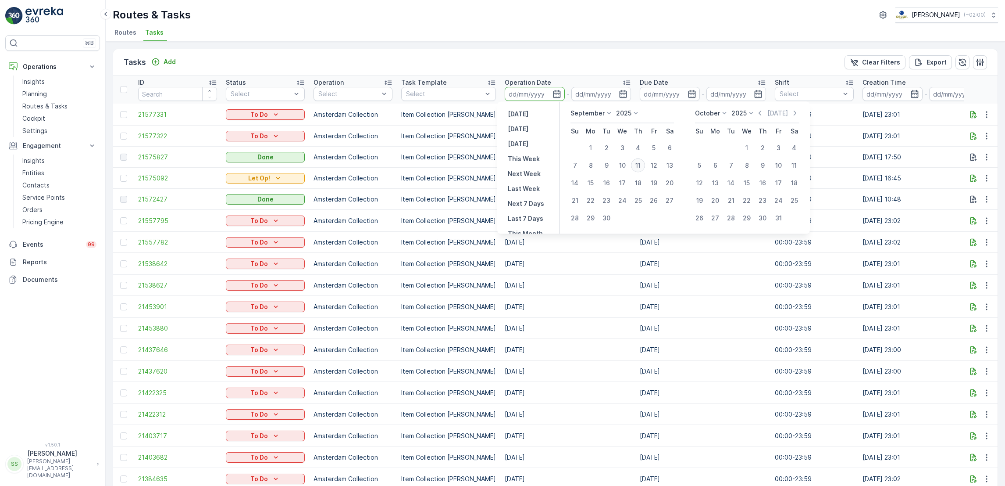
click at [640, 168] on div "11" at bounding box center [638, 165] width 14 height 14
type input "[DATE]"
click at [640, 168] on div "11" at bounding box center [638, 165] width 14 height 14
type input "[DATE]"
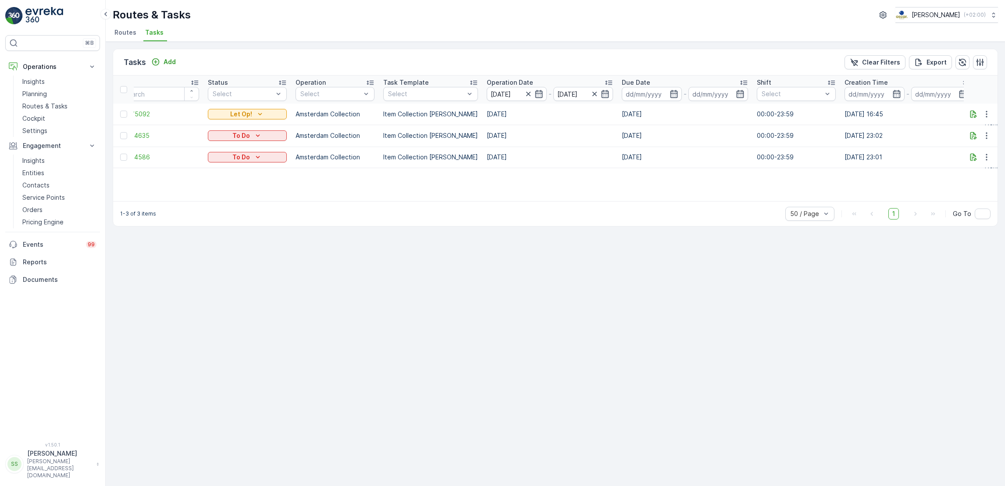
scroll to position [0, 8]
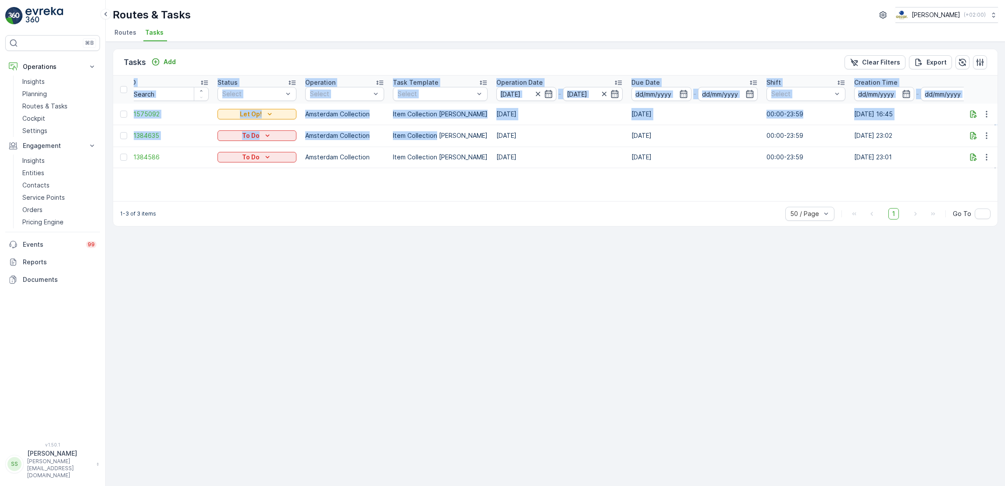
drag, startPoint x: 436, startPoint y: 132, endPoint x: 920, endPoint y: 181, distance: 486.2
click at [920, 181] on div "ID Status Select Operation Select Task Template Select Operation Date 11.09.202…" at bounding box center [555, 137] width 885 height 125
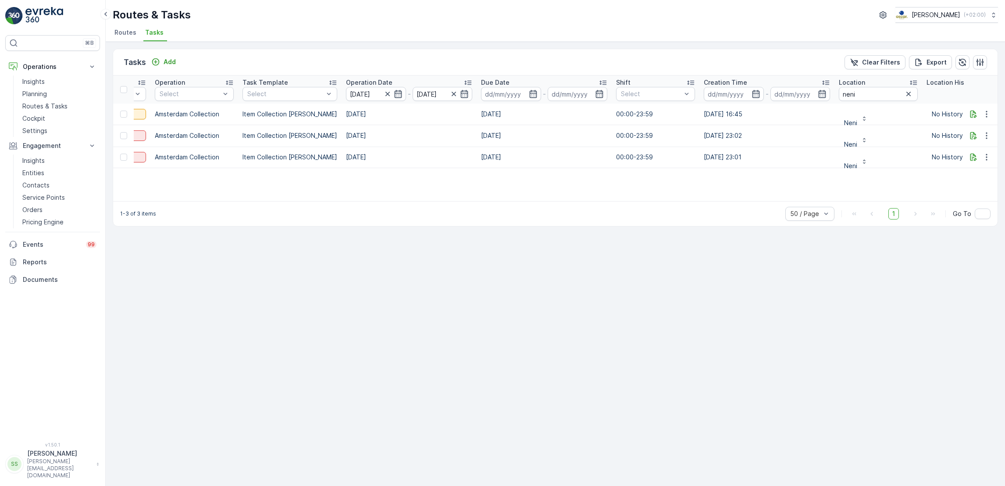
scroll to position [0, 0]
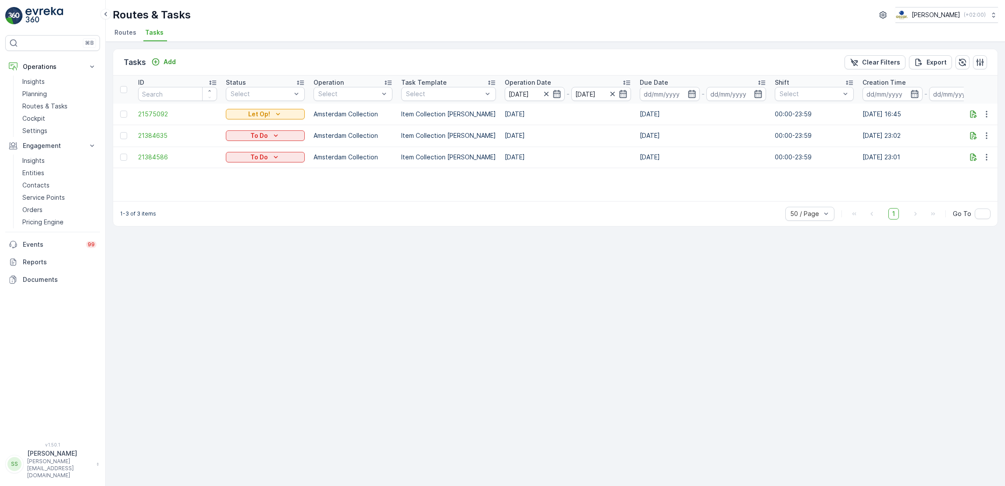
drag, startPoint x: 492, startPoint y: 129, endPoint x: 892, endPoint y: 175, distance: 402.7
click at [892, 175] on div "ID Status Select Operation Select Task Template Select Operation Date 11.09.202…" at bounding box center [555, 137] width 885 height 125
click at [129, 32] on span "Routes" at bounding box center [125, 32] width 22 height 9
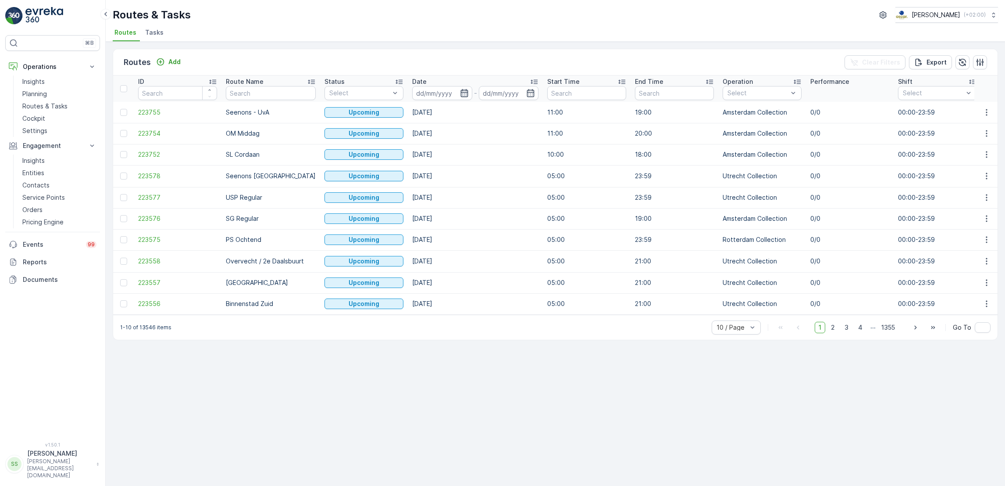
click at [461, 94] on icon "button" at bounding box center [464, 93] width 7 height 8
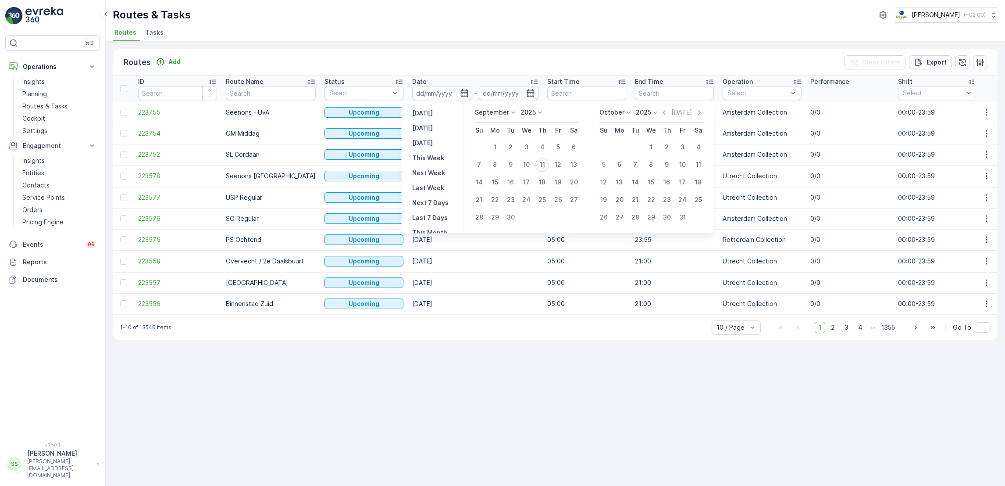
click at [544, 162] on div "11" at bounding box center [543, 164] width 14 height 14
type input "[DATE]"
click at [544, 162] on div "11" at bounding box center [543, 164] width 14 height 14
type input "[DATE]"
click at [544, 162] on div "11" at bounding box center [543, 164] width 14 height 14
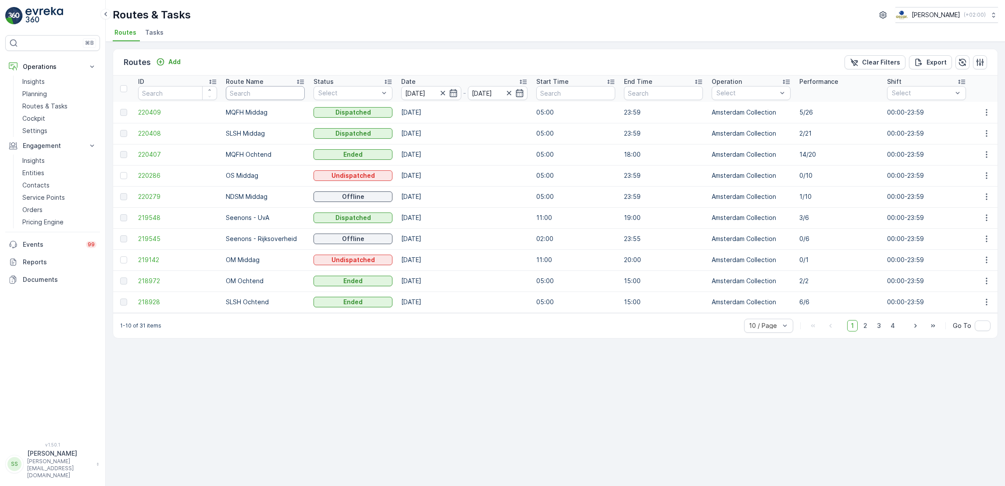
click at [248, 92] on input "text" at bounding box center [265, 93] width 79 height 14
type input "os"
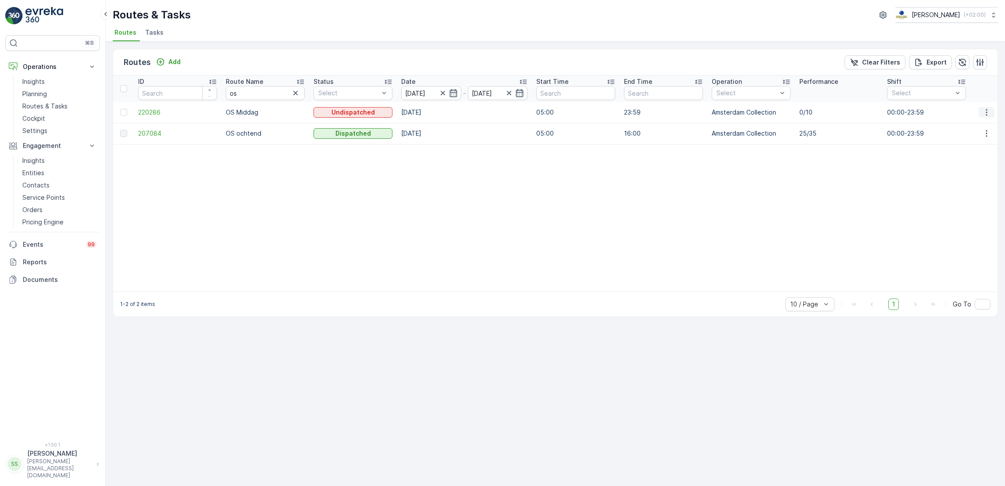
click at [983, 111] on icon "button" at bounding box center [987, 112] width 9 height 9
click at [983, 123] on span "See More Details" at bounding box center [966, 125] width 51 height 9
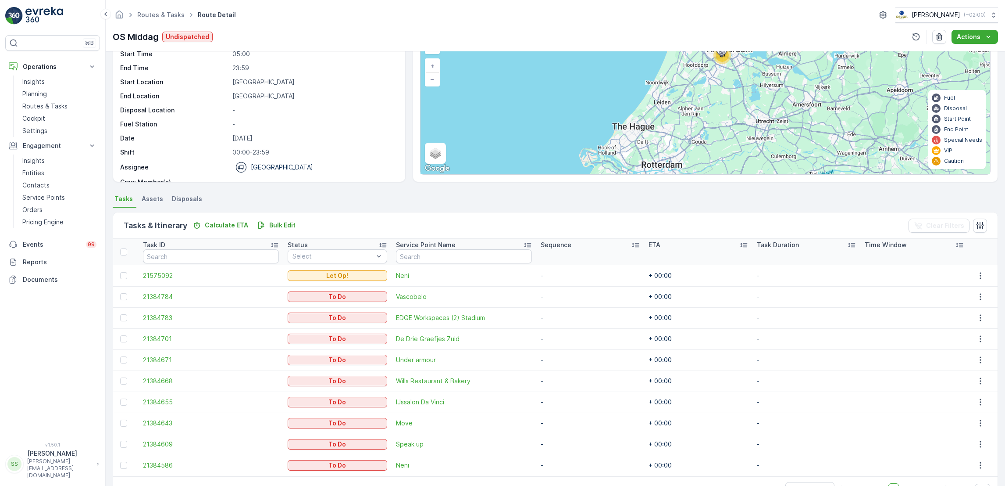
scroll to position [78, 0]
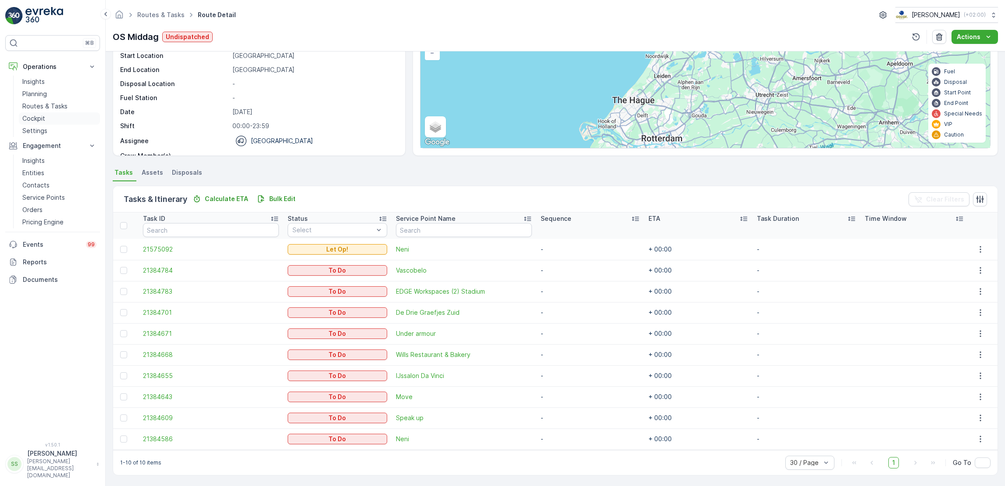
click at [54, 119] on link "Cockpit" at bounding box center [59, 118] width 81 height 12
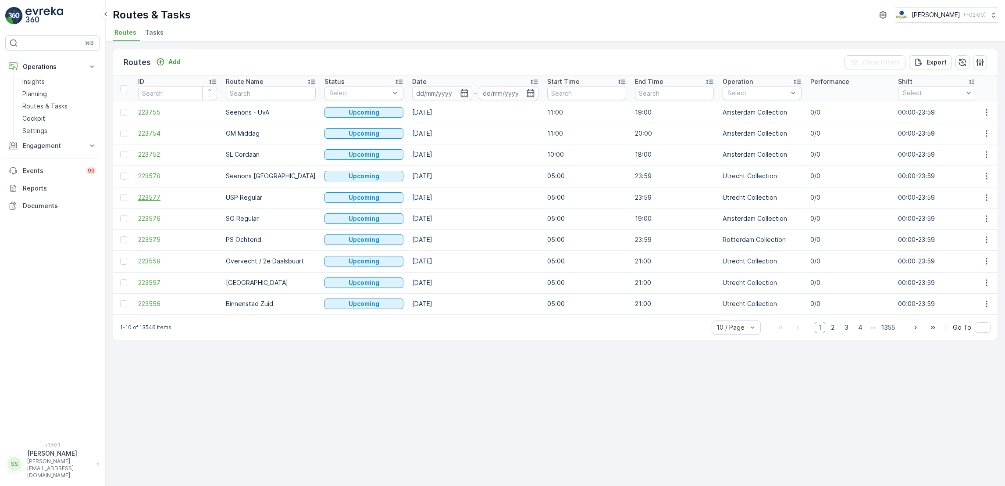
click at [188, 199] on span "223577" at bounding box center [177, 197] width 79 height 9
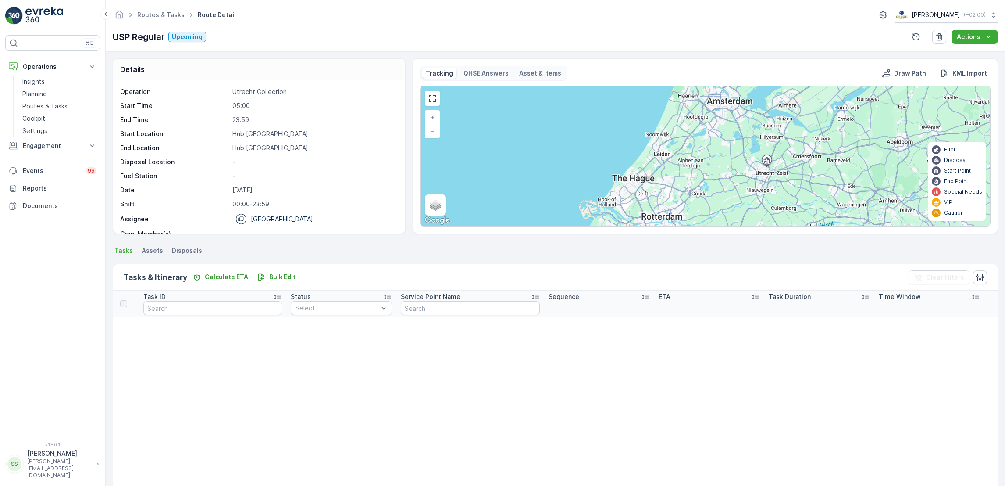
click at [314, 15] on div "Routes & Tasks Route Detail [PERSON_NAME] ( +02:00 )" at bounding box center [556, 15] width 886 height 16
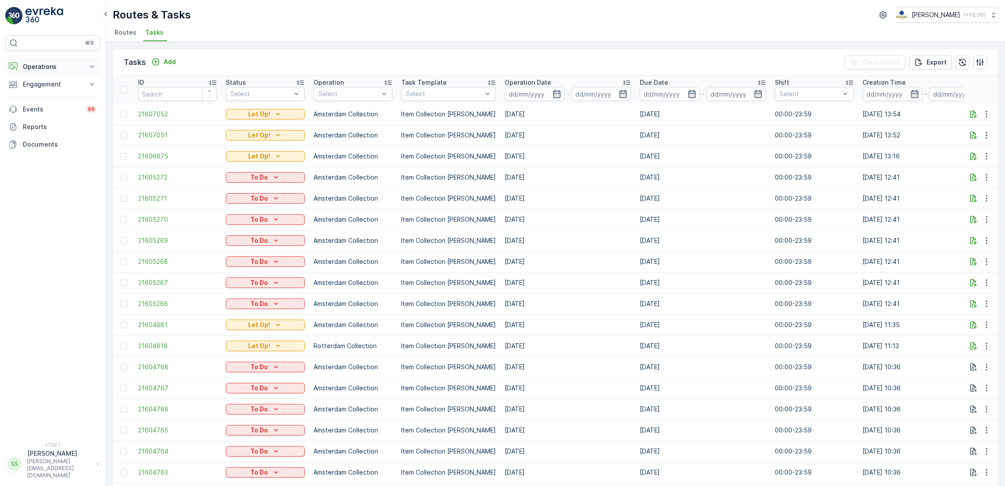
click at [60, 69] on p "Operations" at bounding box center [53, 66] width 60 height 9
click at [57, 109] on p "Routes & Tasks" at bounding box center [44, 106] width 45 height 9
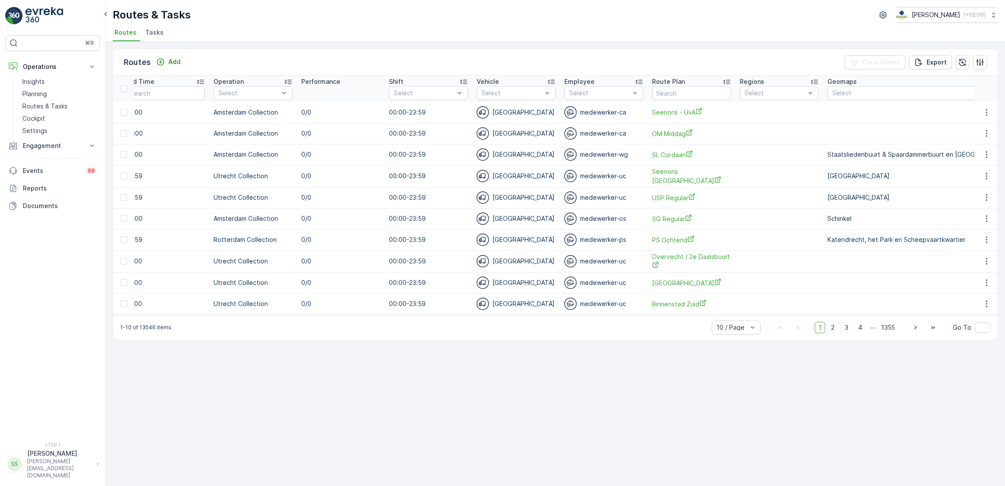
scroll to position [0, 511]
click at [651, 92] on input "text" at bounding box center [690, 93] width 79 height 14
type input "OS"
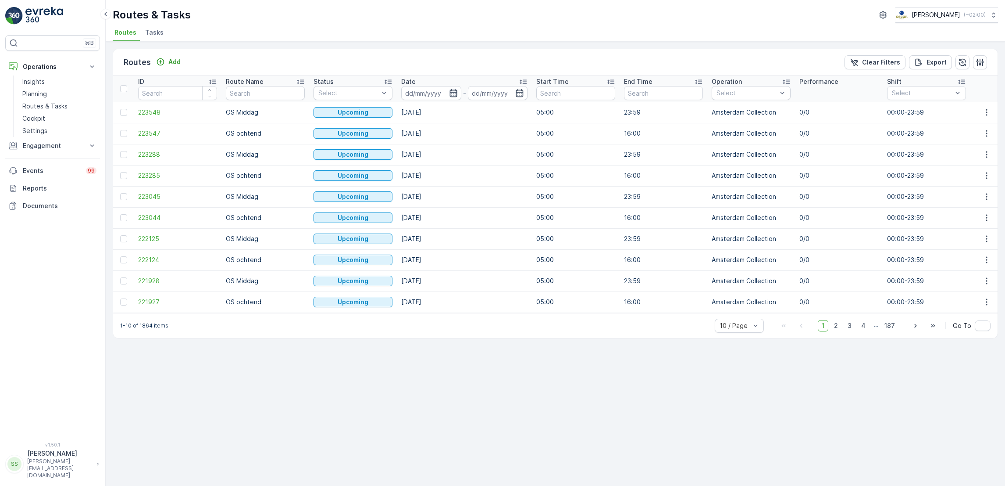
click at [454, 94] on icon "button" at bounding box center [453, 93] width 9 height 9
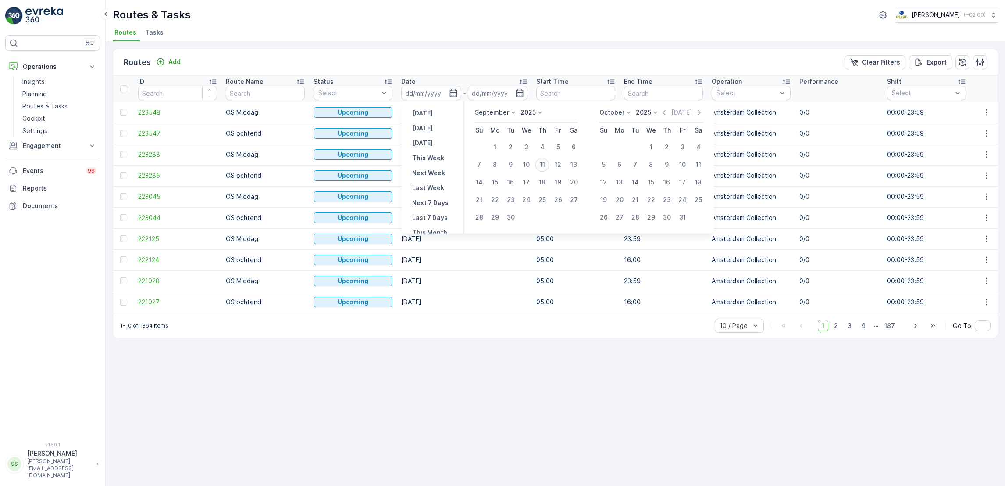
click at [543, 164] on div "11" at bounding box center [543, 164] width 14 height 14
type input "[DATE]"
click at [543, 164] on div "11" at bounding box center [543, 164] width 14 height 14
type input "[DATE]"
click at [543, 164] on div "11" at bounding box center [543, 164] width 14 height 14
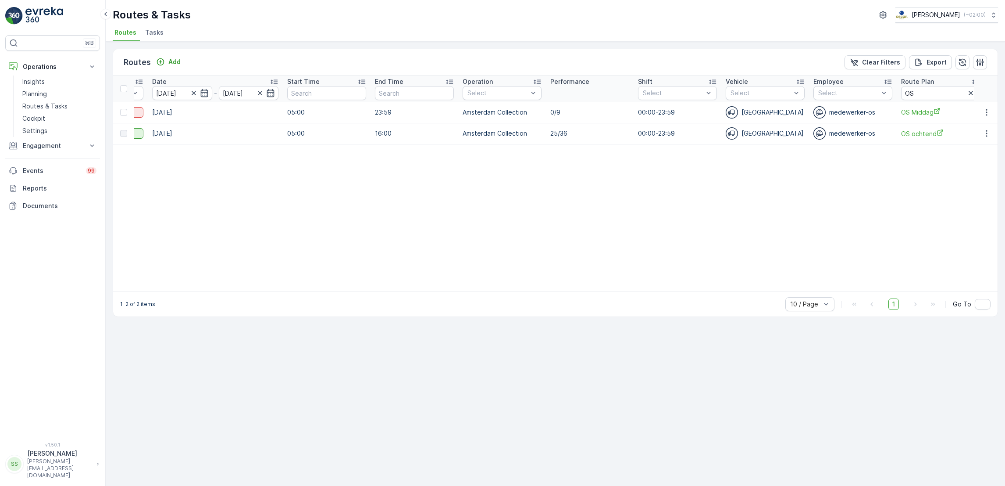
scroll to position [0, 250]
click at [986, 110] on icon "button" at bounding box center [987, 112] width 9 height 9
click at [979, 124] on span "See More Details" at bounding box center [966, 125] width 51 height 9
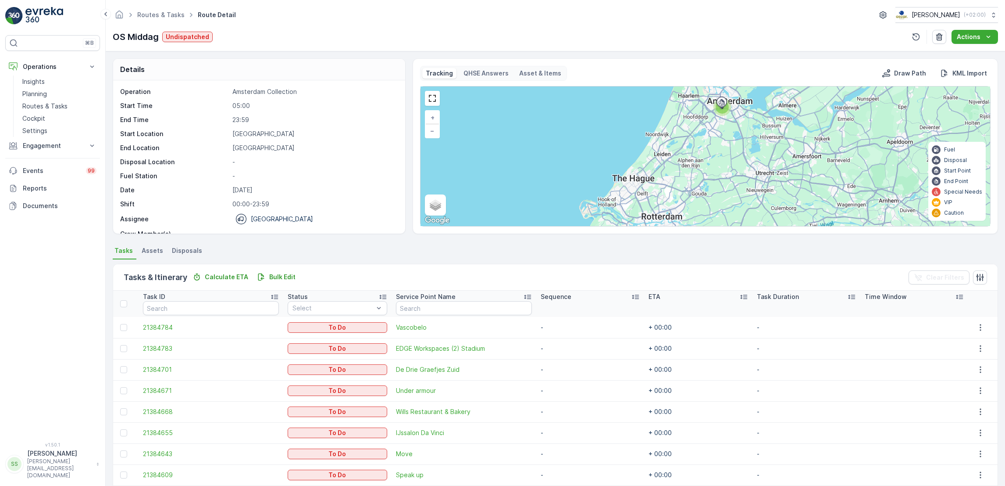
scroll to position [57, 0]
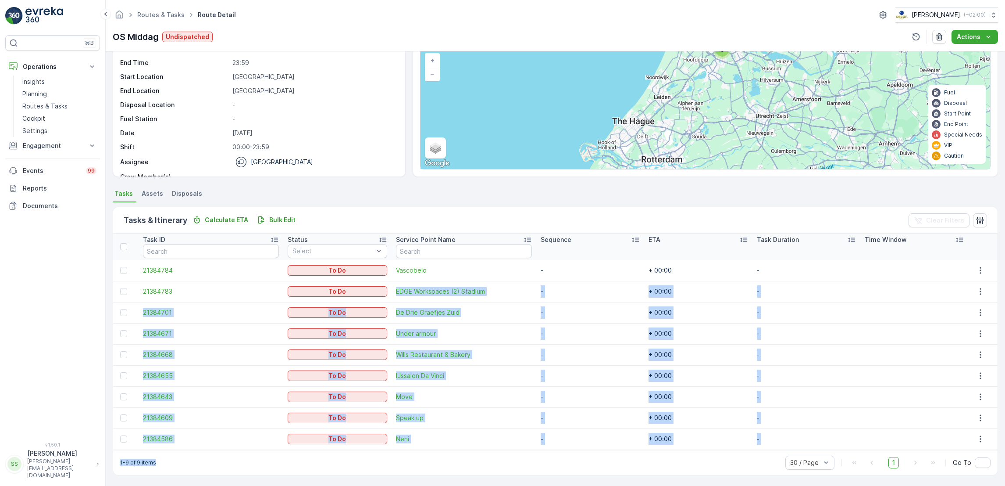
drag, startPoint x: 433, startPoint y: 456, endPoint x: 317, endPoint y: 300, distance: 194.4
click at [317, 300] on div "Tasks & Itinerary Calculate ETA Bulk Edit Clear Filters Task ID Status Select S…" at bounding box center [556, 341] width 886 height 268
click at [388, 461] on div "1-9 of 9 items 30 / Page 1 Go To" at bounding box center [555, 462] width 885 height 25
drag, startPoint x: 451, startPoint y: 454, endPoint x: 259, endPoint y: 266, distance: 269.2
click at [259, 266] on div "Tasks & Itinerary Calculate ETA Bulk Edit Clear Filters Task ID Status Select S…" at bounding box center [556, 341] width 886 height 268
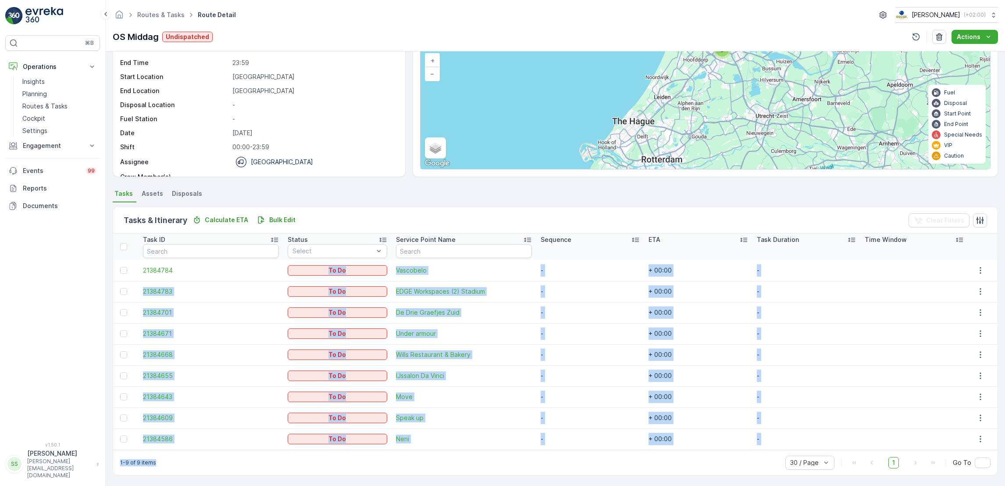
click at [441, 461] on div "1-9 of 9 items 30 / Page 1 Go To" at bounding box center [555, 462] width 885 height 25
click at [318, 264] on div "Tasks & Itinerary Calculate ETA Bulk Edit Clear Filters Task ID Status Select S…" at bounding box center [556, 341] width 886 height 268
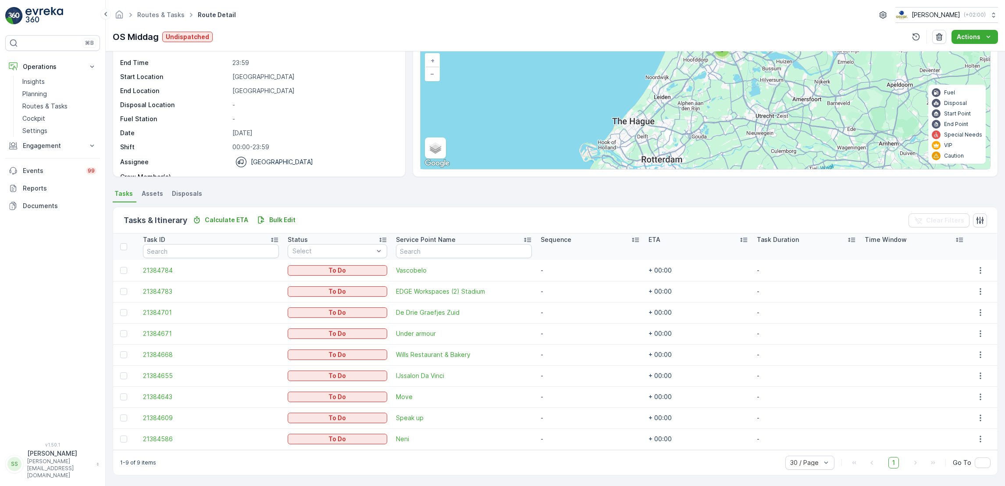
drag, startPoint x: 318, startPoint y: 264, endPoint x: 299, endPoint y: 186, distance: 80.3
click at [299, 186] on div "Details Operation Amsterdam Collection Start Time 05:00 End Time 23:59 Start Lo…" at bounding box center [556, 268] width 900 height 434
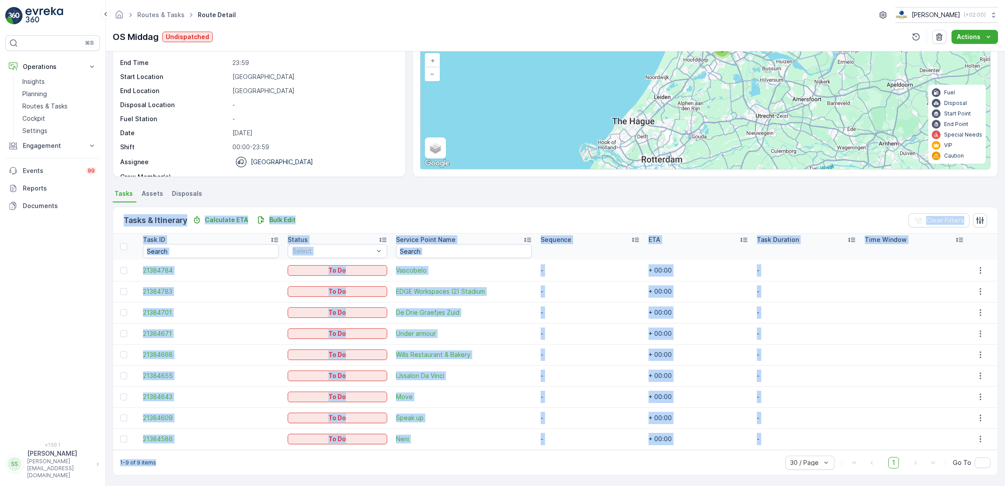
drag, startPoint x: 299, startPoint y: 186, endPoint x: 416, endPoint y: 468, distance: 305.4
click at [416, 468] on div "Details Operation Amsterdam Collection Start Time 05:00 End Time 23:59 Start Lo…" at bounding box center [556, 268] width 900 height 434
click at [416, 468] on div "1-9 of 9 items 30 / Page 1 Go To" at bounding box center [555, 462] width 885 height 25
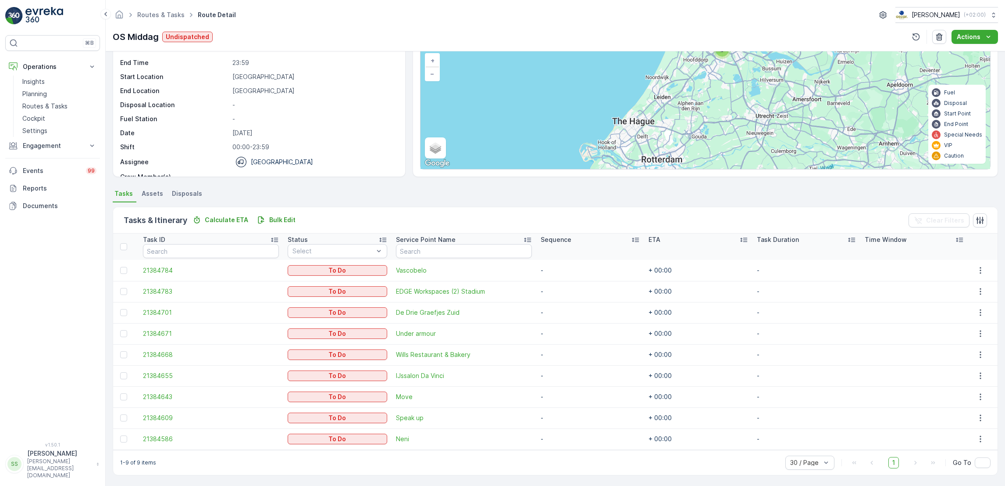
click at [487, 458] on div "1-9 of 9 items 30 / Page 1 Go To" at bounding box center [555, 462] width 885 height 25
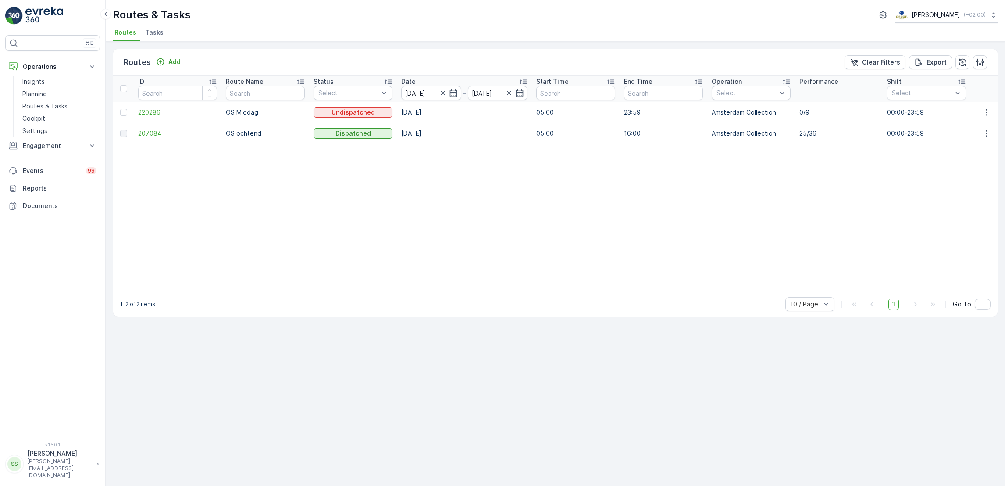
click at [157, 37] on li "Tasks" at bounding box center [155, 33] width 24 height 15
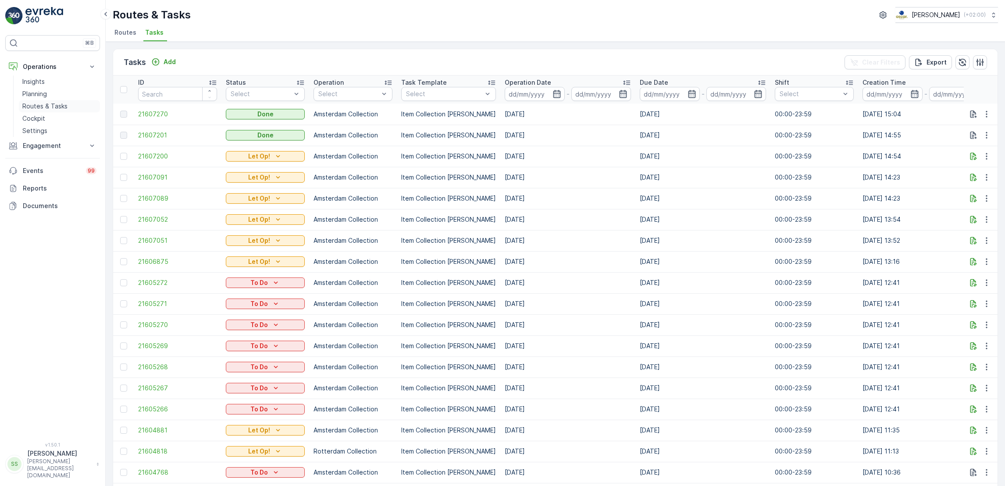
click at [51, 108] on p "Routes & Tasks" at bounding box center [44, 106] width 45 height 9
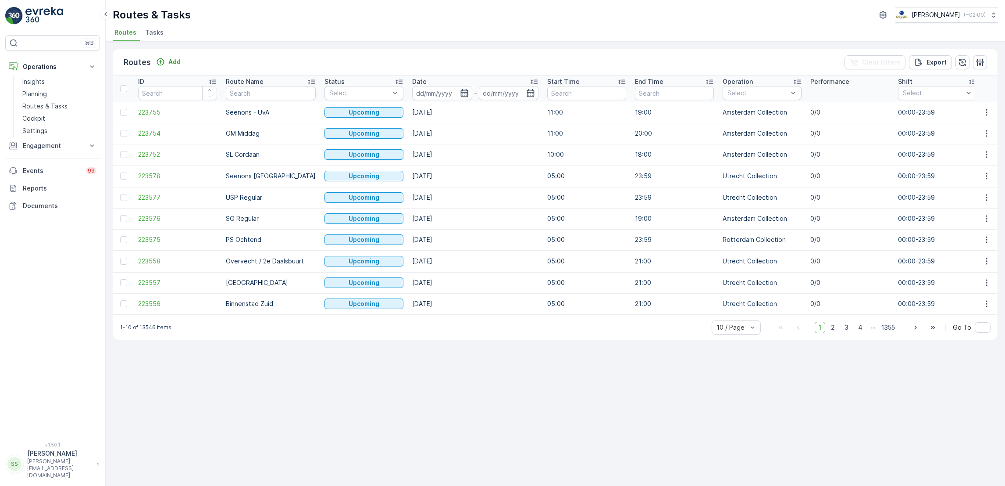
click at [461, 94] on icon "button" at bounding box center [464, 93] width 7 height 8
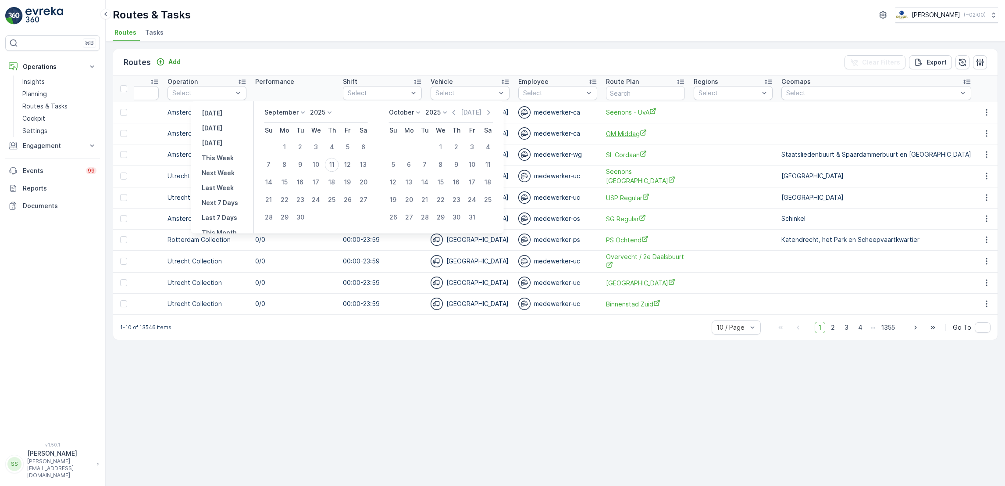
scroll to position [0, 172]
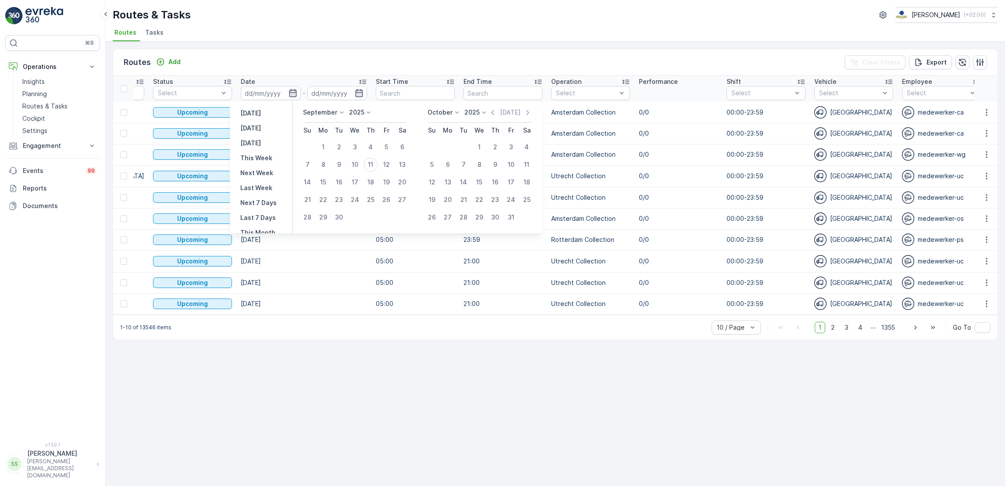
click at [614, 426] on div "Routes Add Clear Filters Export ID Route Name Status Select Date - Start Time E…" at bounding box center [556, 264] width 900 height 444
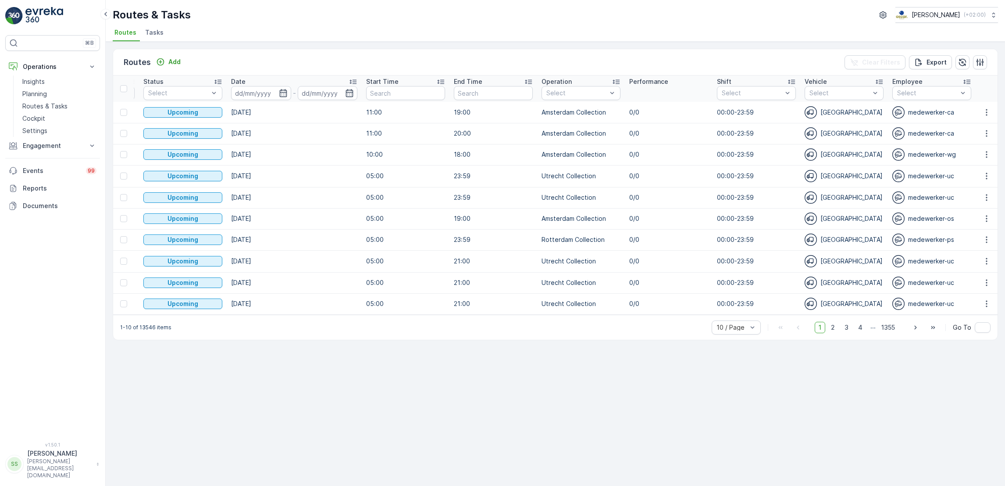
scroll to position [0, 0]
